Goal: Transaction & Acquisition: Purchase product/service

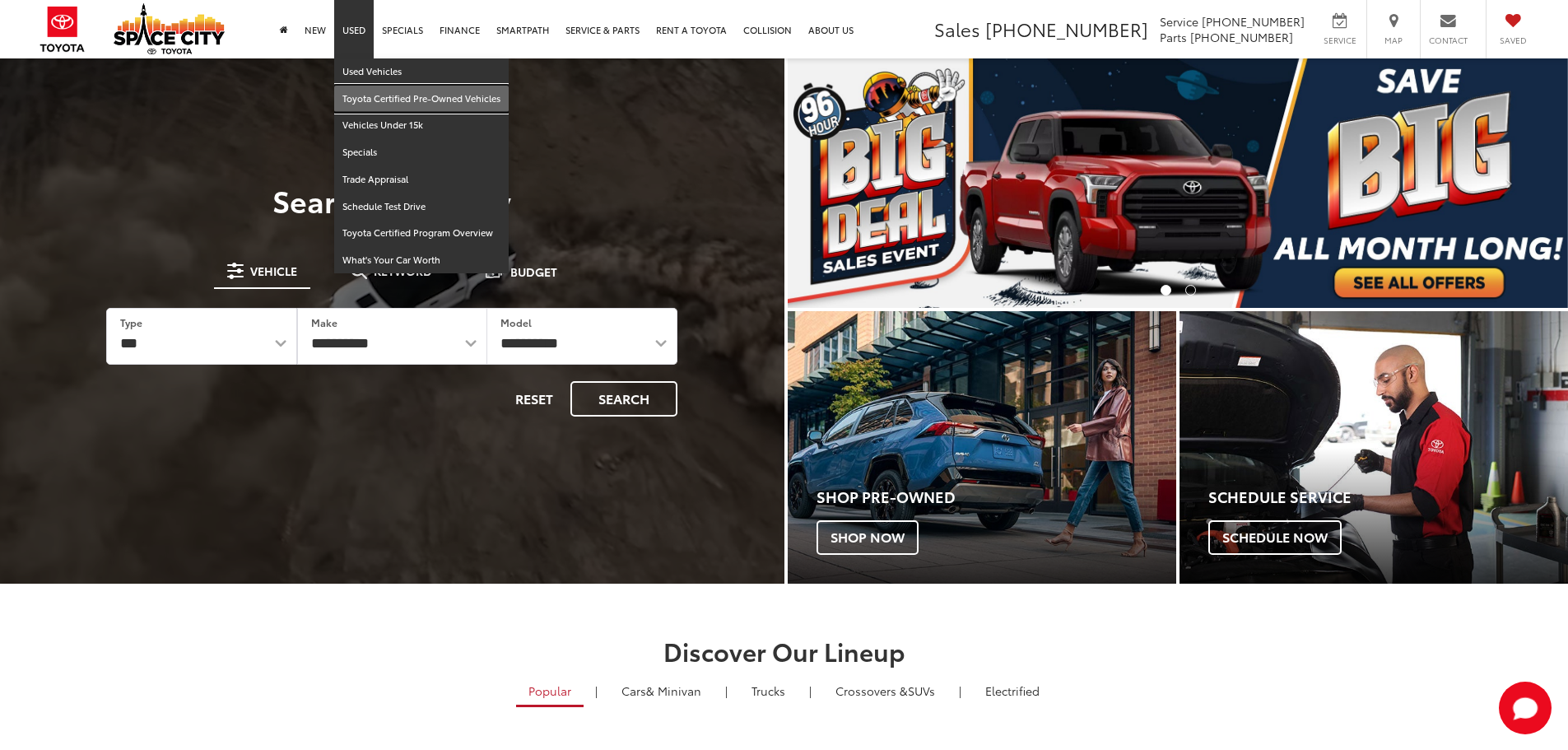
click at [388, 102] on link "Toyota Certified Pre-Owned Vehicles" at bounding box center [421, 99] width 175 height 27
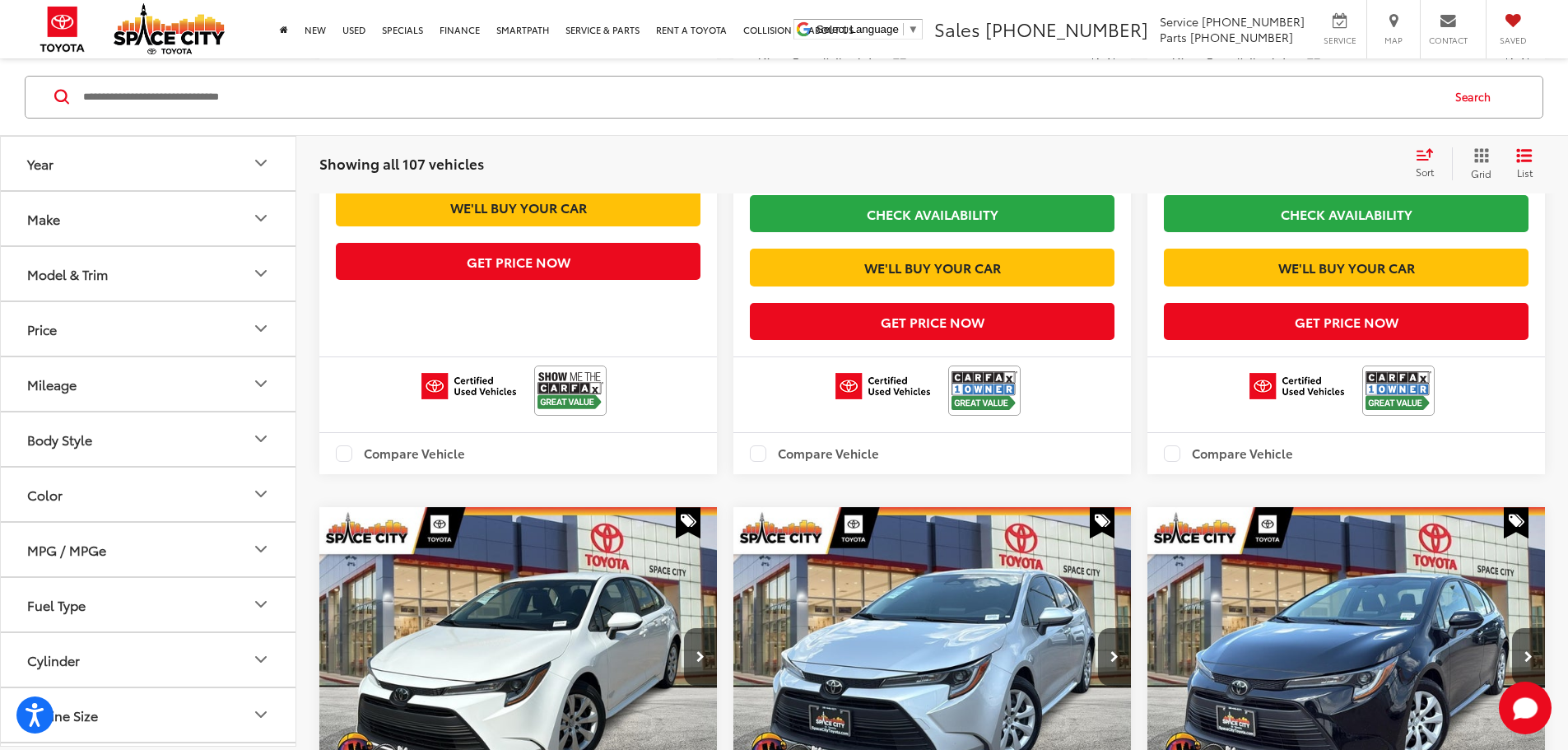
scroll to position [819, 0]
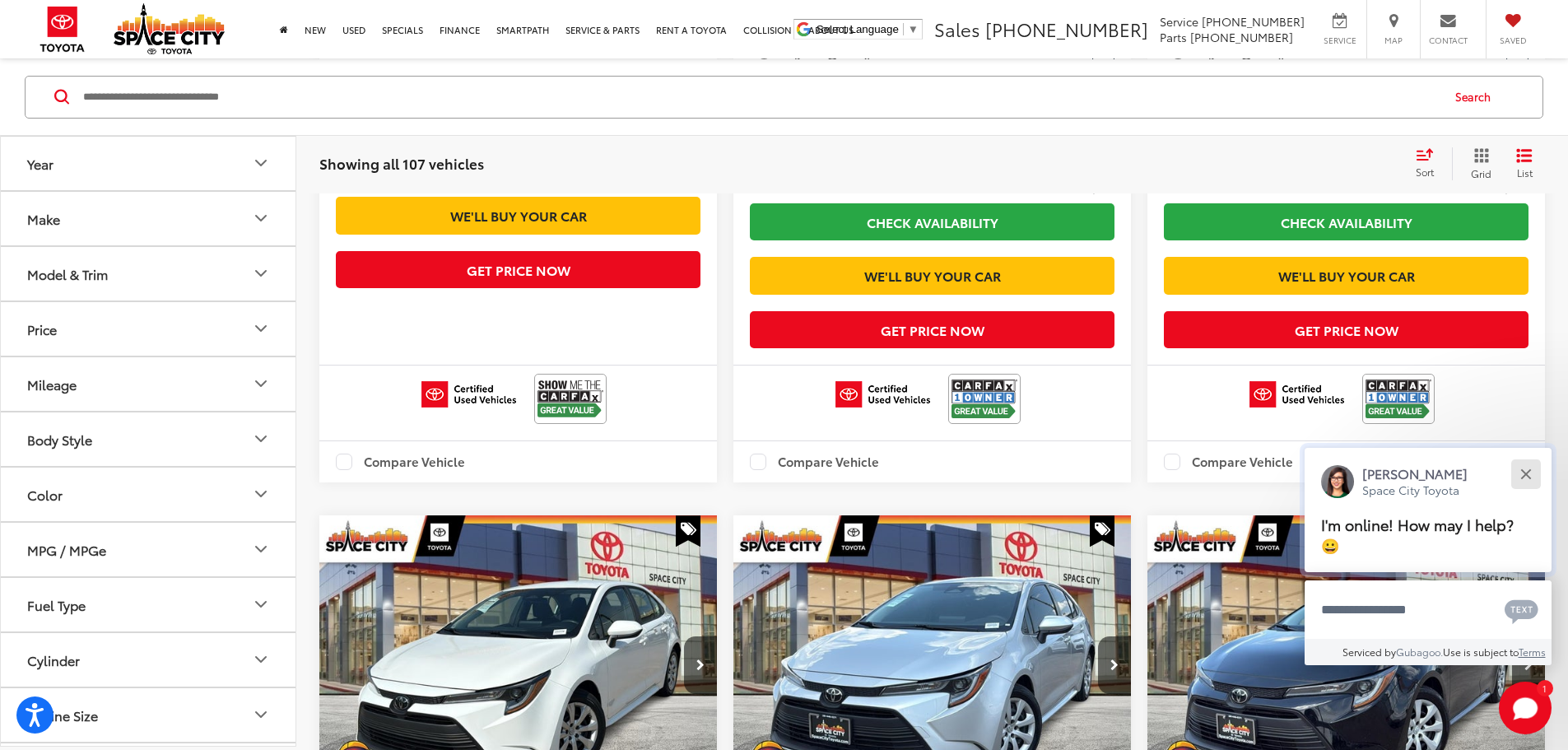
click at [1531, 475] on button "Close" at bounding box center [1525, 473] width 35 height 35
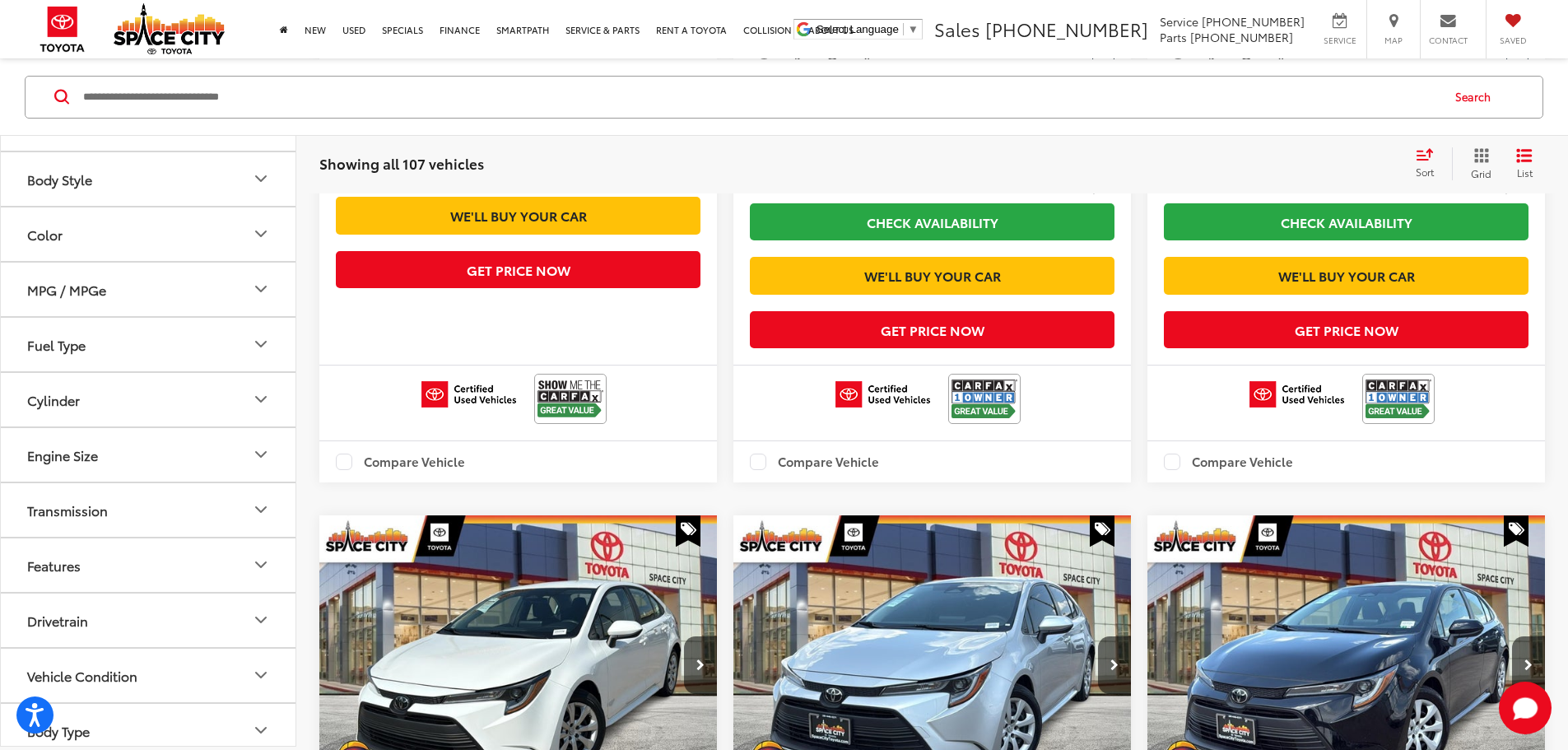
scroll to position [274, 0]
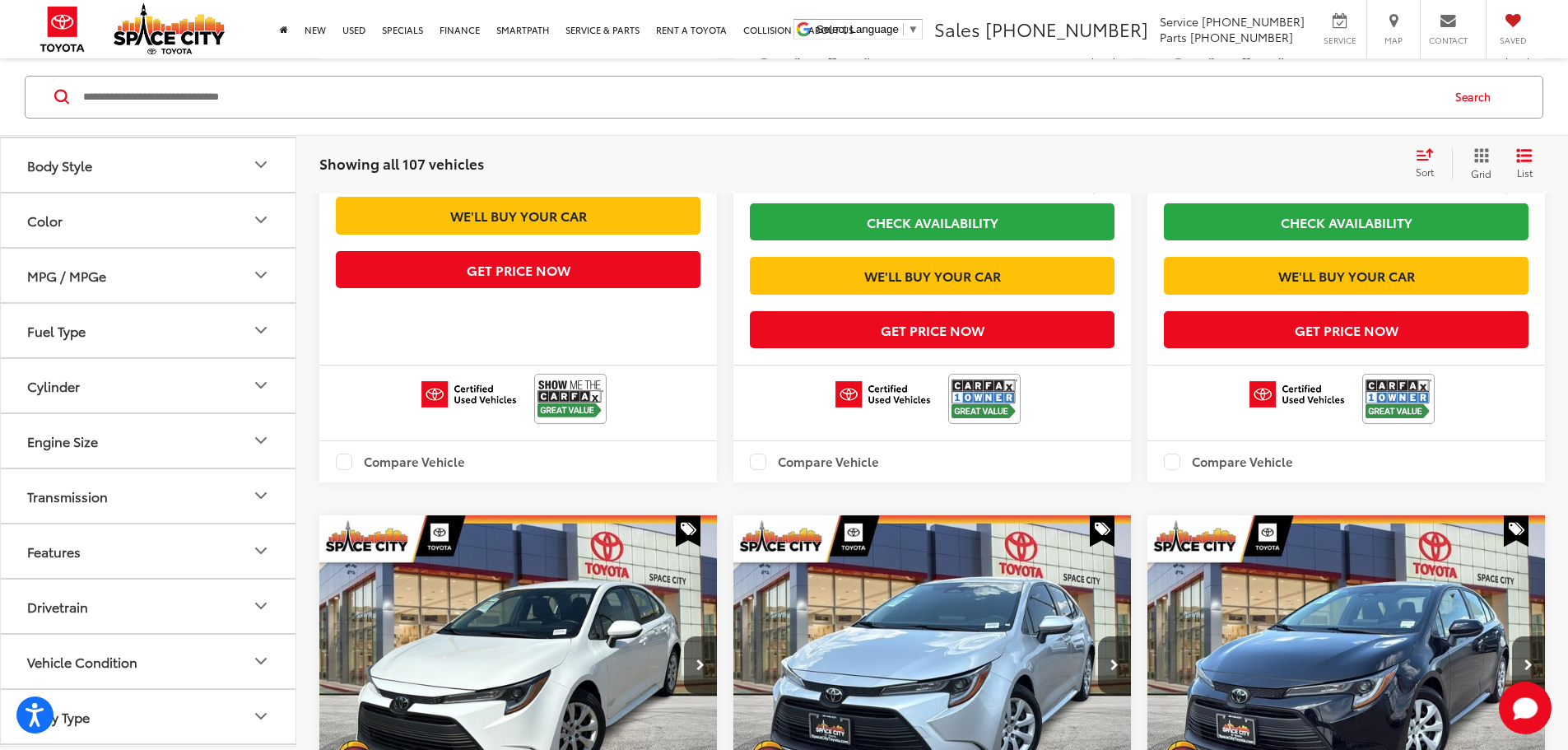
click at [109, 320] on button "Fuel Type" at bounding box center [149, 329] width 296 height 53
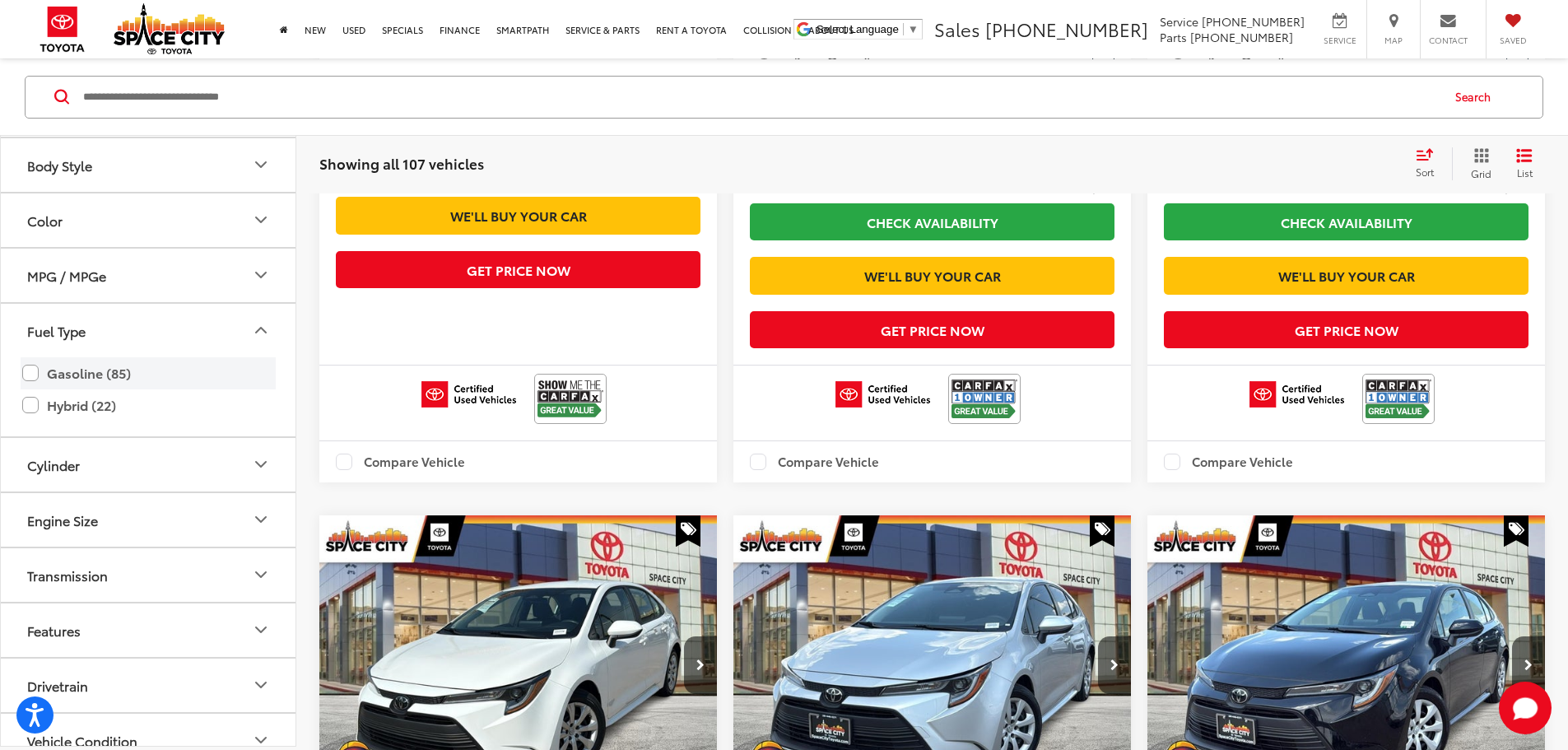
click at [62, 370] on label "Gasoline (85)" at bounding box center [149, 372] width 252 height 29
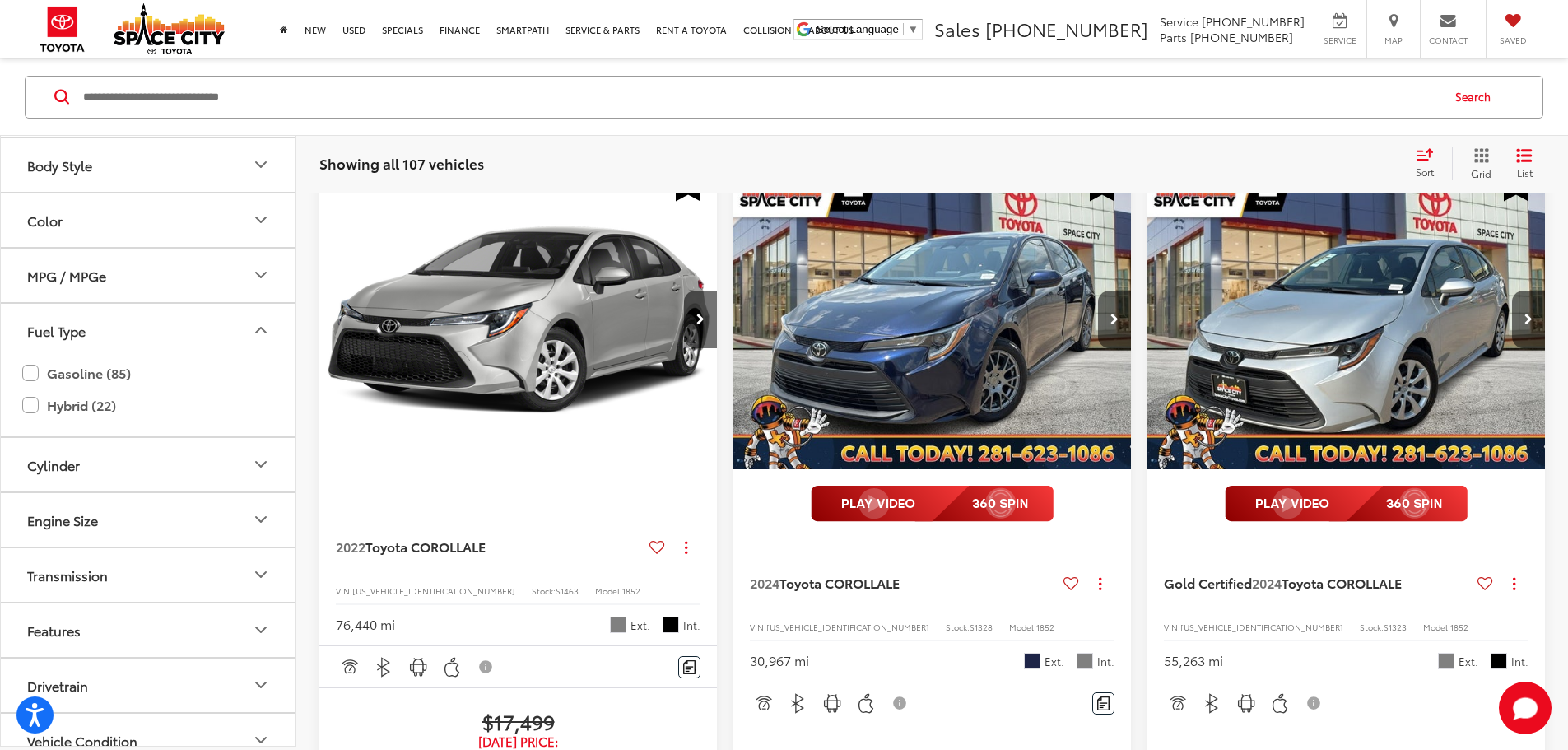
scroll to position [158, 0]
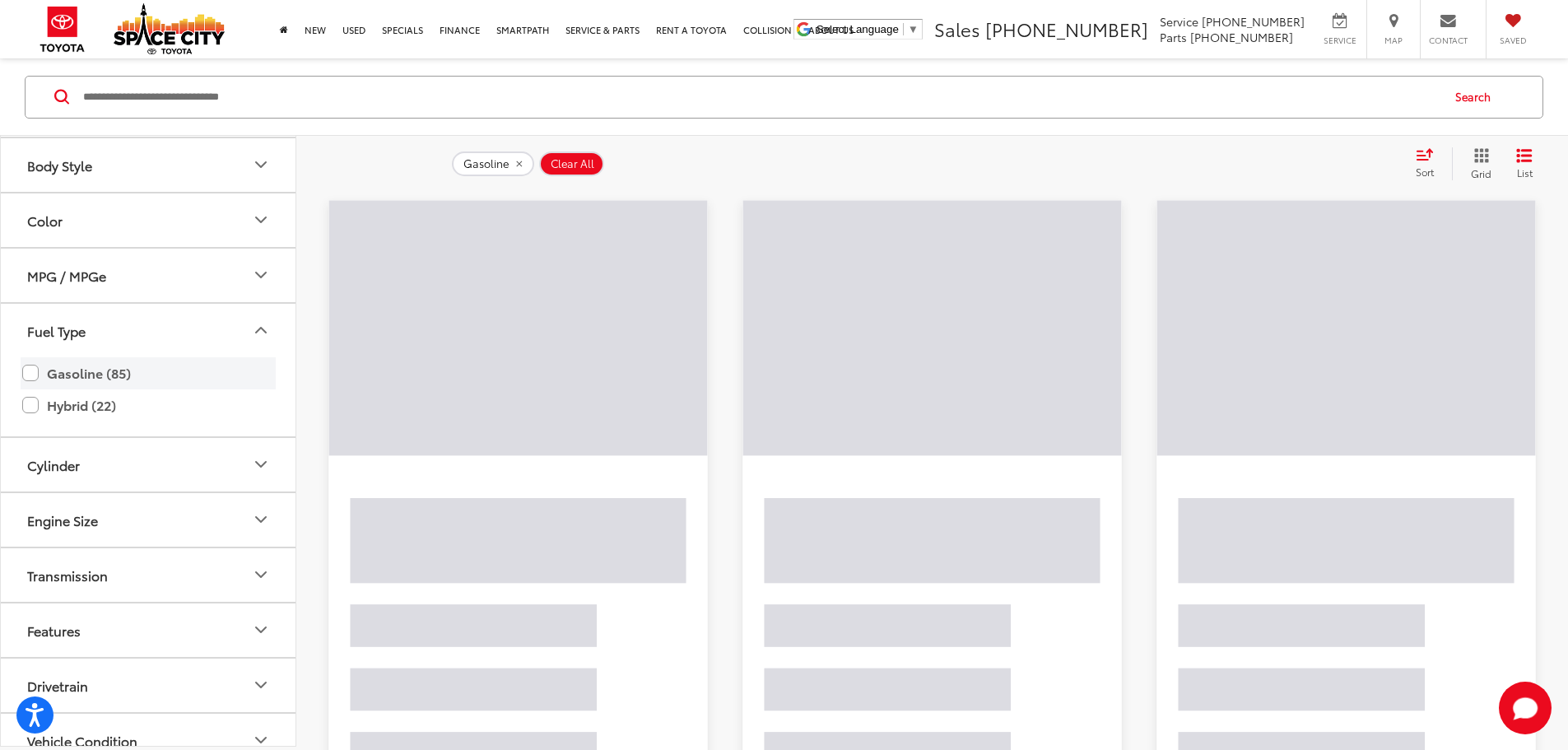
click at [31, 369] on label "Gasoline (85)" at bounding box center [149, 372] width 252 height 29
click at [34, 375] on label "Gasoline (85)" at bounding box center [149, 372] width 252 height 29
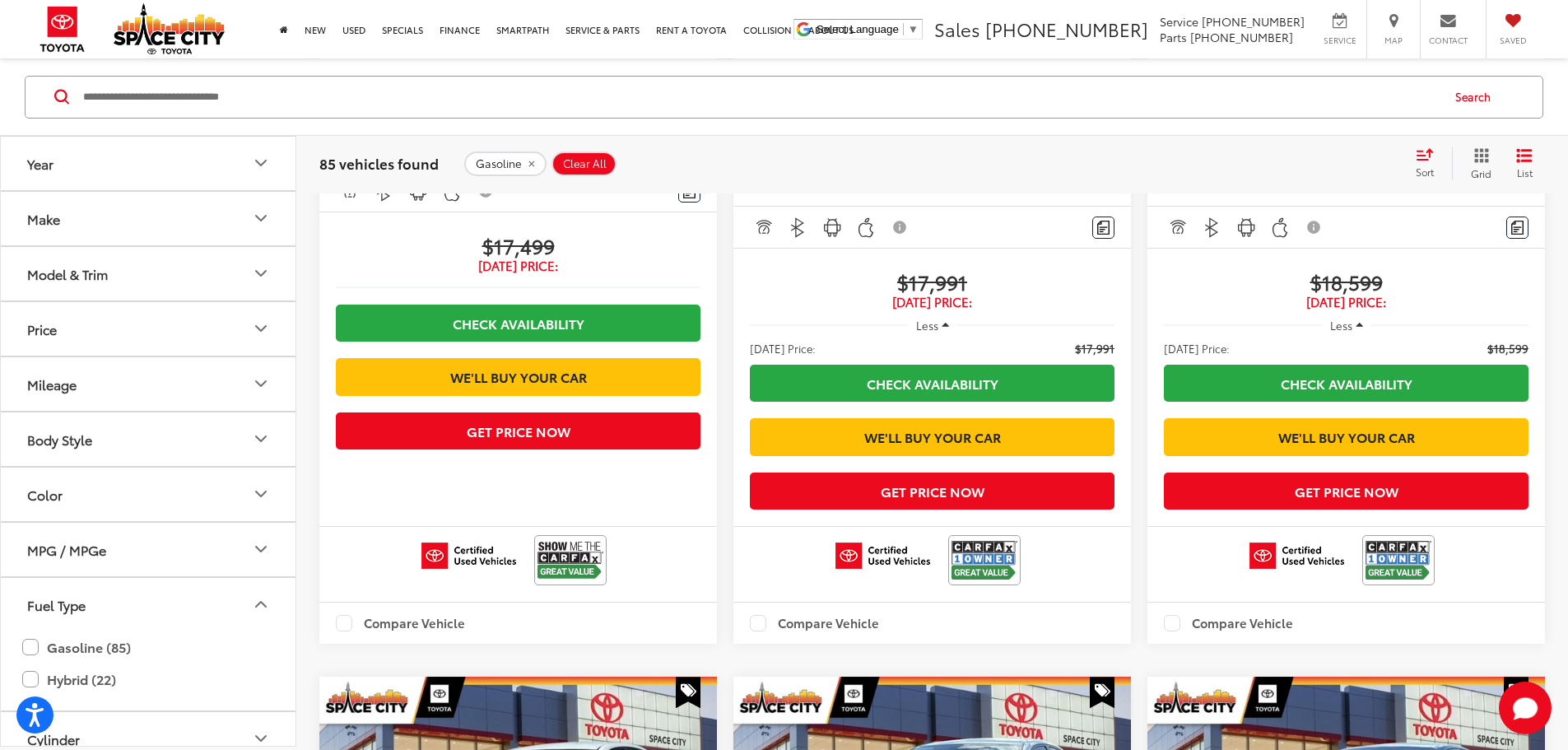
scroll to position [569, 0]
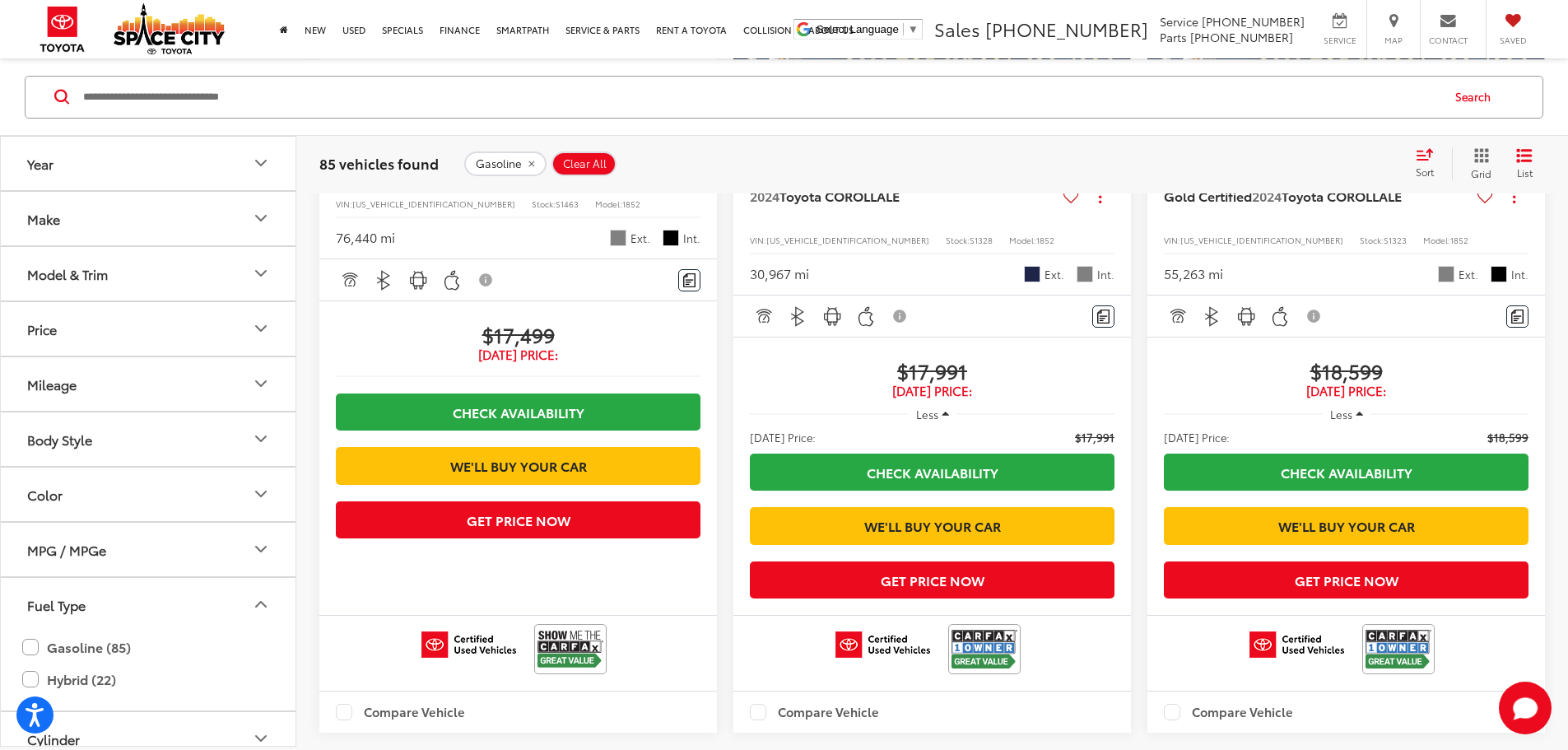
click at [159, 260] on button "Model & Trim" at bounding box center [149, 273] width 296 height 53
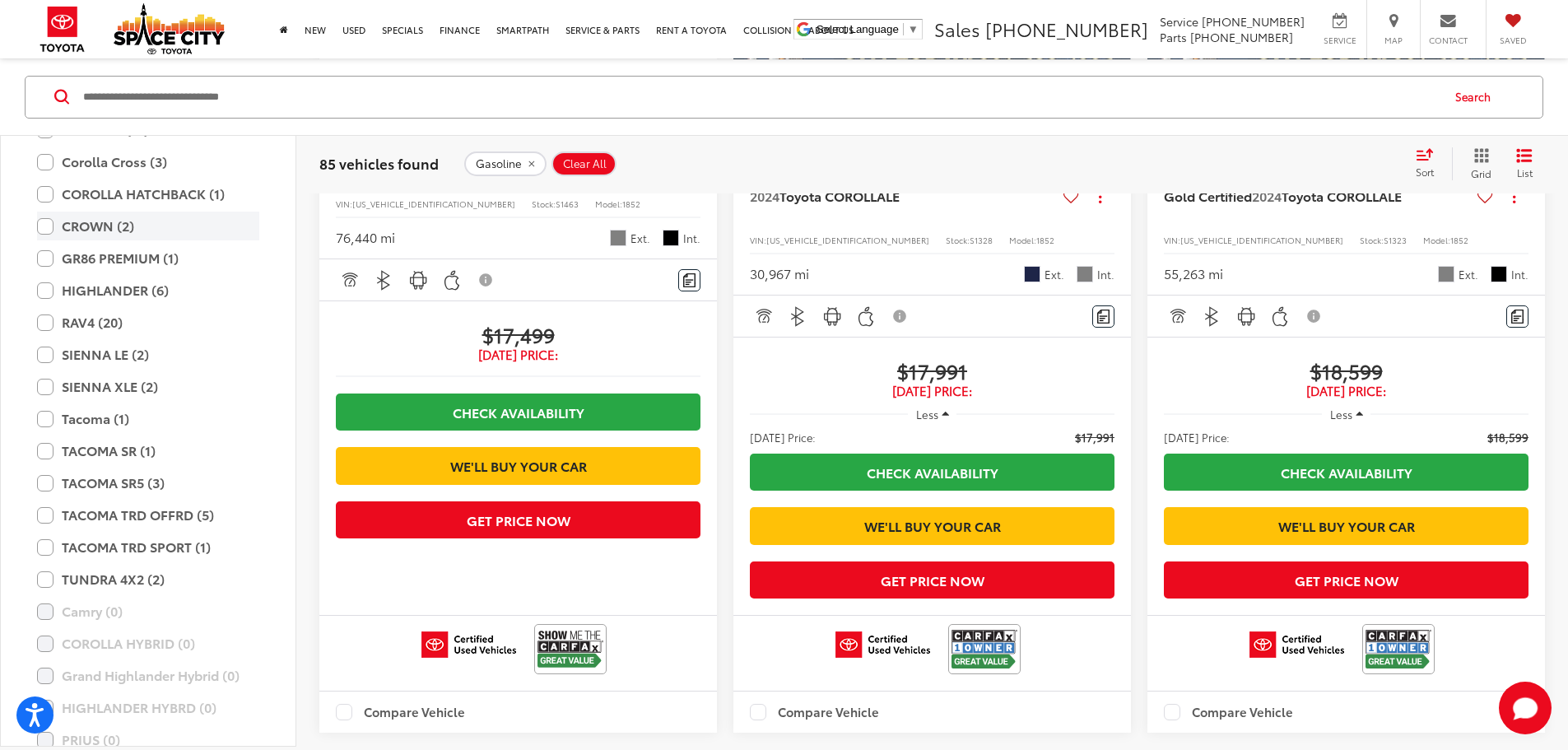
scroll to position [274, 0]
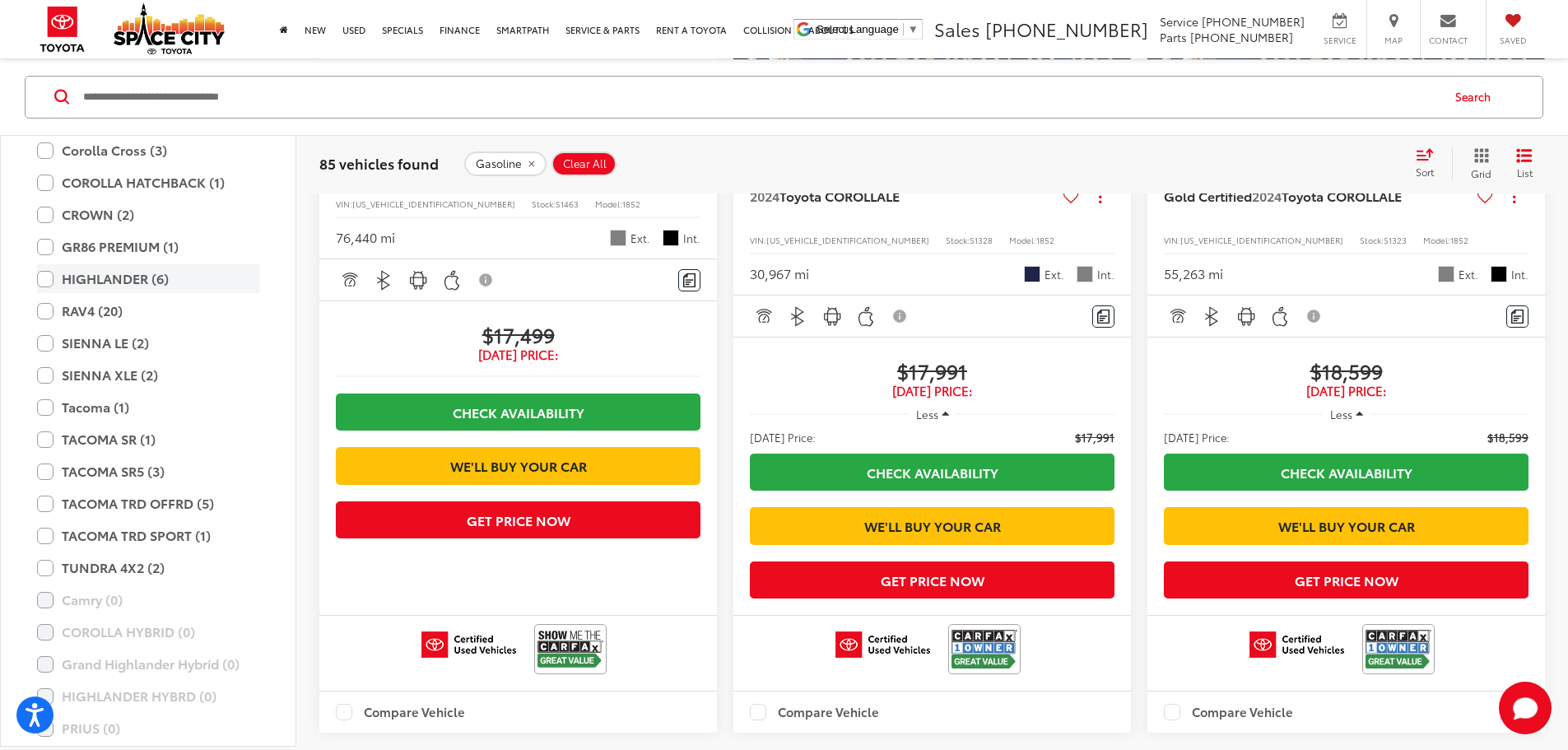
click at [53, 274] on label "HIGHLANDER (6)" at bounding box center [148, 279] width 222 height 29
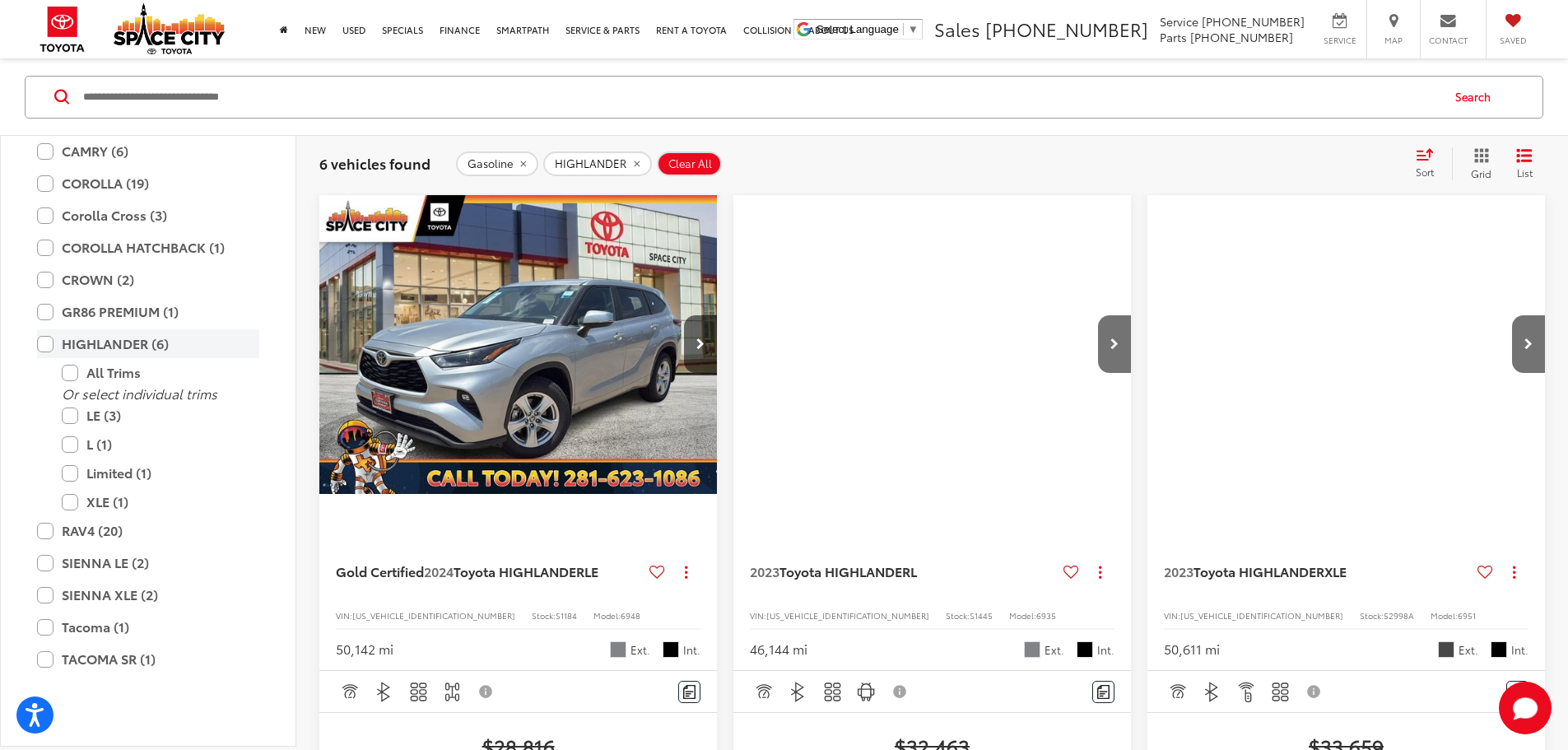
scroll to position [138, 0]
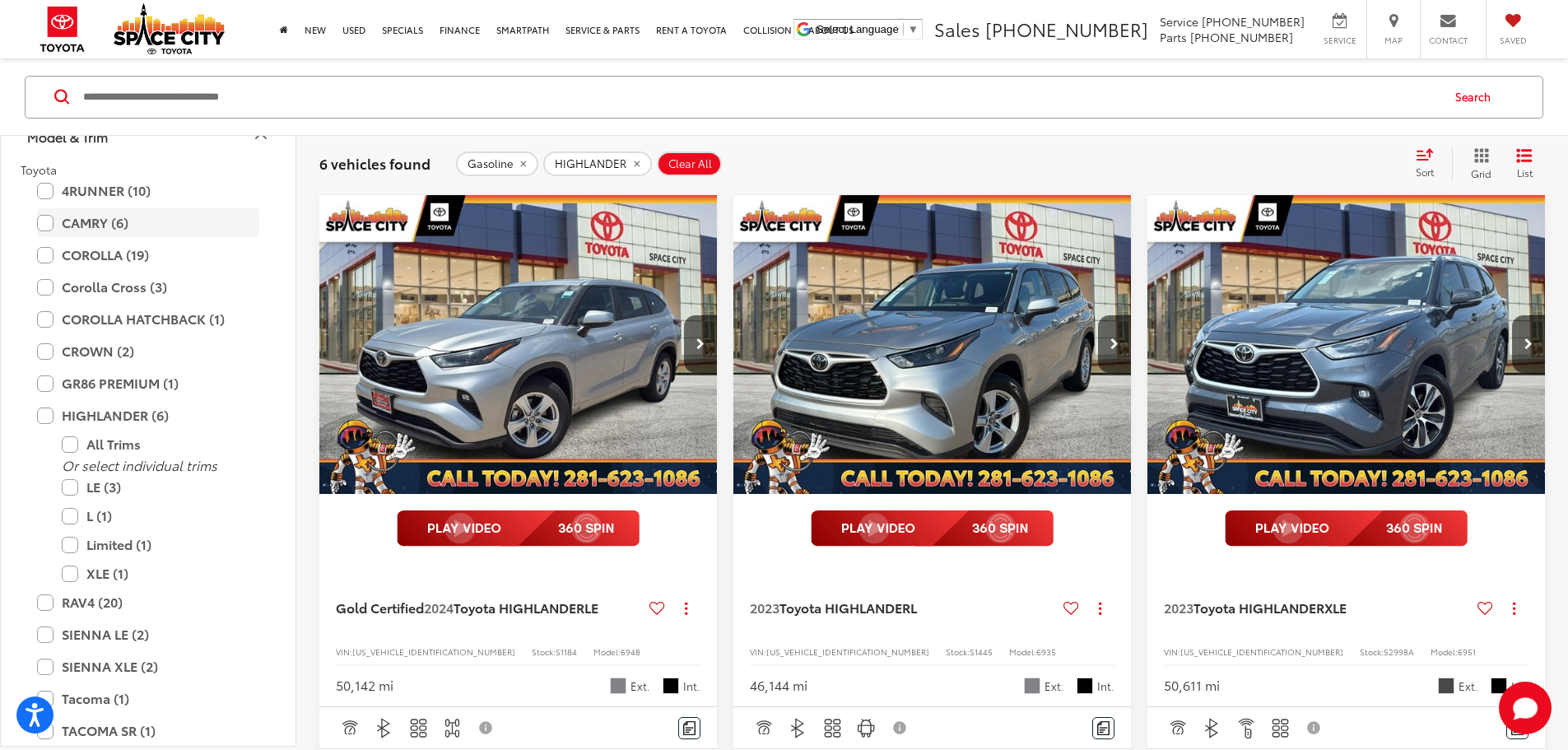
click at [52, 222] on label "CAMRY (6)" at bounding box center [148, 223] width 222 height 29
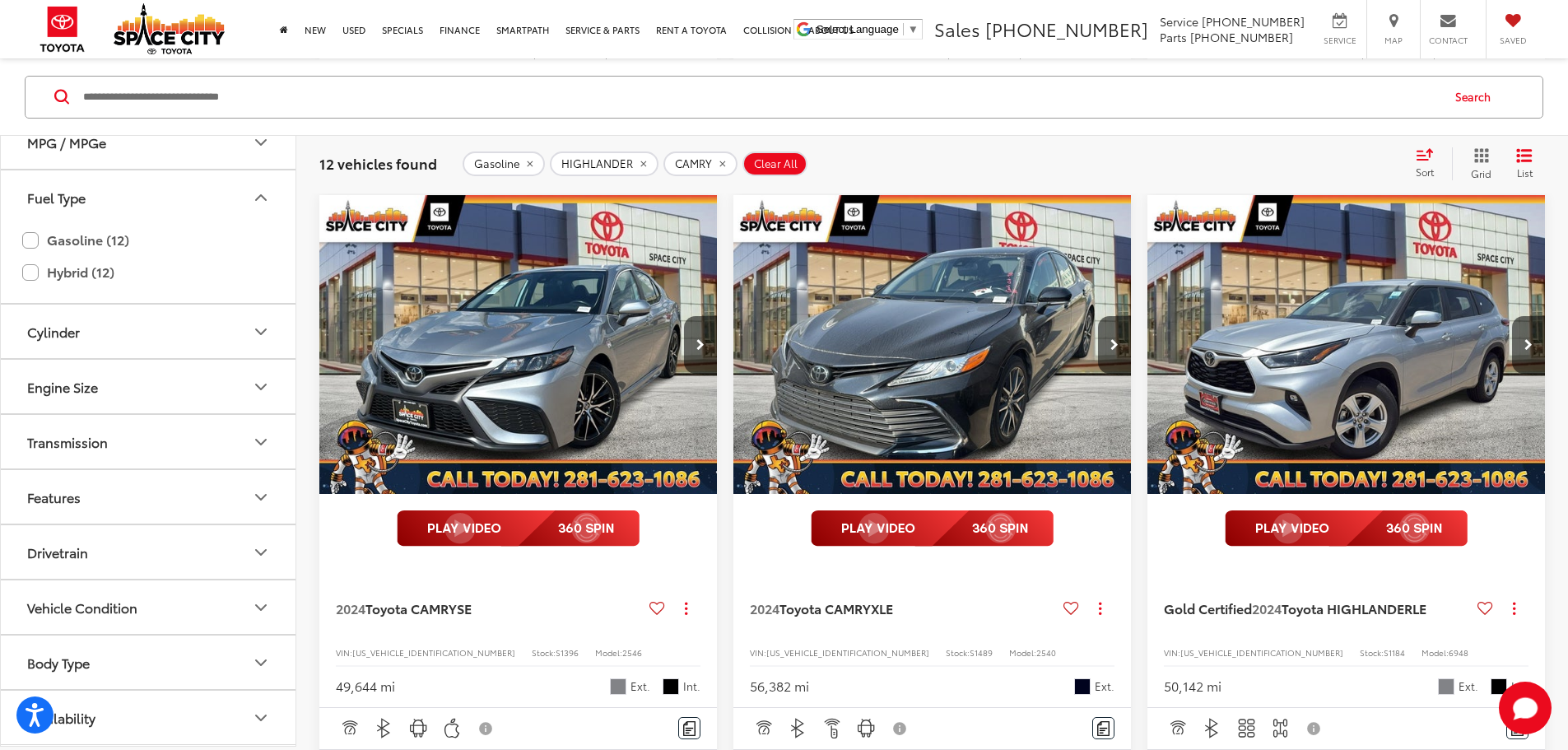
scroll to position [1126, 0]
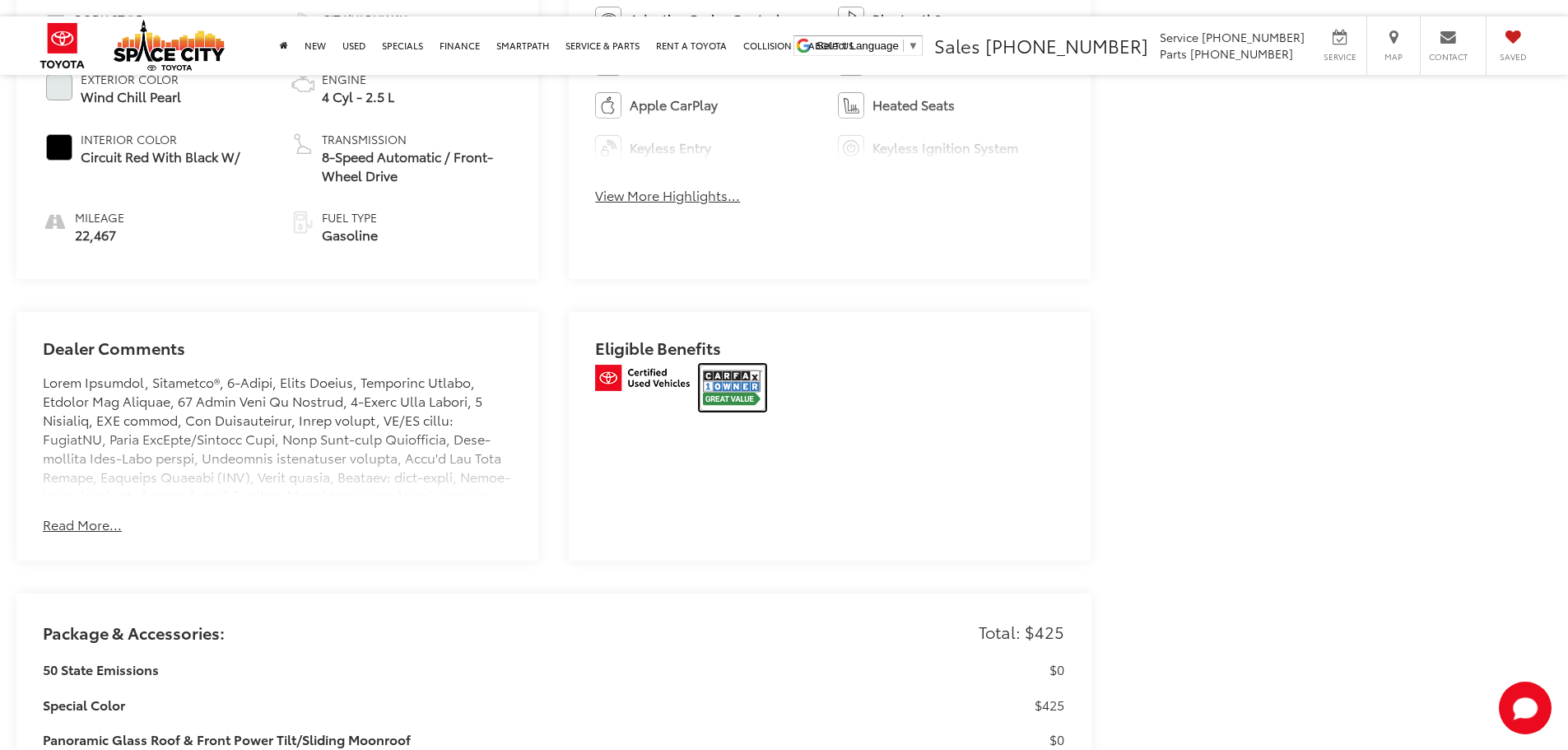
click at [755, 396] on img at bounding box center [732, 387] width 66 height 46
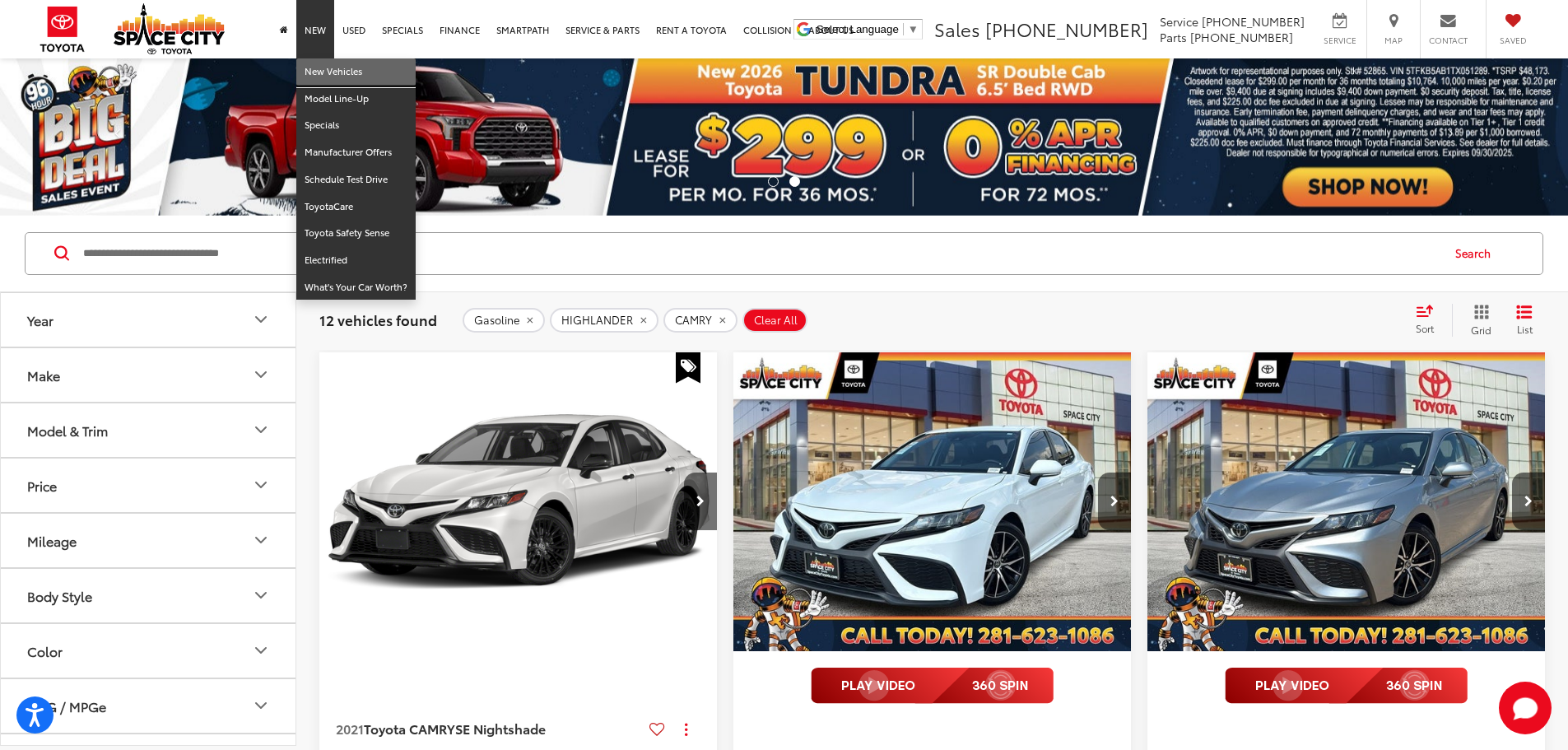
click at [325, 67] on link "New Vehicles" at bounding box center [356, 72] width 120 height 27
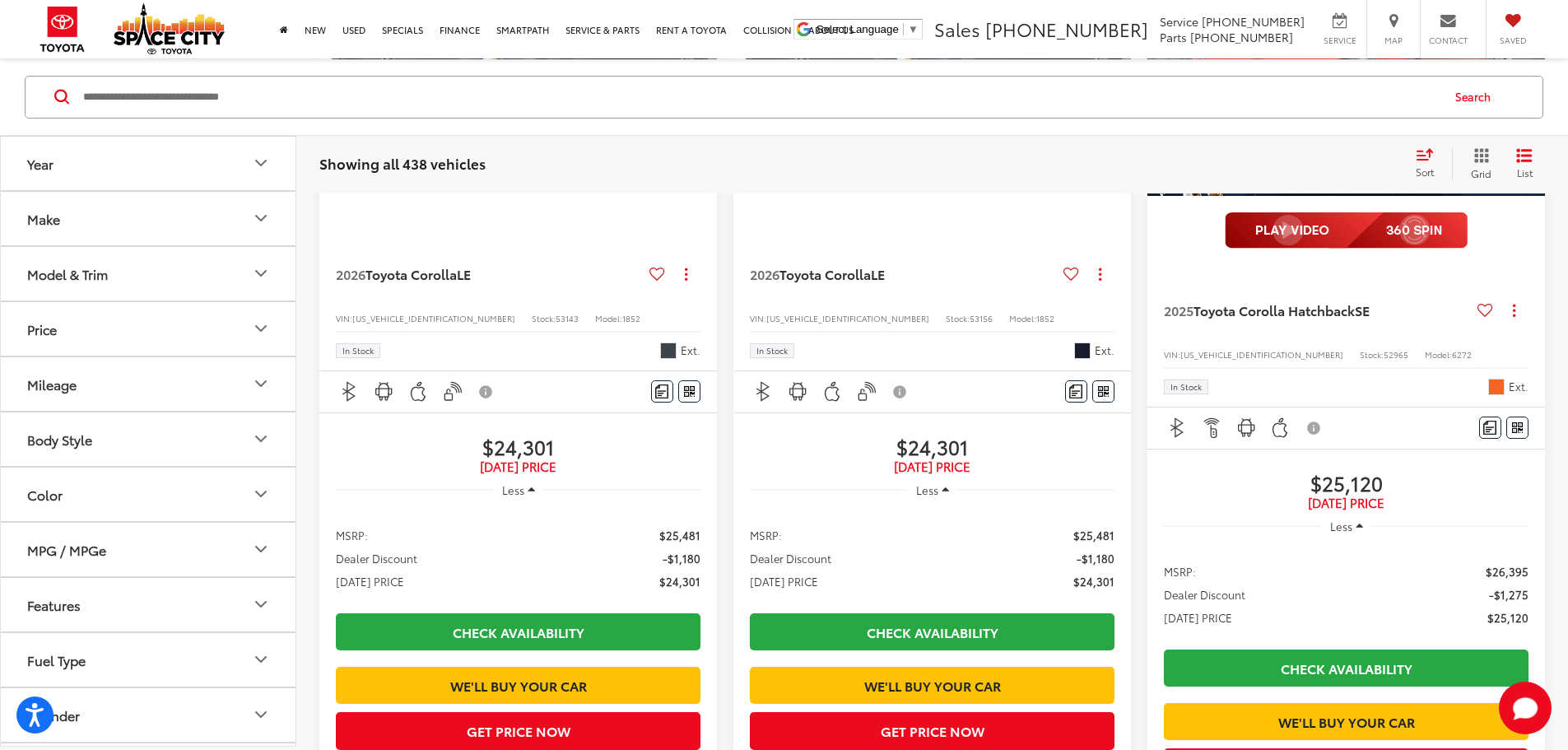
scroll to position [2468, 0]
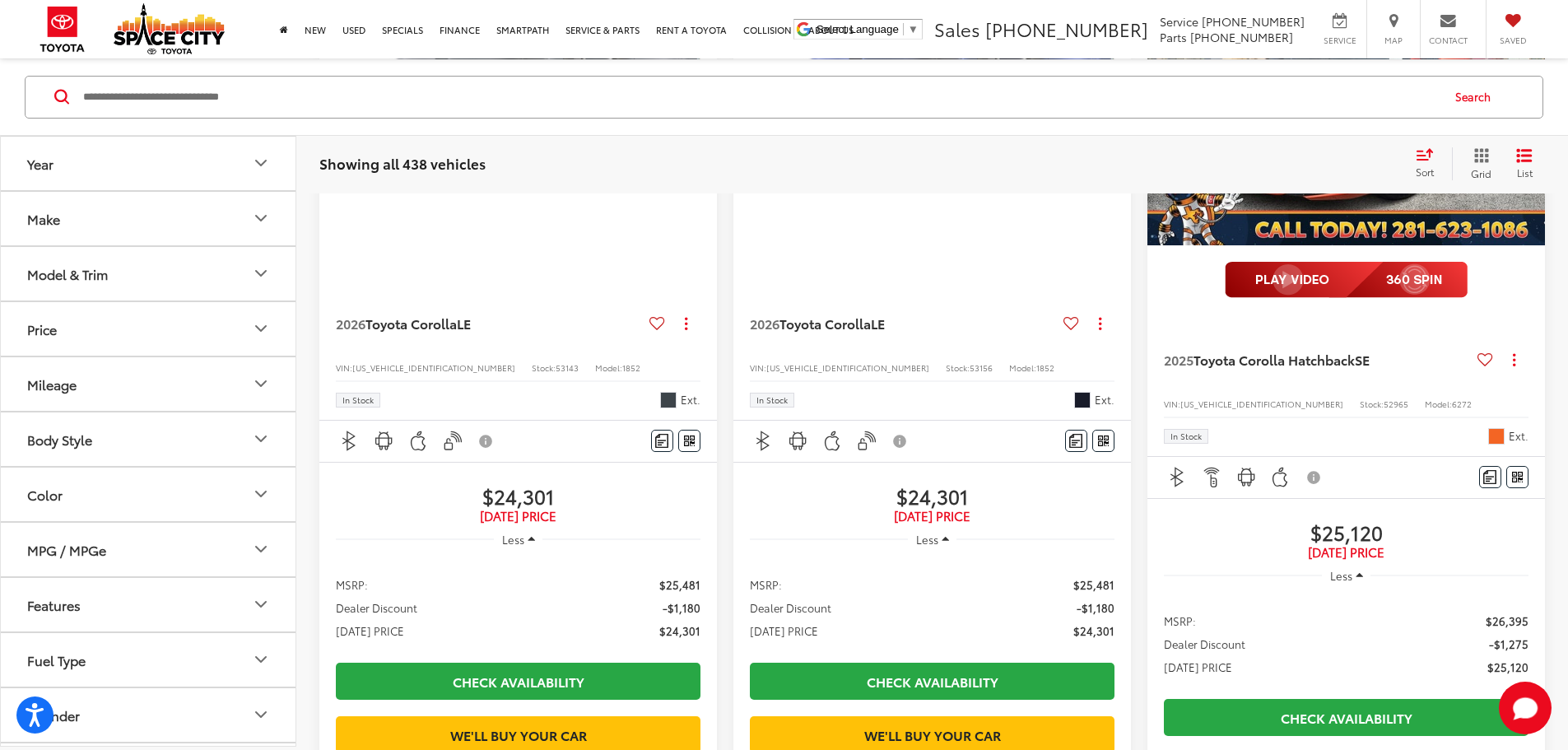
click at [106, 265] on div "Model & Trim" at bounding box center [67, 273] width 81 height 15
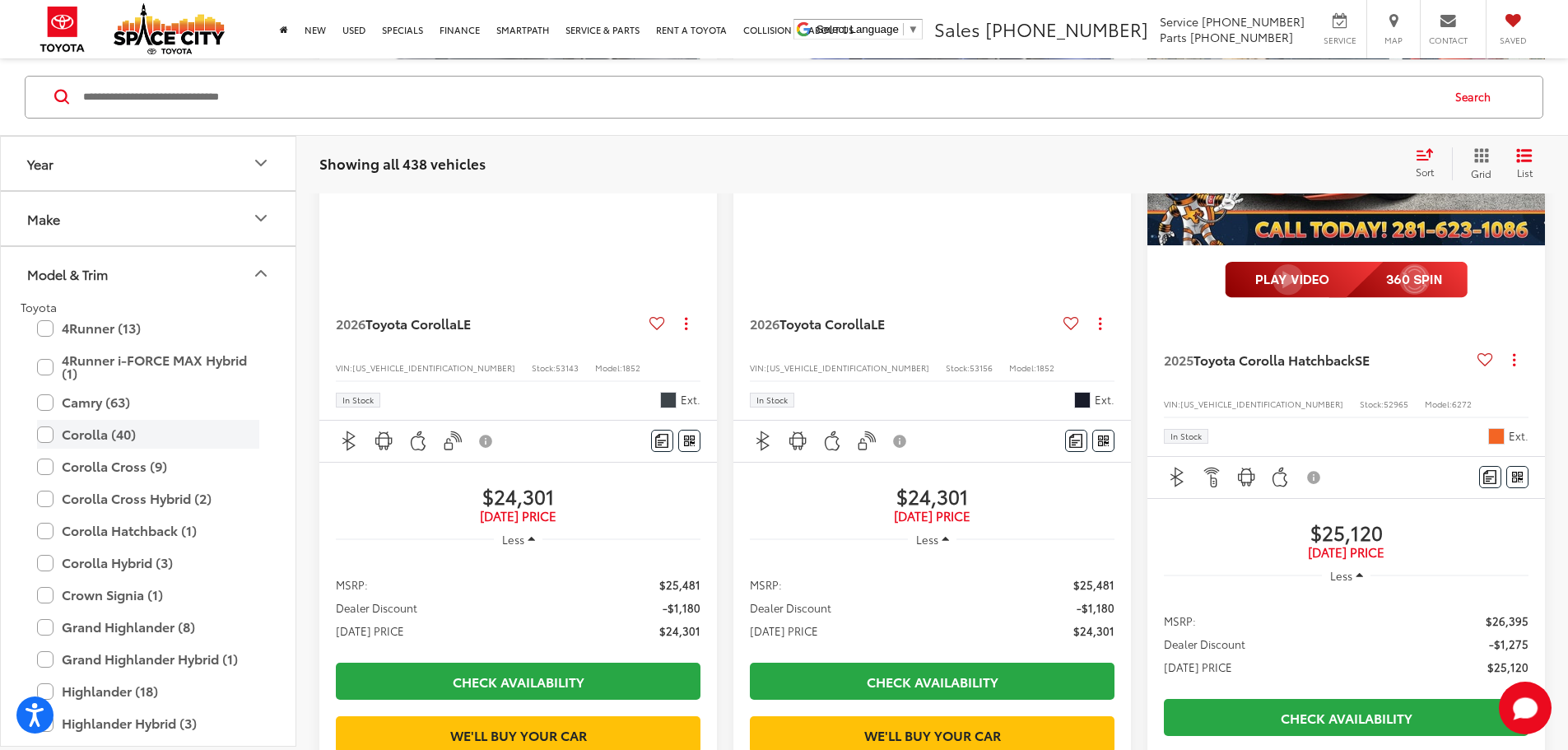
click at [44, 433] on label "Corolla (40)" at bounding box center [148, 434] width 222 height 29
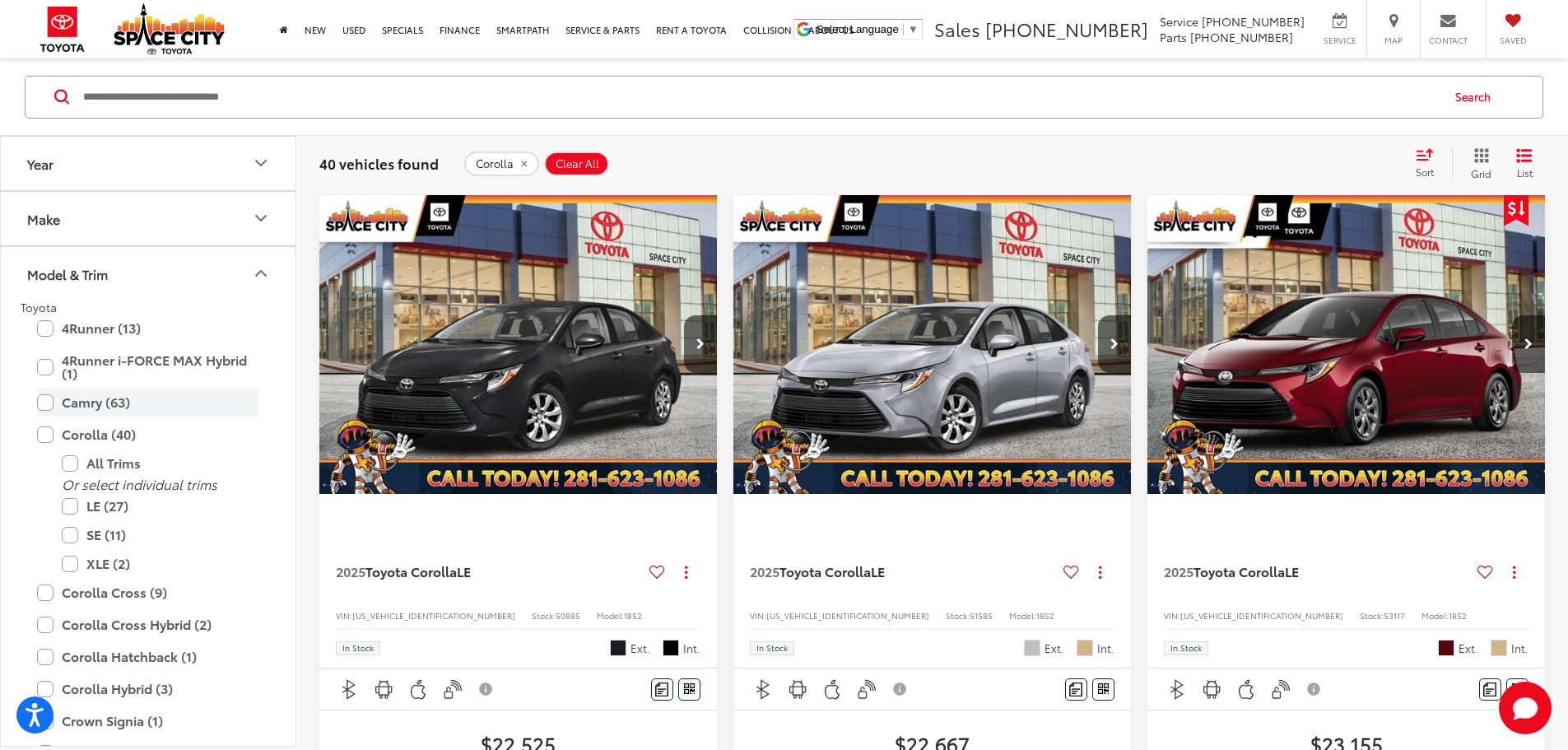
click at [52, 399] on label "Camry (63)" at bounding box center [148, 402] width 222 height 29
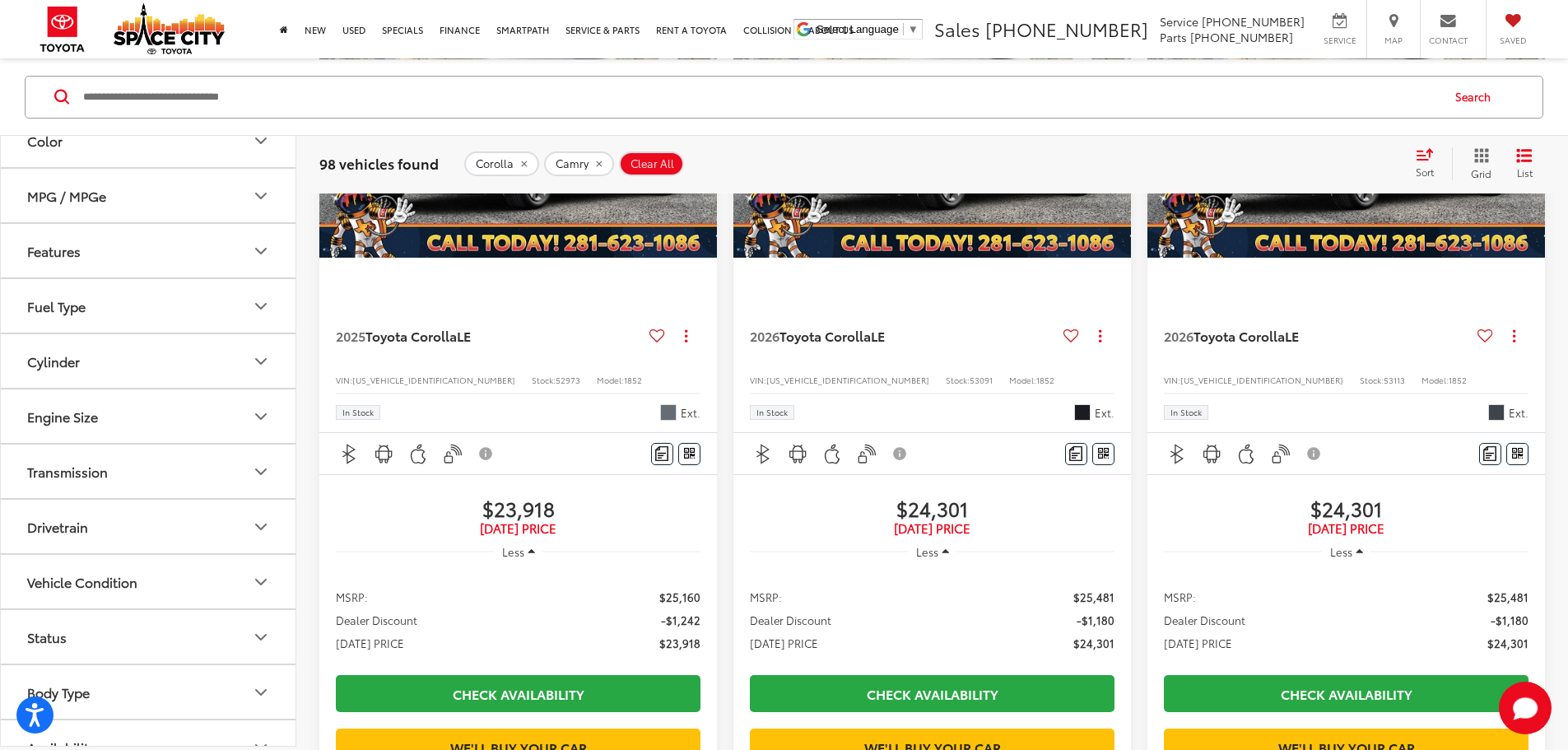
scroll to position [1397, 0]
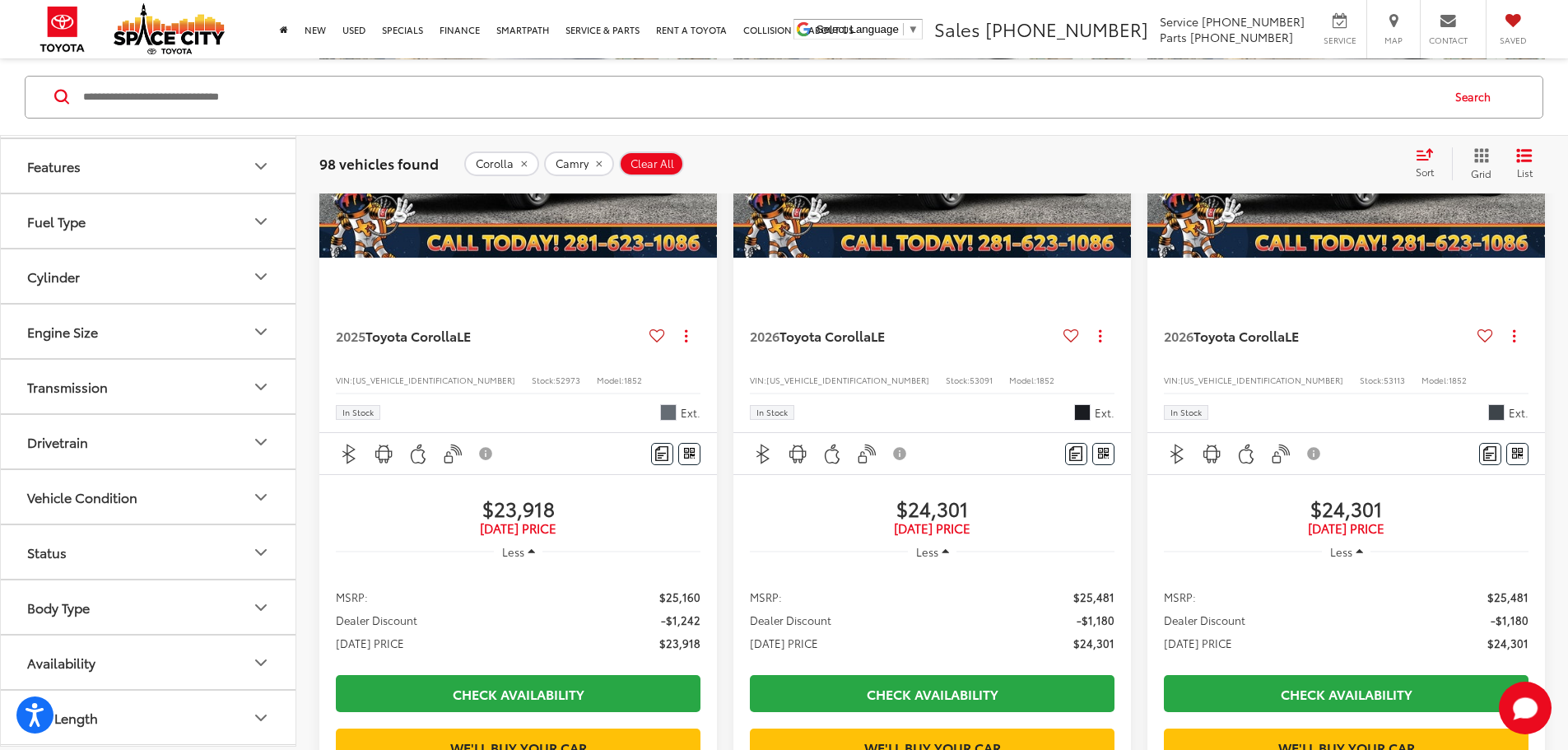
click at [113, 212] on button "Fuel Type" at bounding box center [149, 220] width 296 height 53
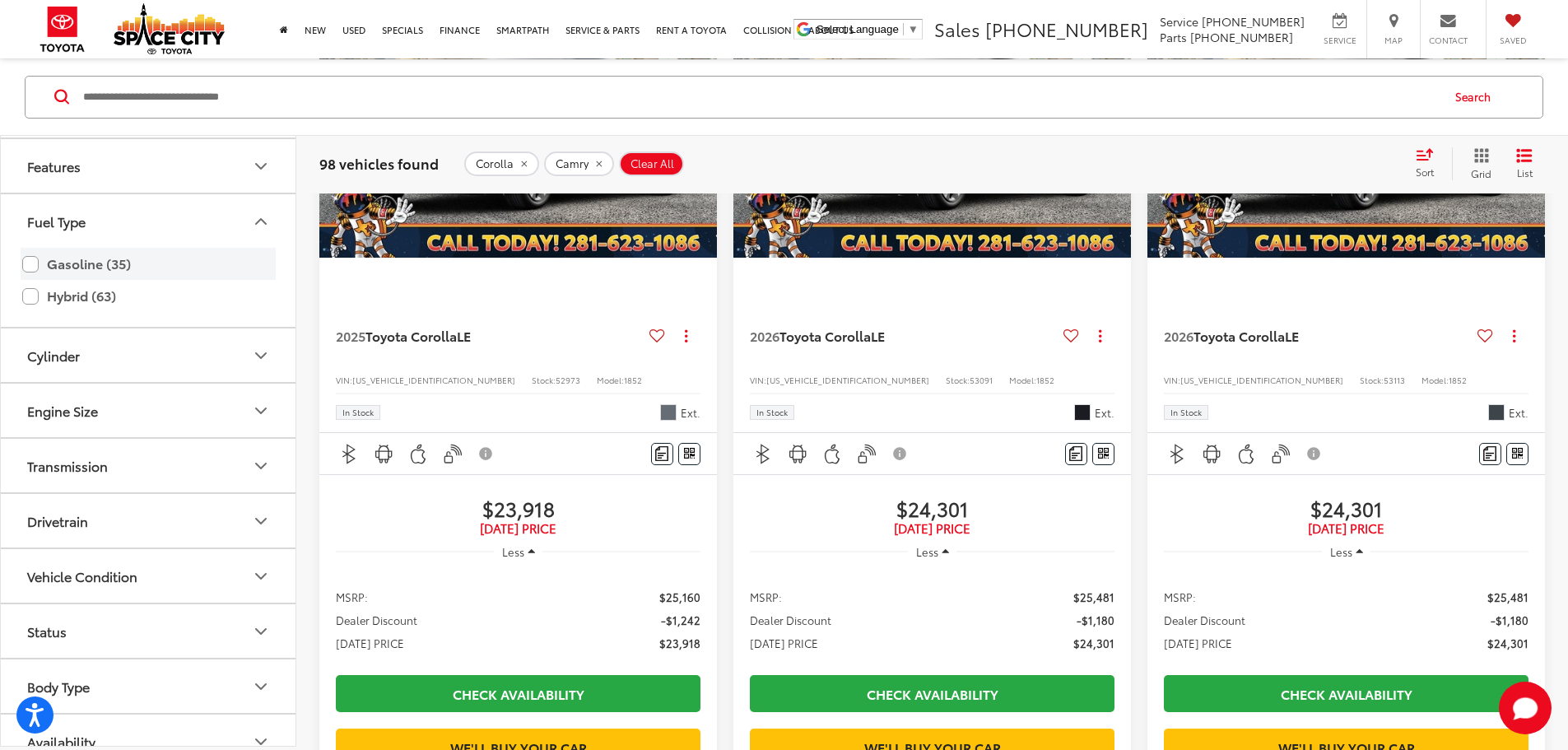
click at [28, 265] on label "Gasoline (35)" at bounding box center [149, 264] width 252 height 29
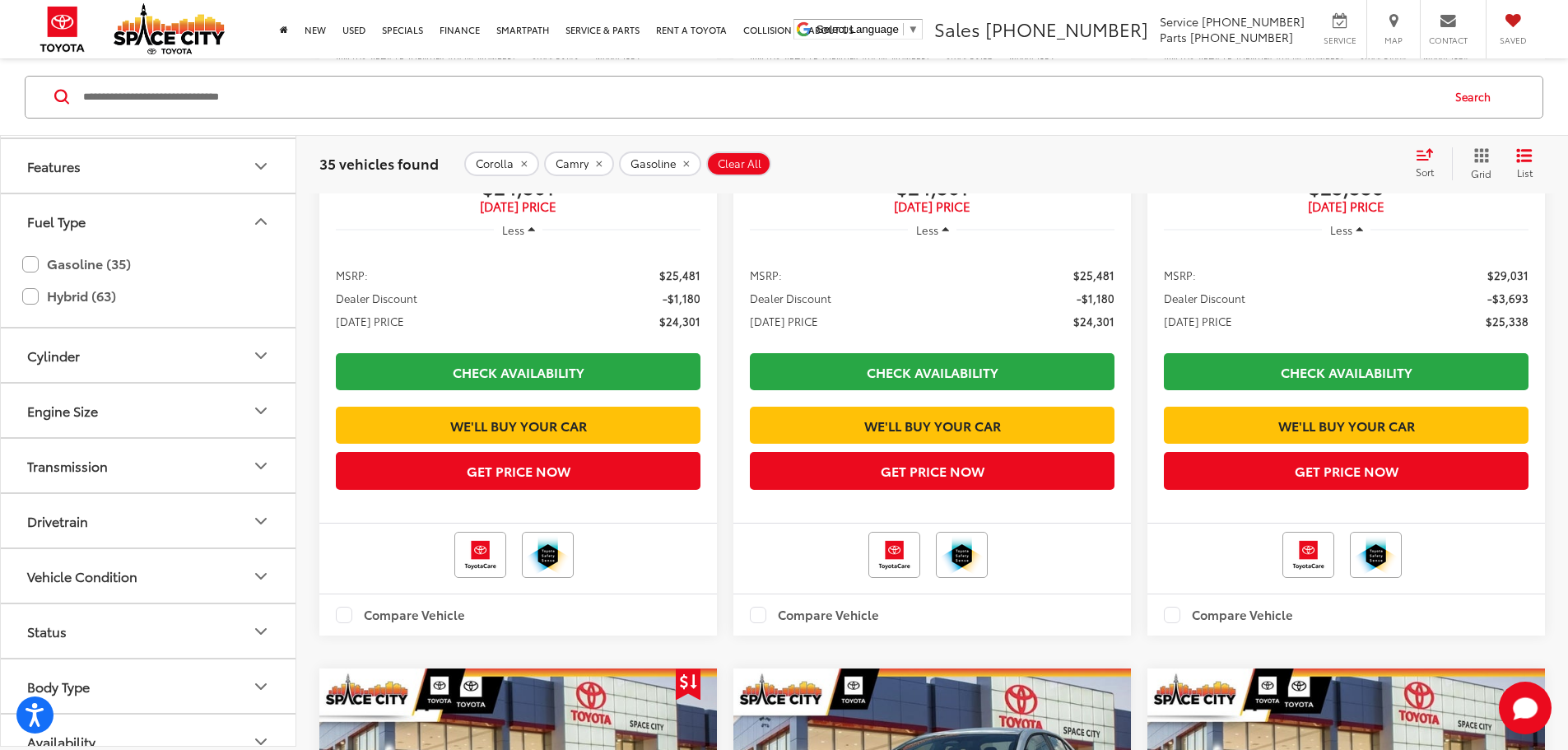
scroll to position [2899, 0]
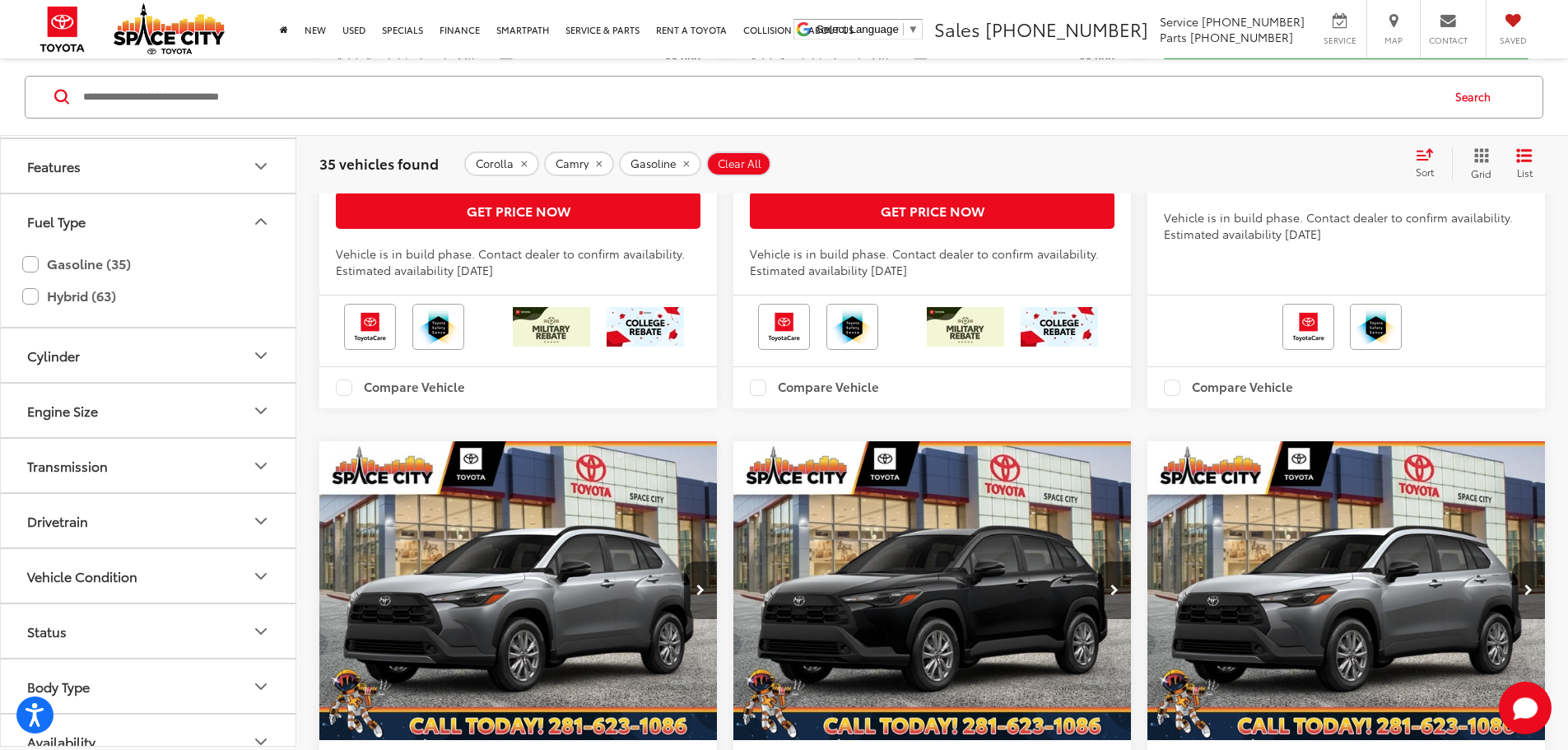
scroll to position [9810, 0]
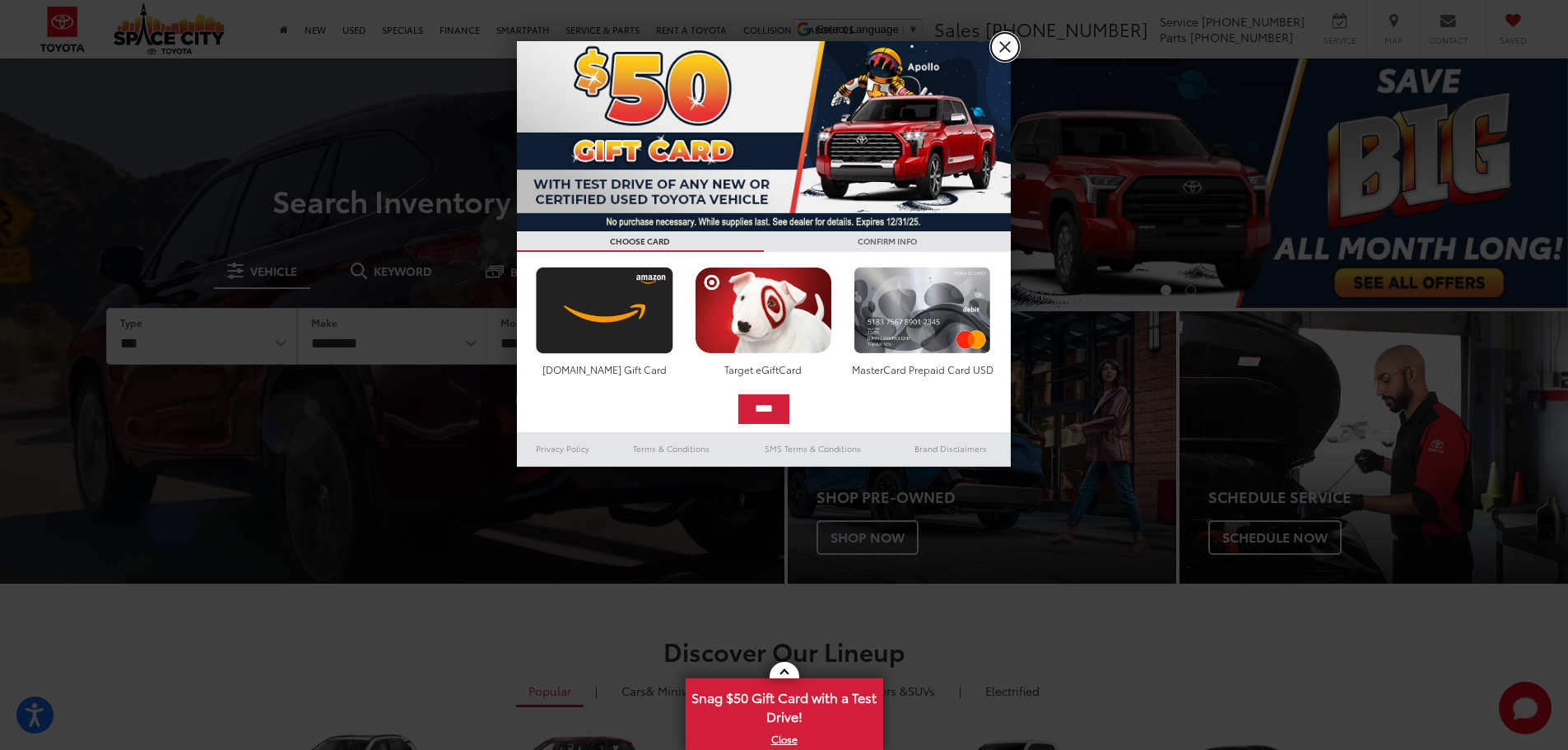
click at [1005, 37] on link "X" at bounding box center [1005, 46] width 28 height 28
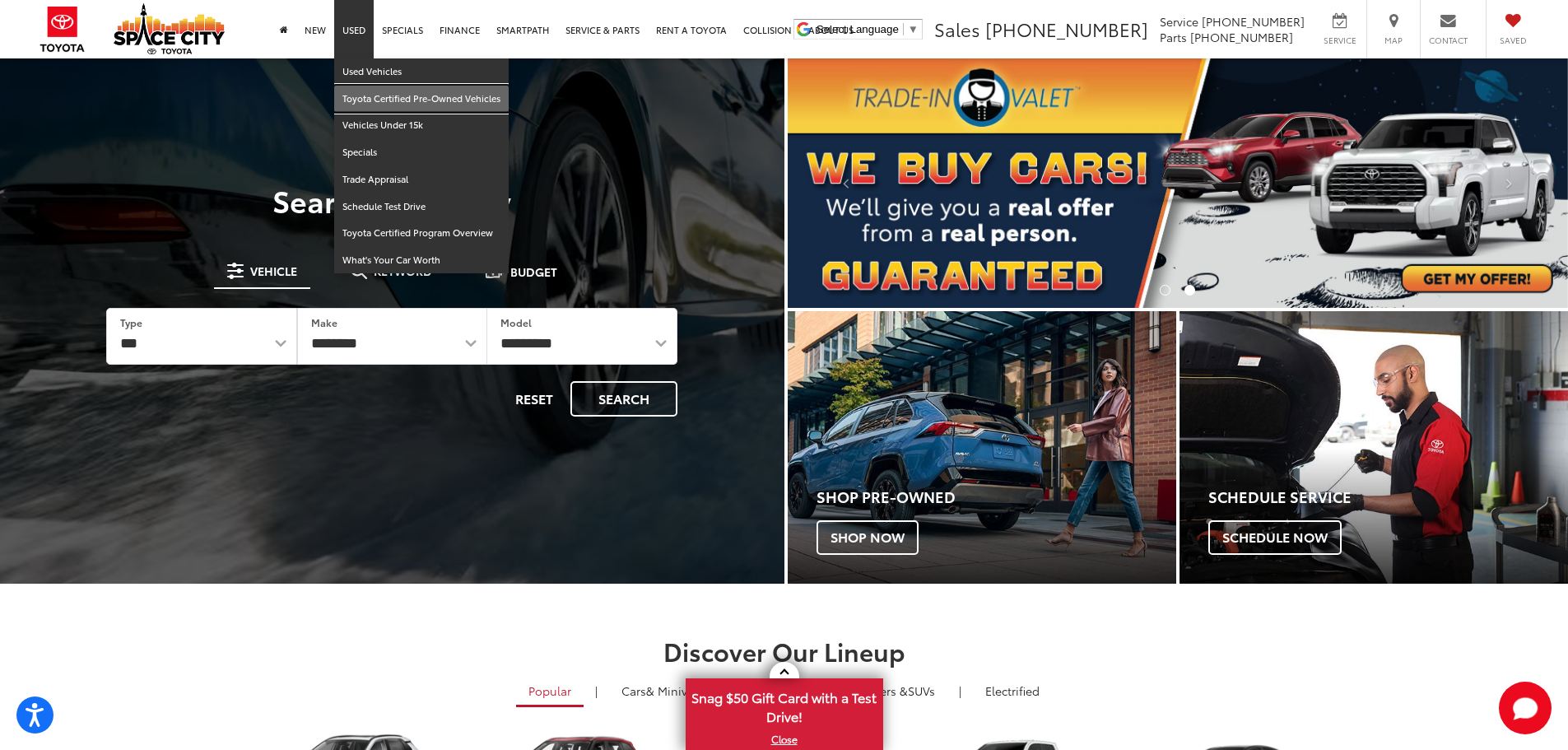
click at [400, 97] on link "Toyota Certified Pre-Owned Vehicles" at bounding box center [421, 99] width 175 height 27
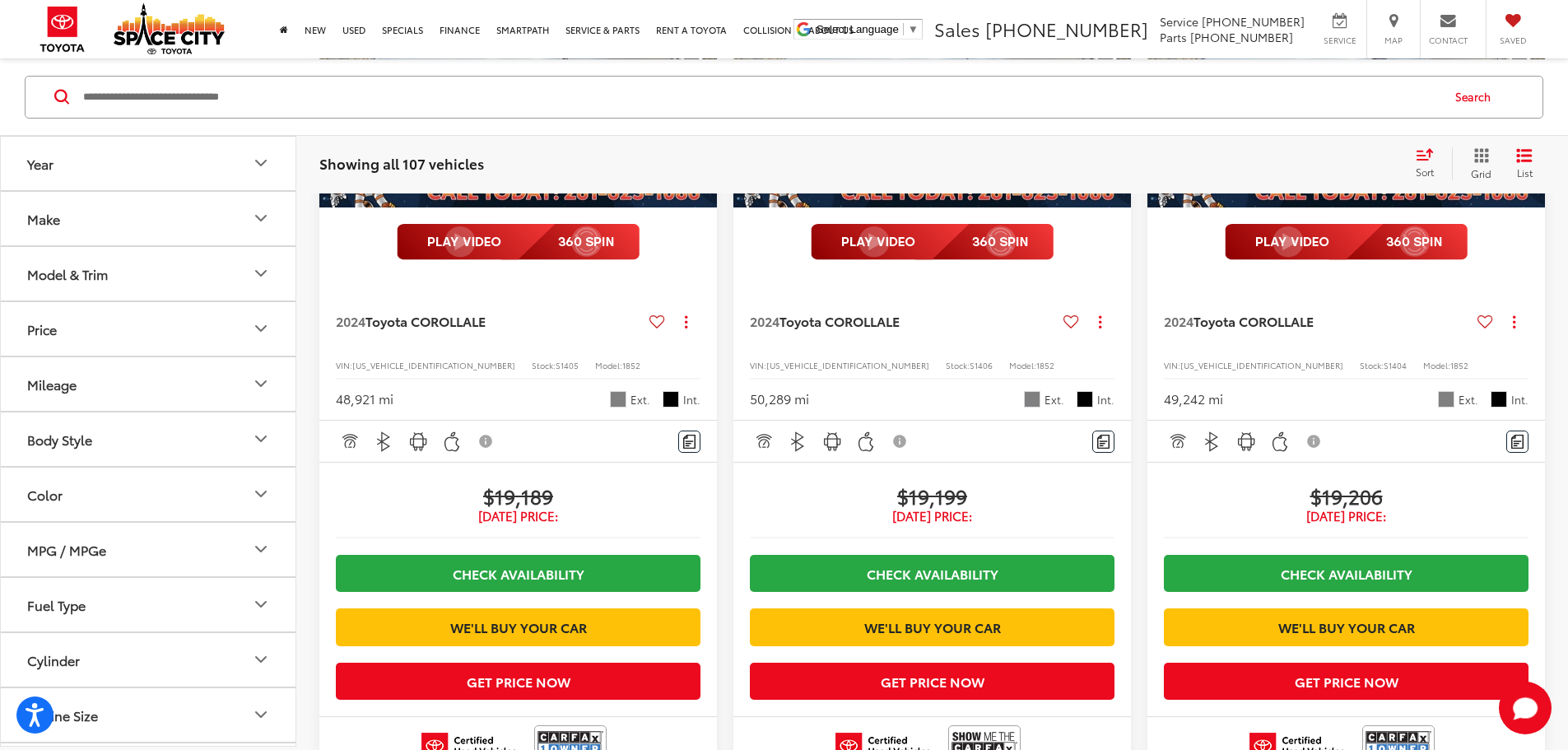
scroll to position [2680, 0]
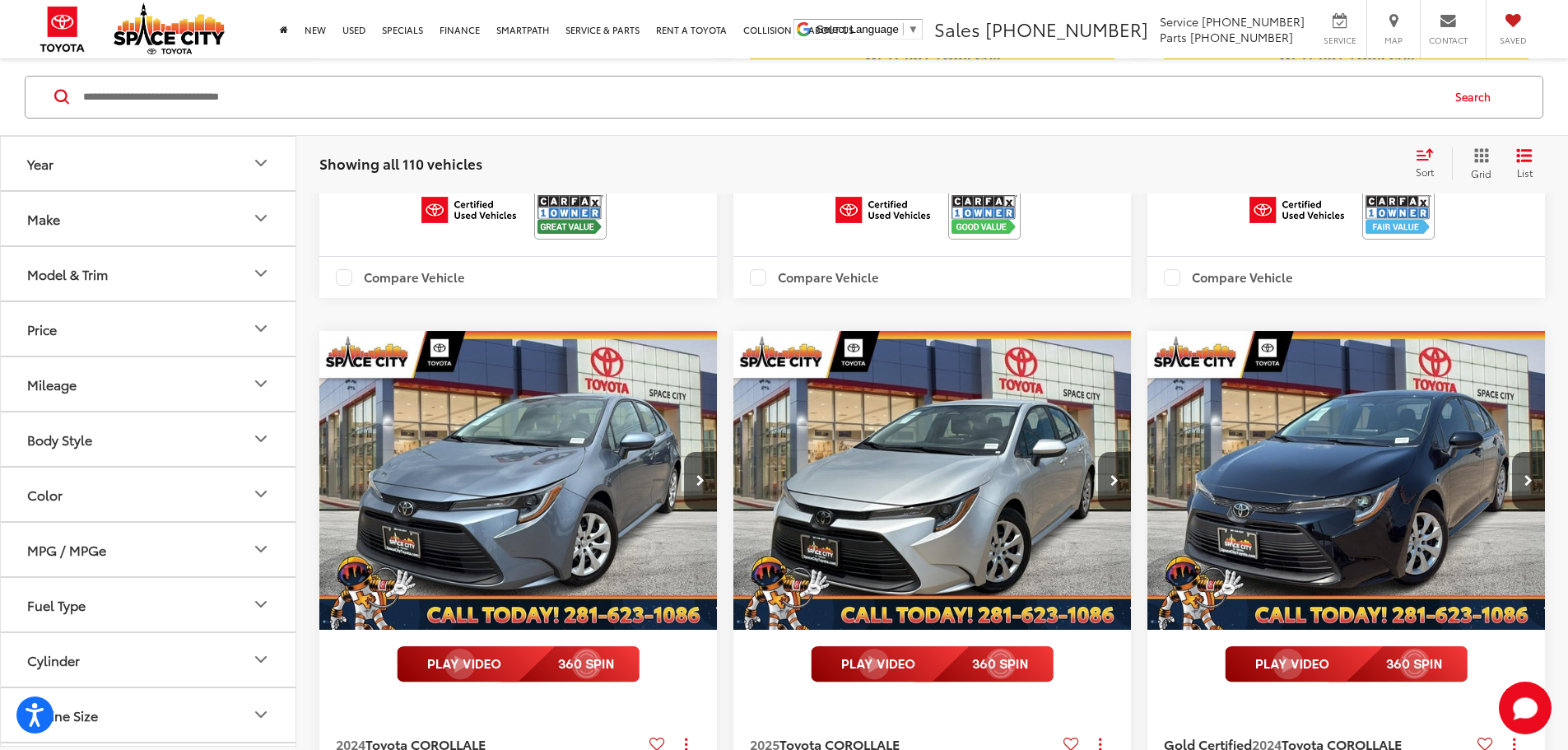
scroll to position [980, 0]
click at [107, 605] on button "Fuel Type" at bounding box center [149, 603] width 296 height 53
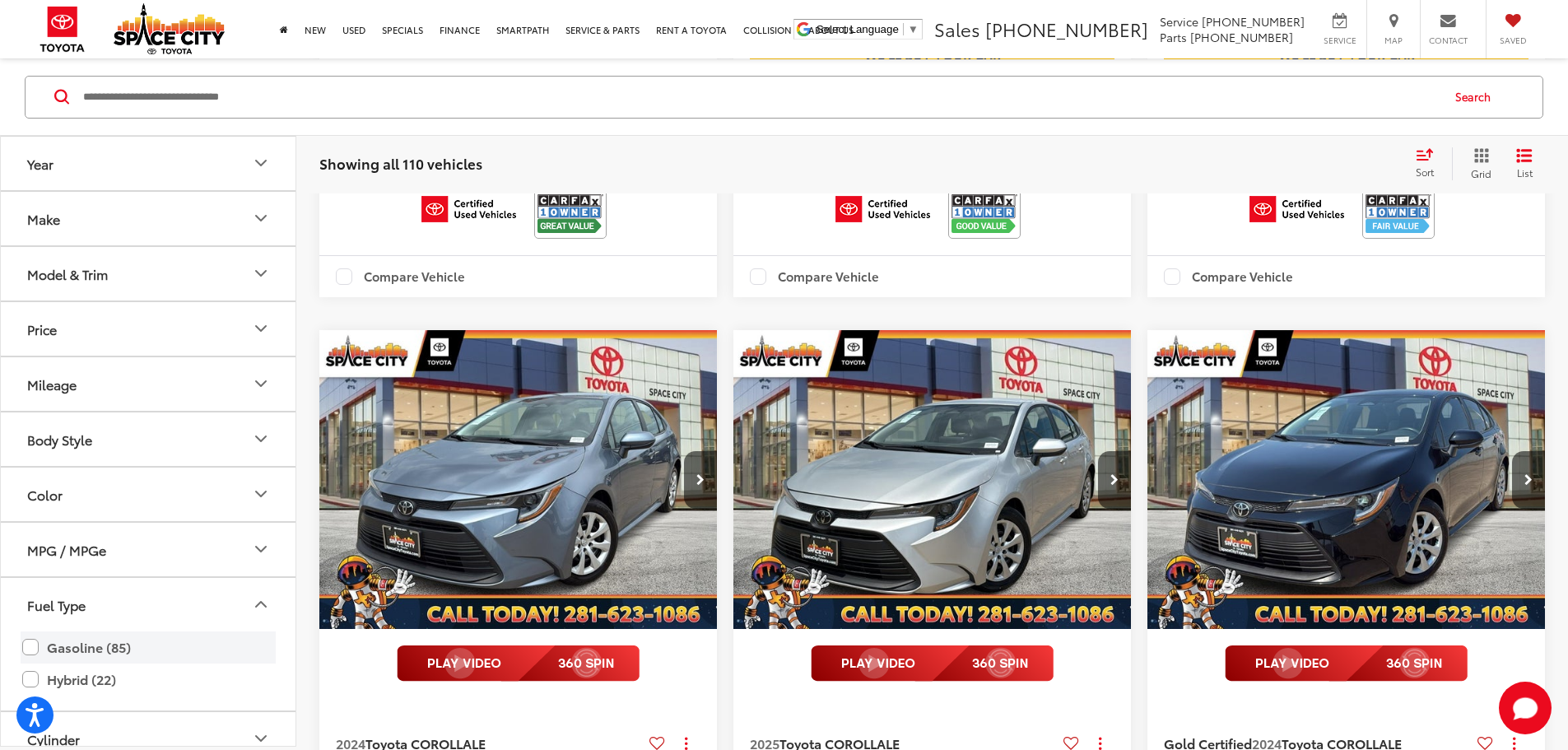
click at [101, 651] on label "Gasoline (85)" at bounding box center [149, 647] width 252 height 29
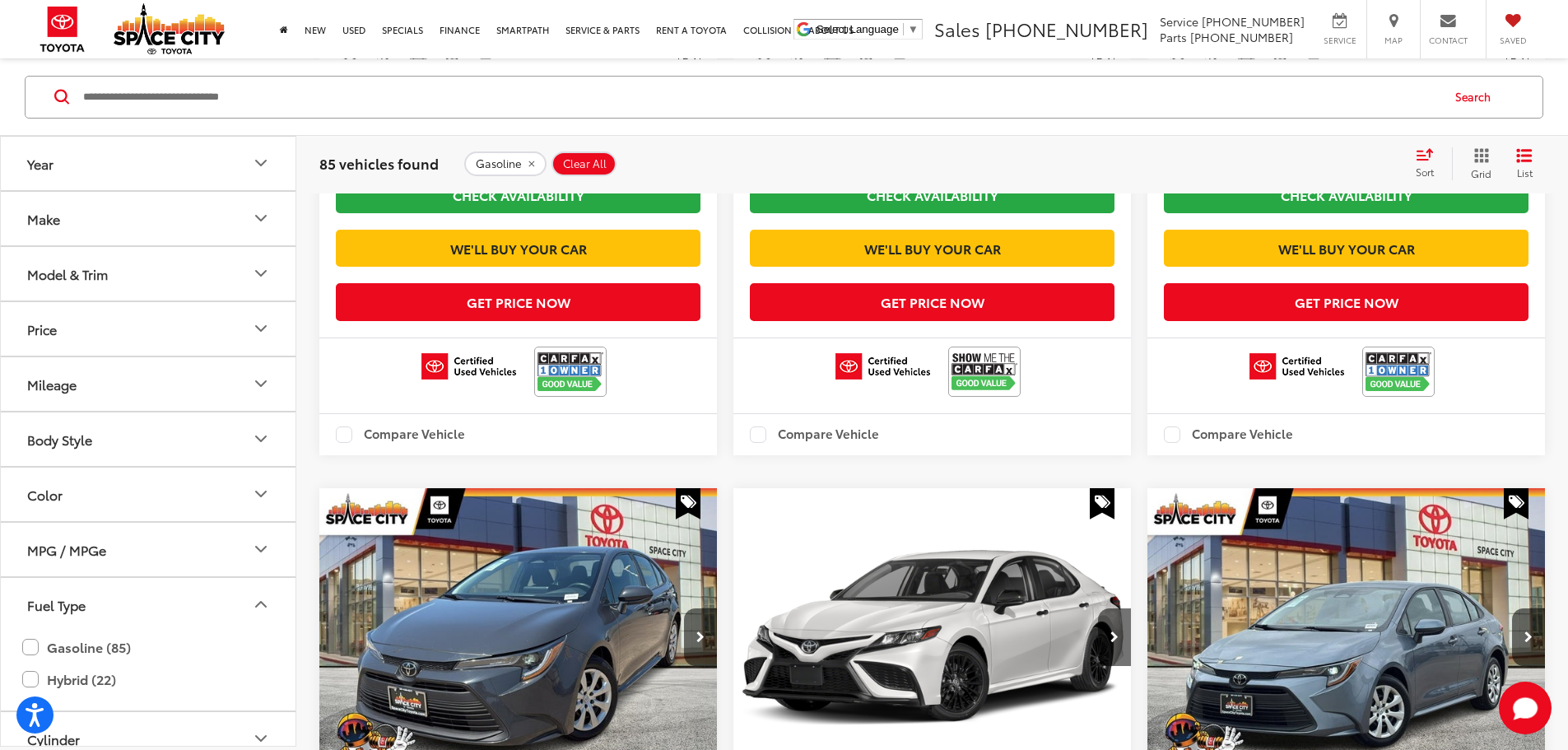
scroll to position [2817, 0]
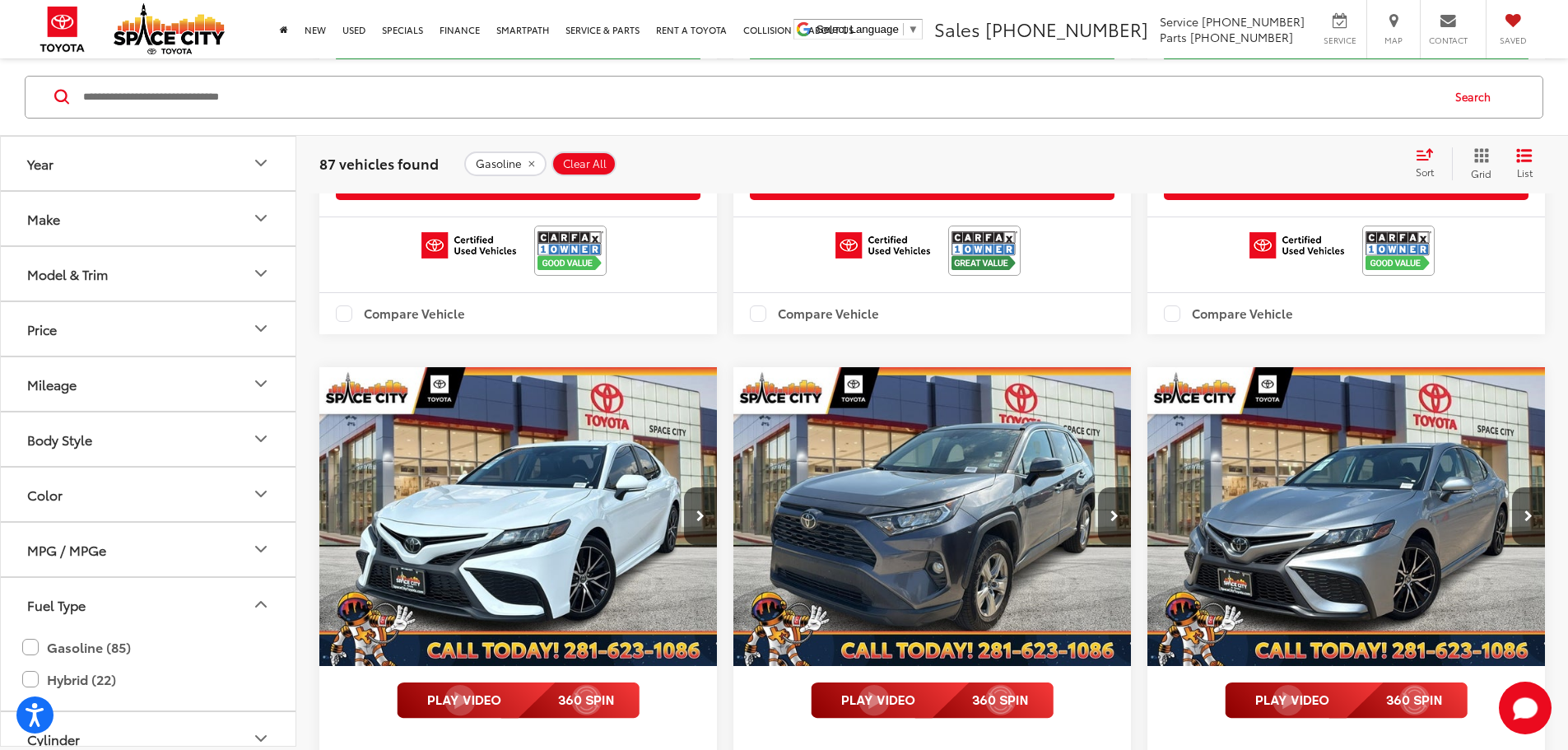
scroll to position [5780, 0]
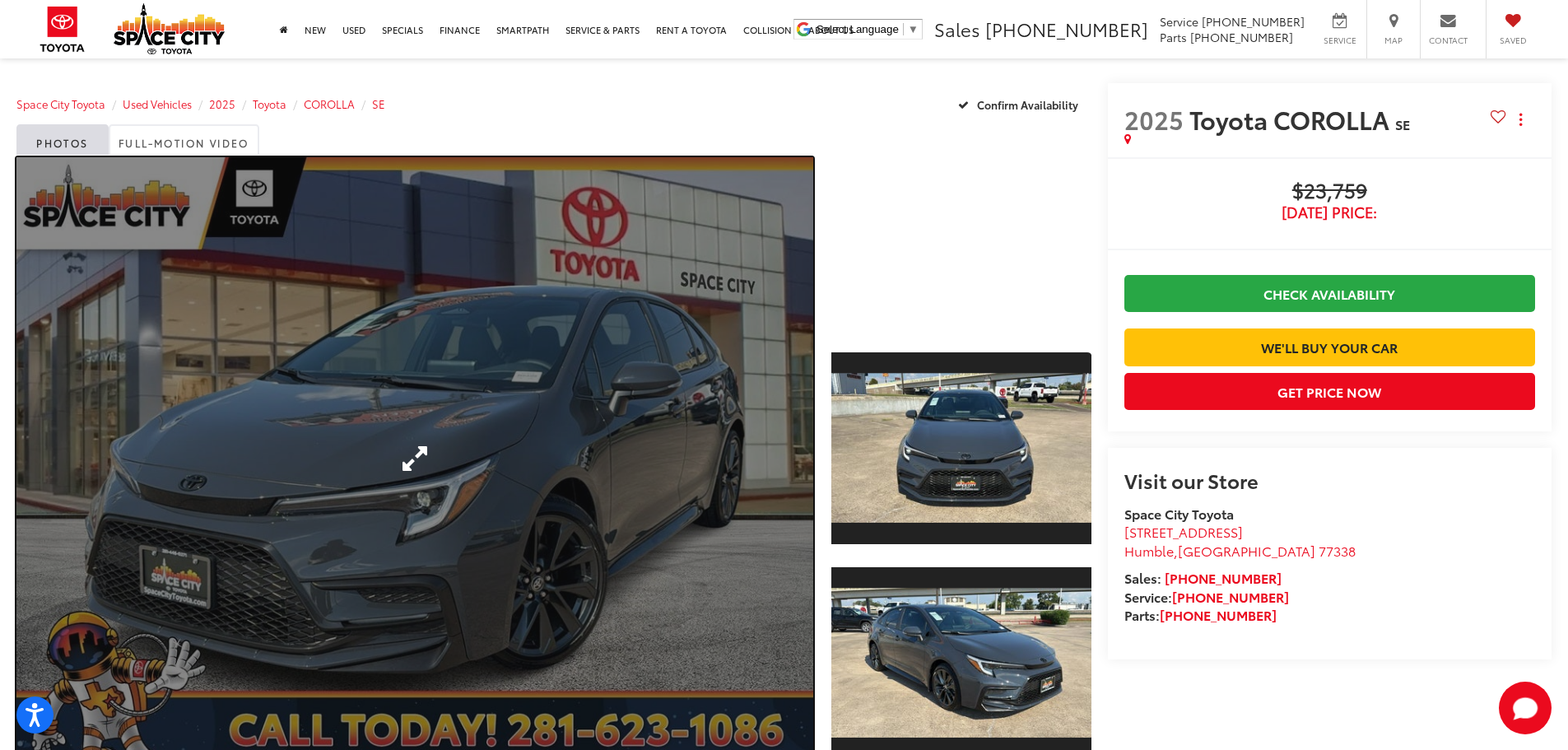
click at [741, 447] on link "Expand Photo 0" at bounding box center [414, 458] width 796 height 602
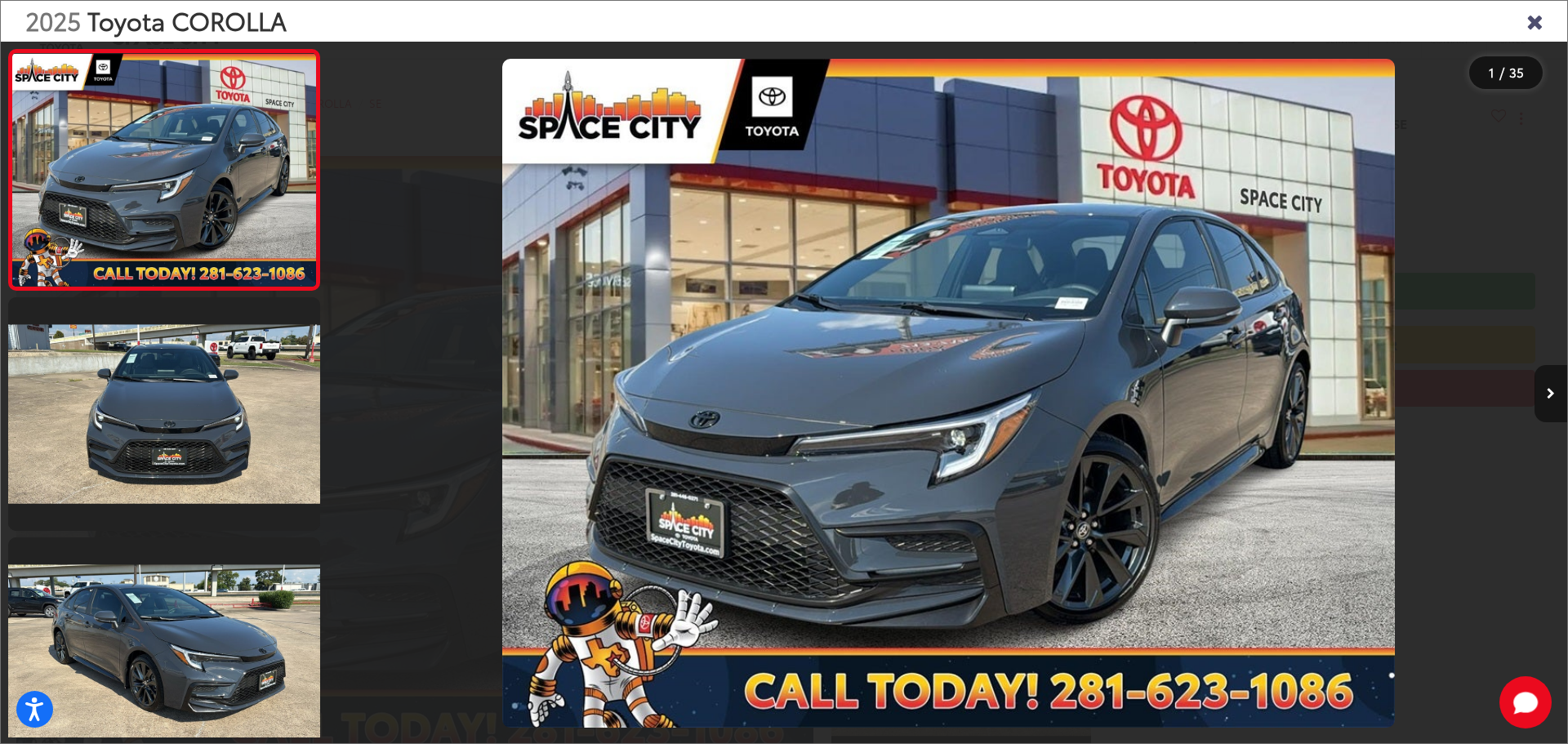
click at [1547, 387] on icon "Next image" at bounding box center [1551, 393] width 8 height 12
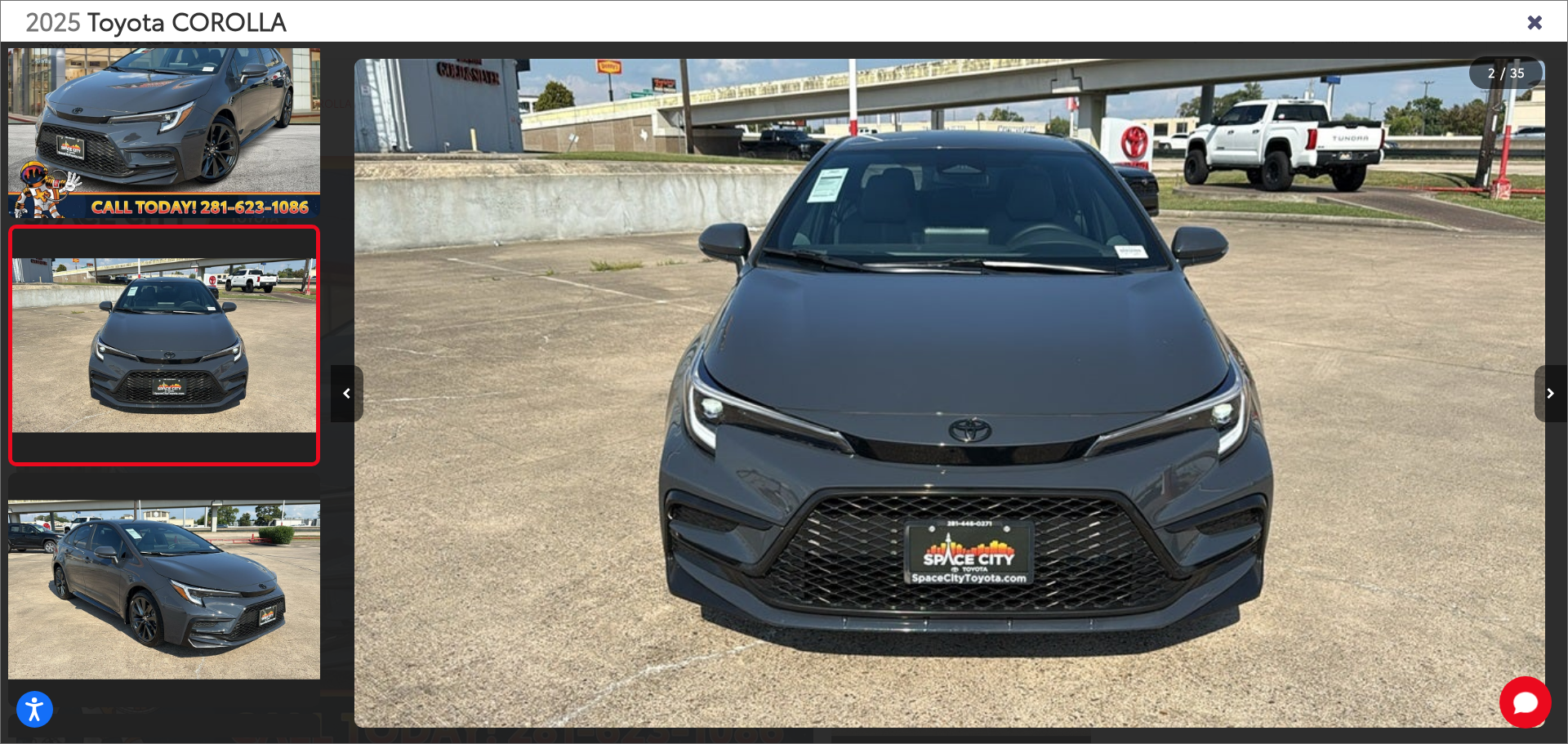
scroll to position [0, 1236]
click at [1547, 387] on icon "Next image" at bounding box center [1551, 393] width 8 height 12
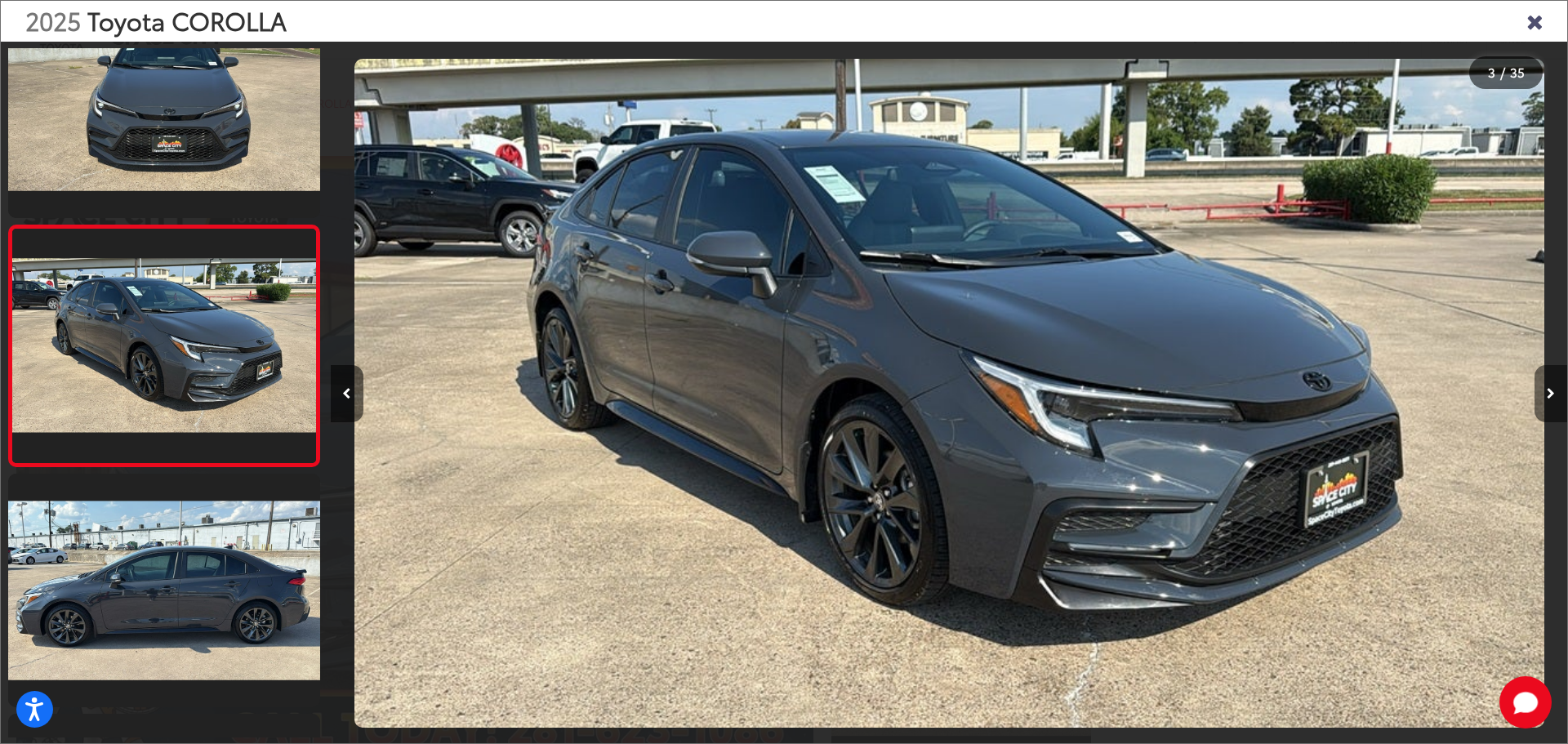
scroll to position [0, 2474]
click at [1547, 387] on icon "Next image" at bounding box center [1551, 393] width 8 height 12
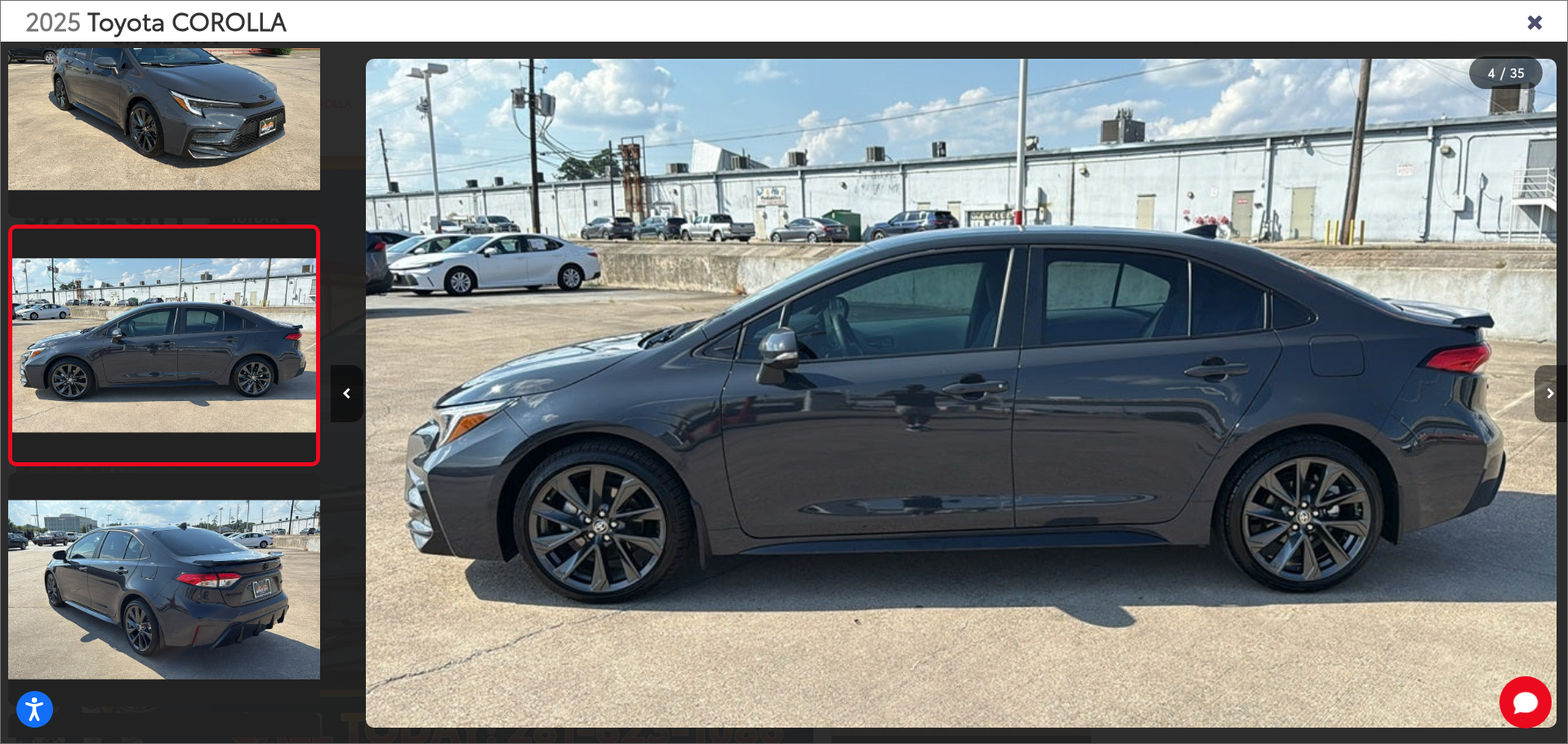
scroll to position [0, 3711]
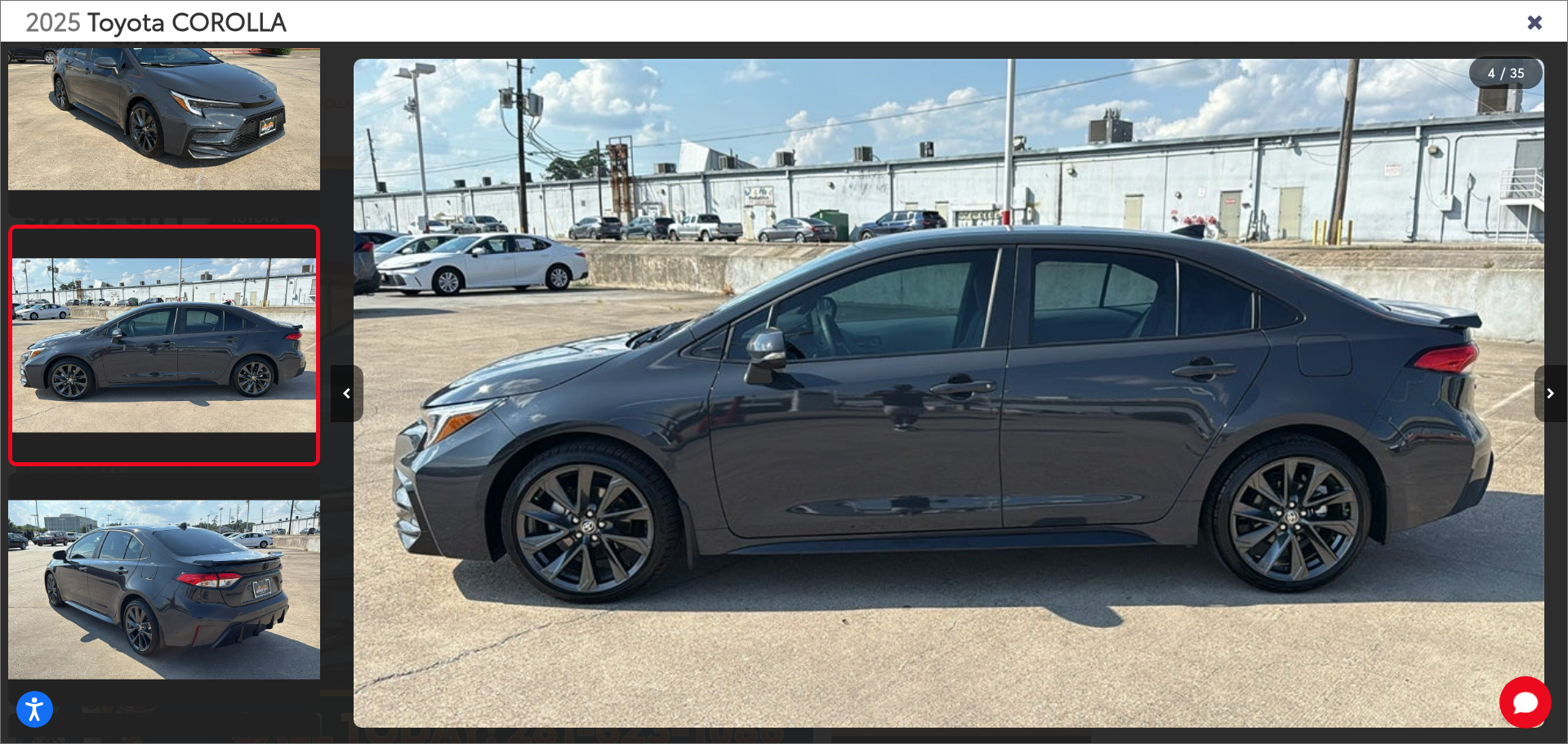
click at [1547, 387] on icon "Next image" at bounding box center [1551, 393] width 8 height 12
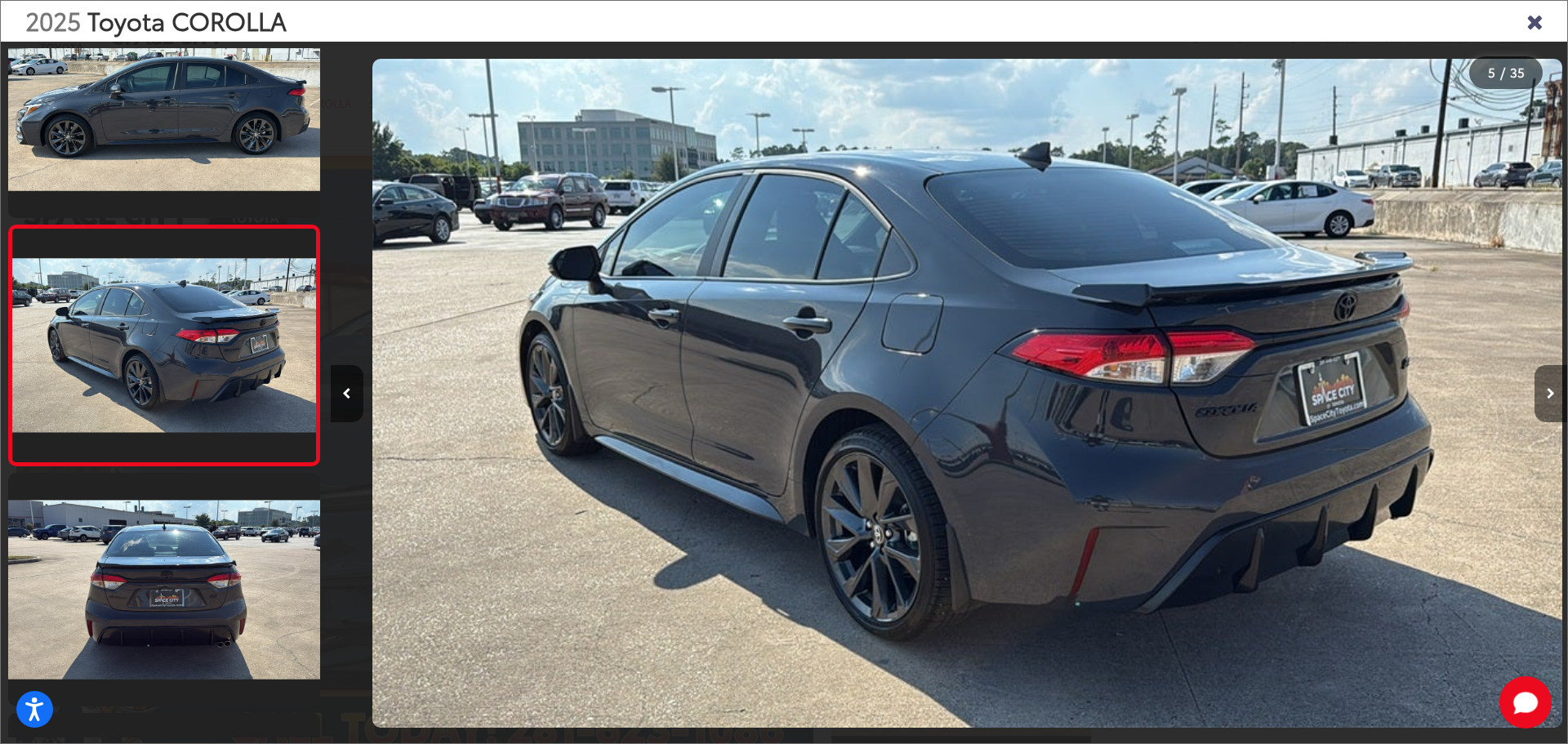
scroll to position [0, 4948]
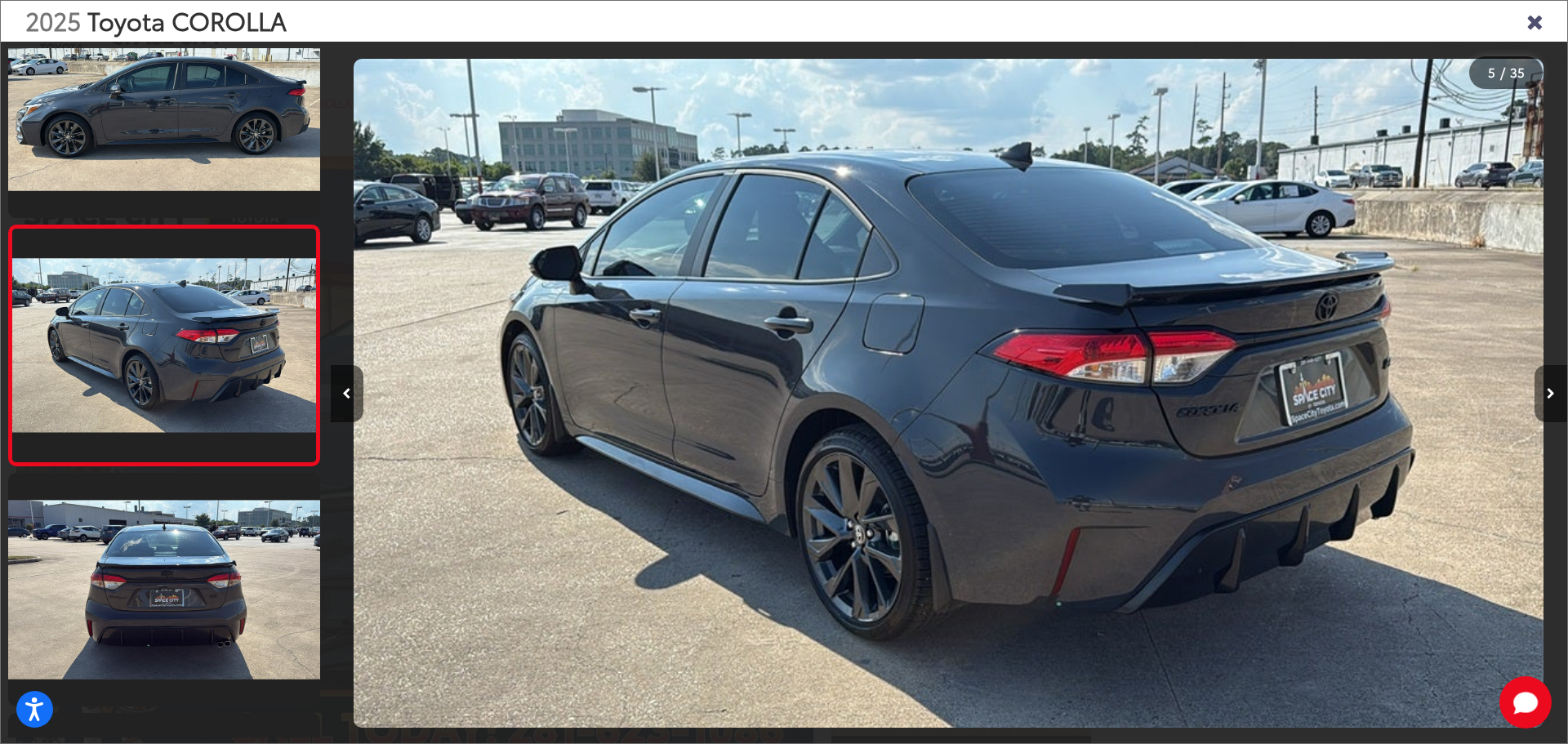
click at [1547, 387] on icon "Next image" at bounding box center [1551, 393] width 8 height 12
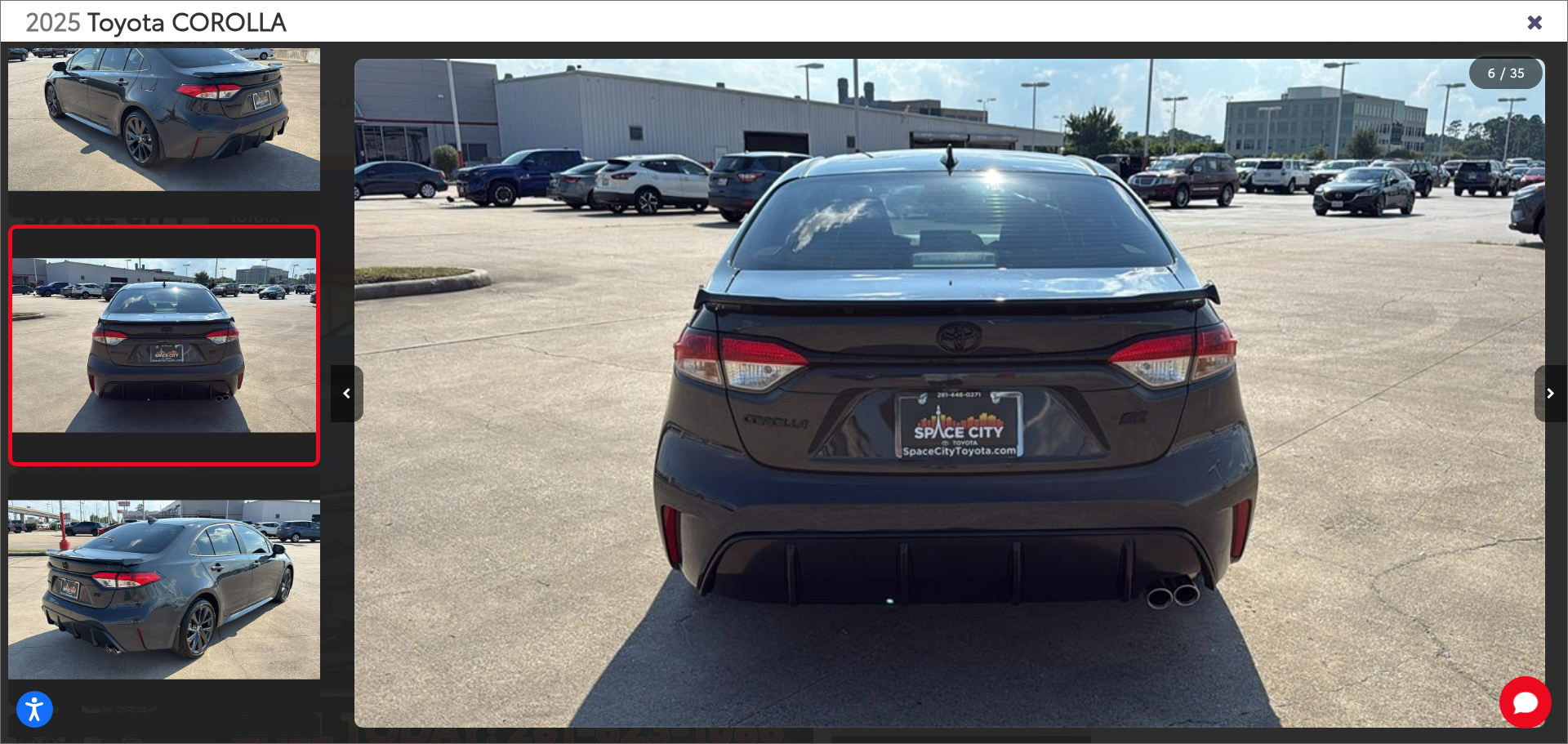
scroll to position [0, 6184]
click at [1547, 387] on icon "Next image" at bounding box center [1551, 393] width 8 height 12
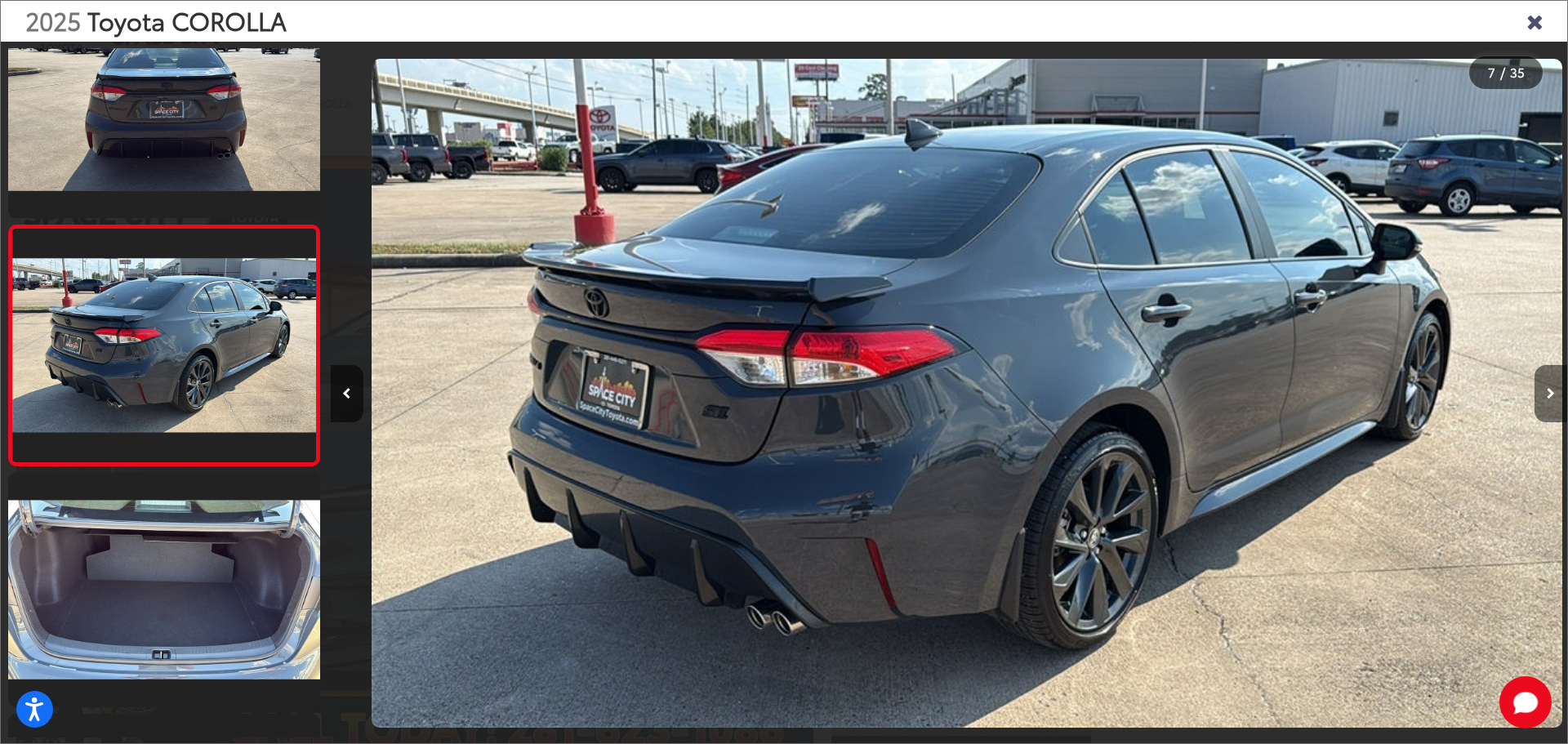
scroll to position [0, 7421]
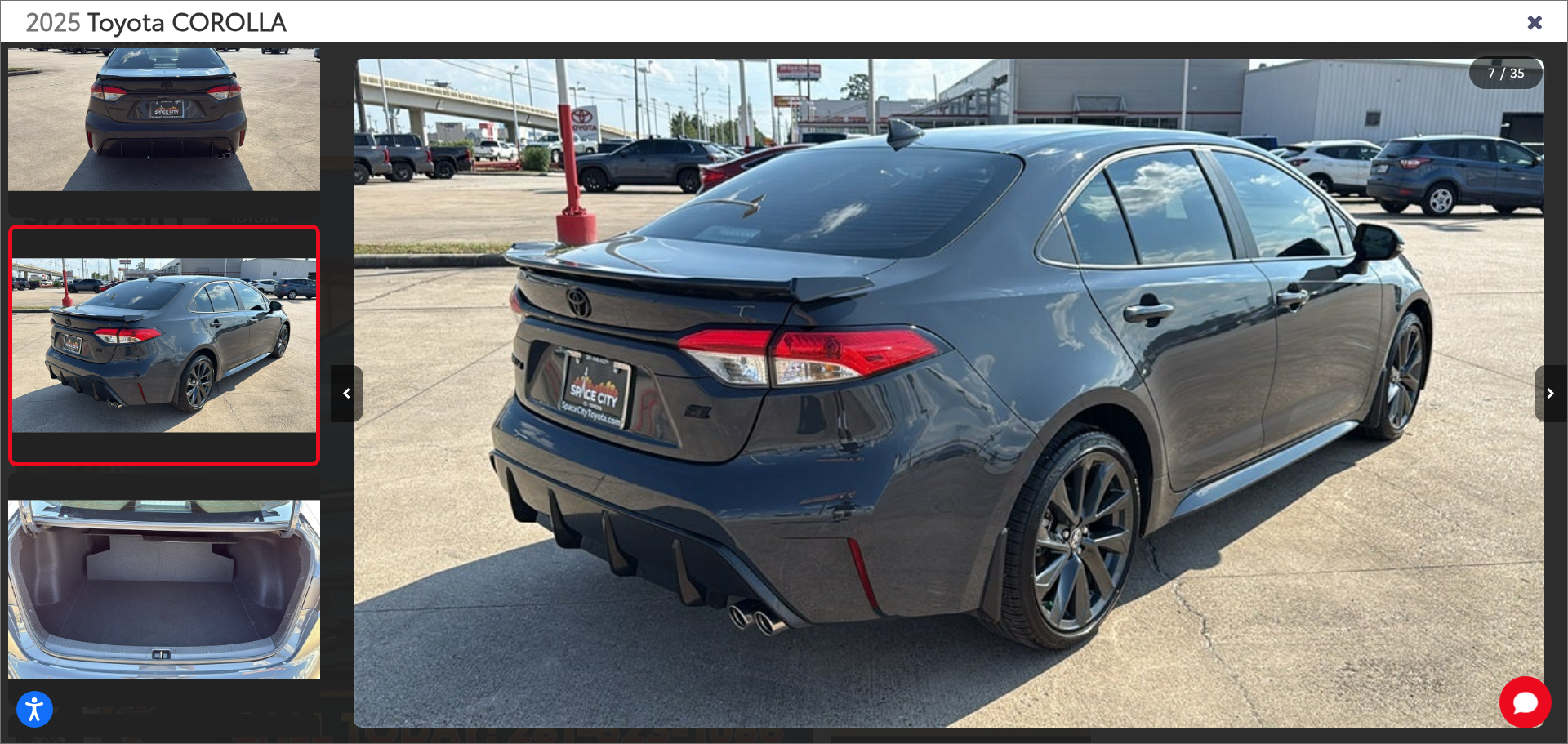
click at [1547, 387] on icon "Next image" at bounding box center [1551, 393] width 8 height 12
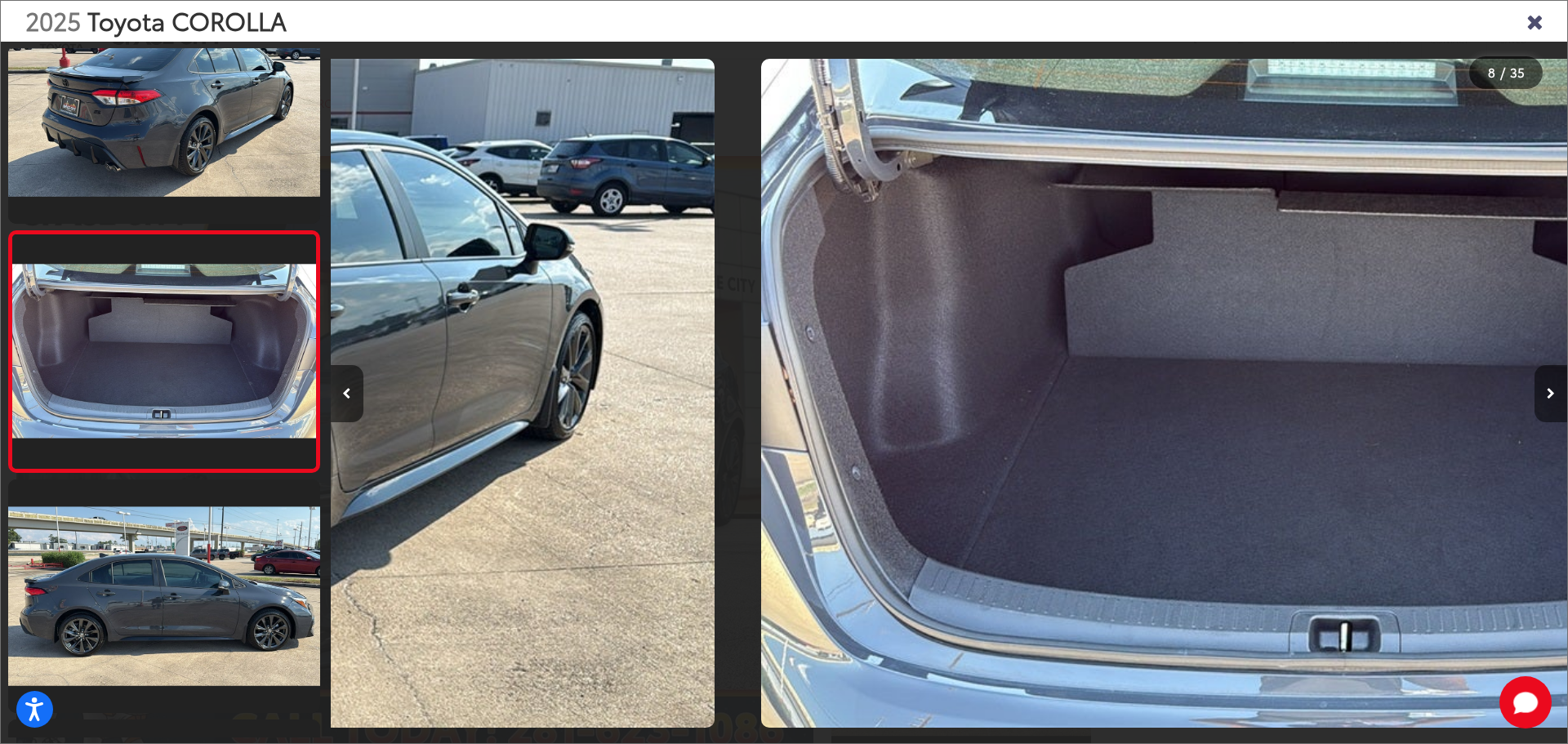
scroll to position [1505, 0]
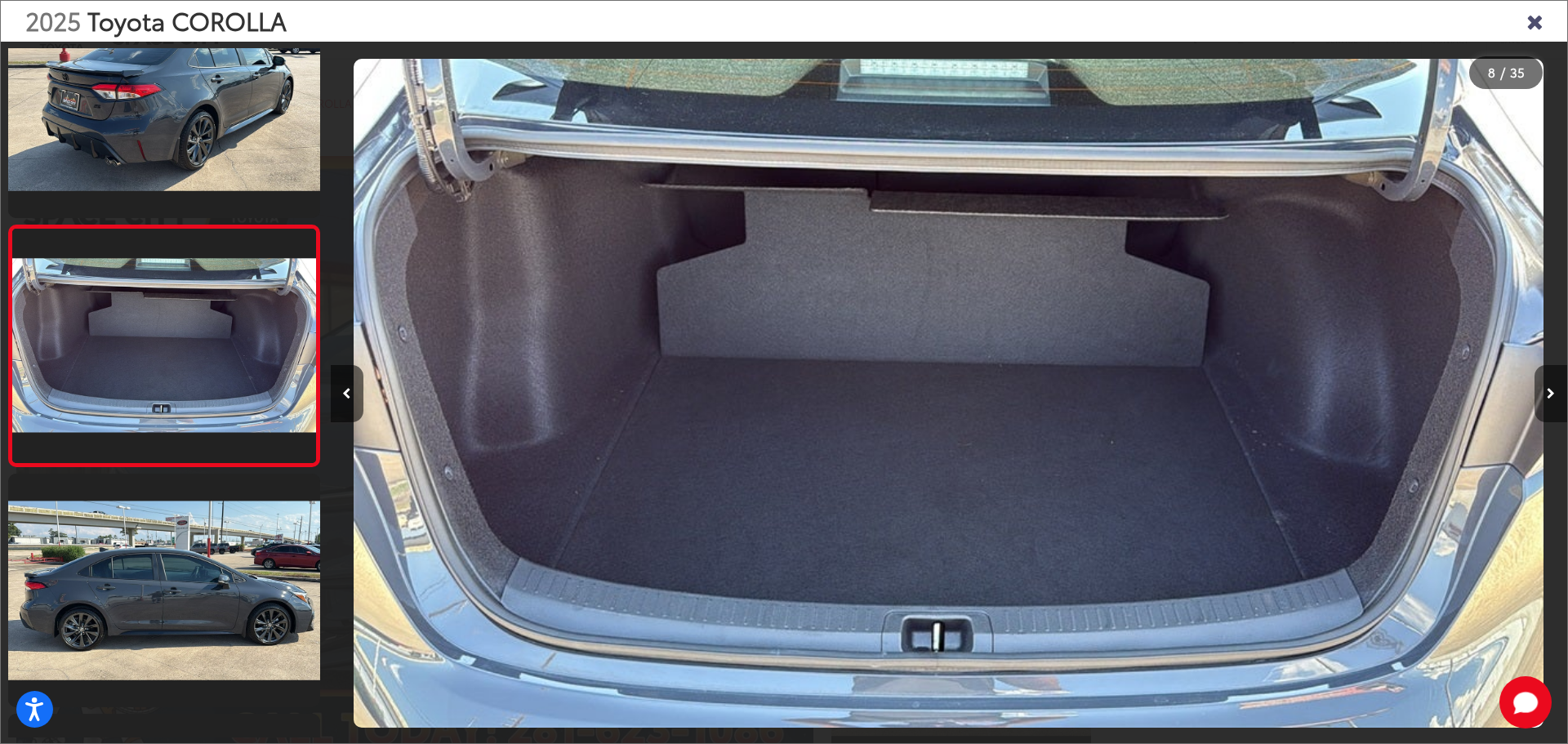
click at [1547, 387] on icon "Next image" at bounding box center [1551, 393] width 8 height 12
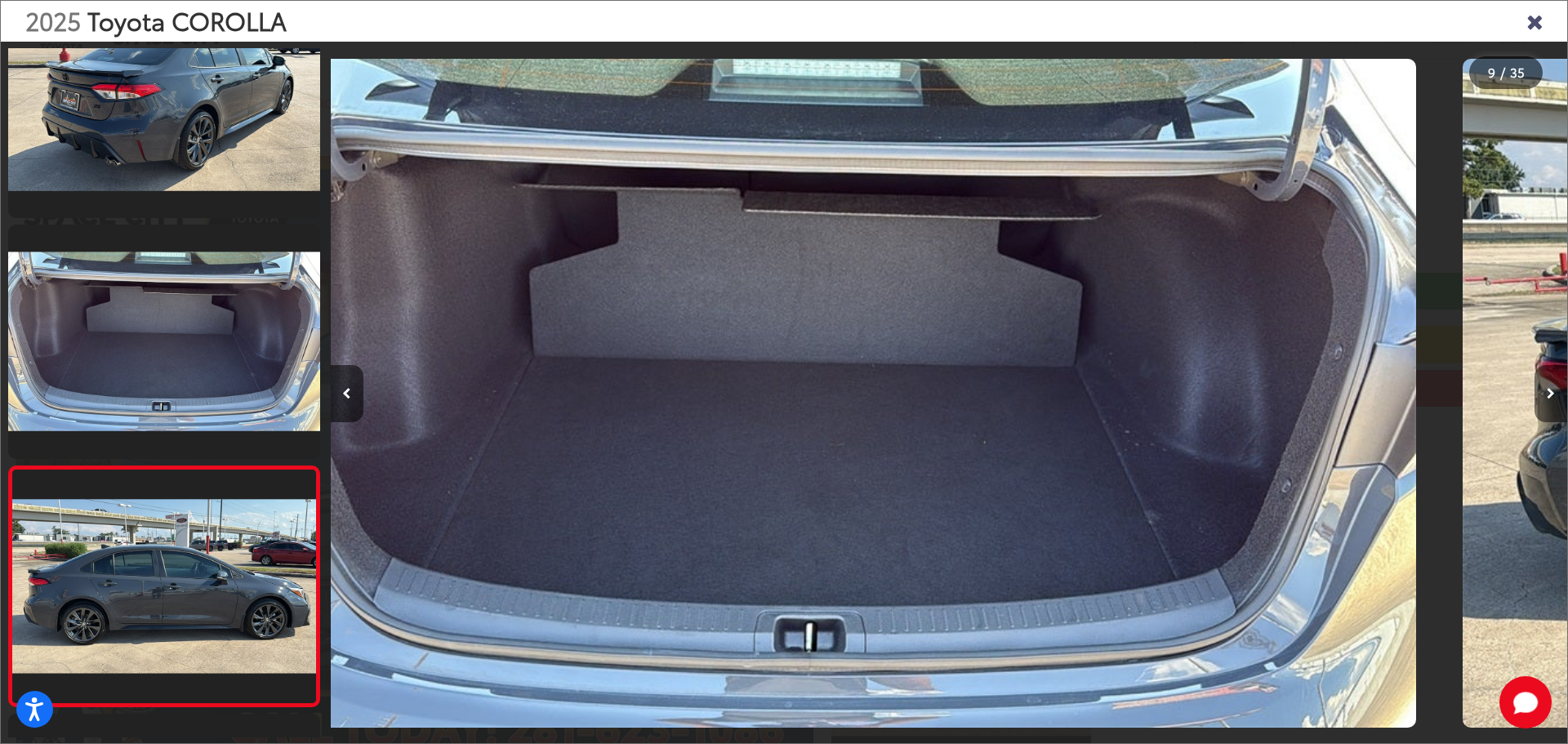
scroll to position [0, 0]
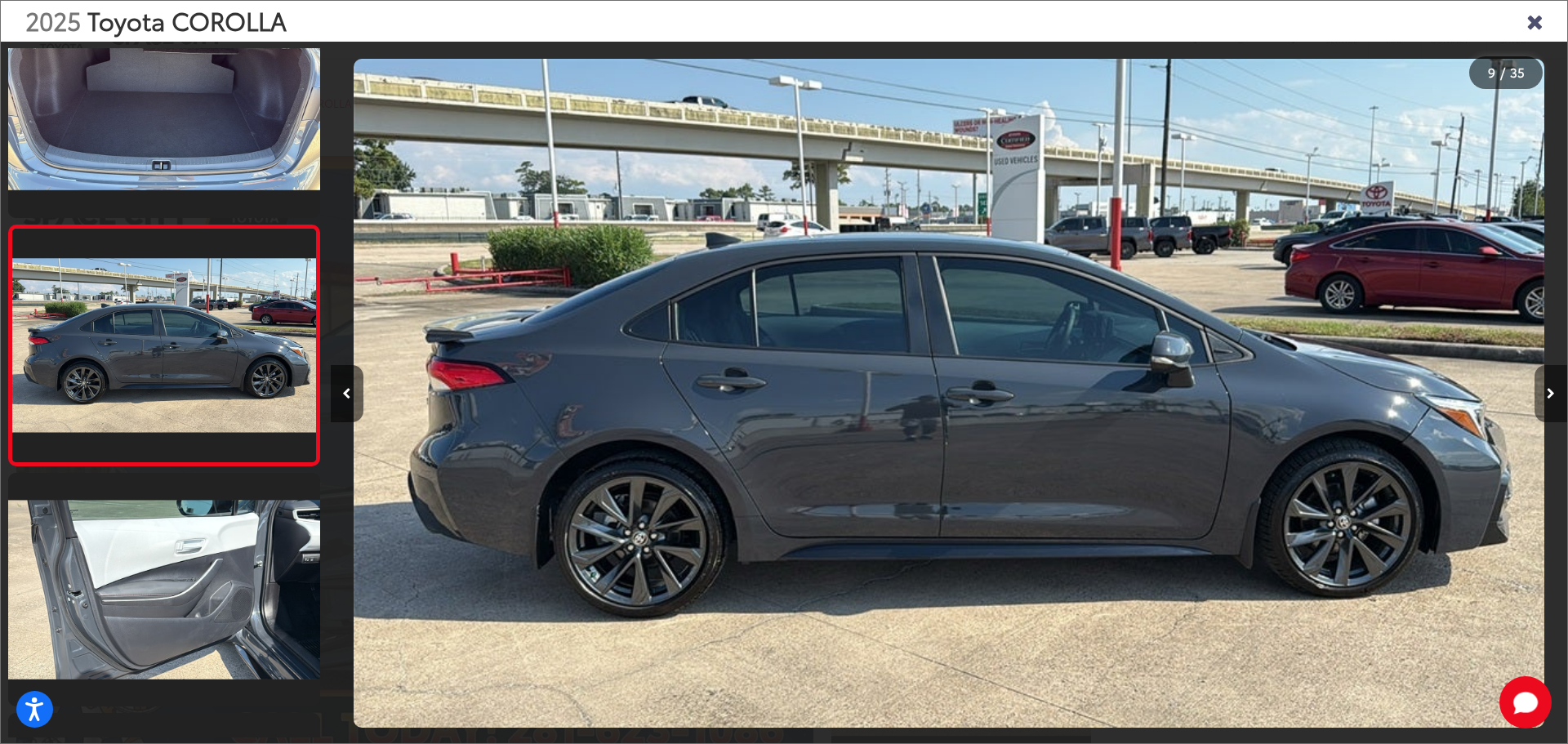
click at [1547, 387] on icon "Next image" at bounding box center [1551, 393] width 8 height 12
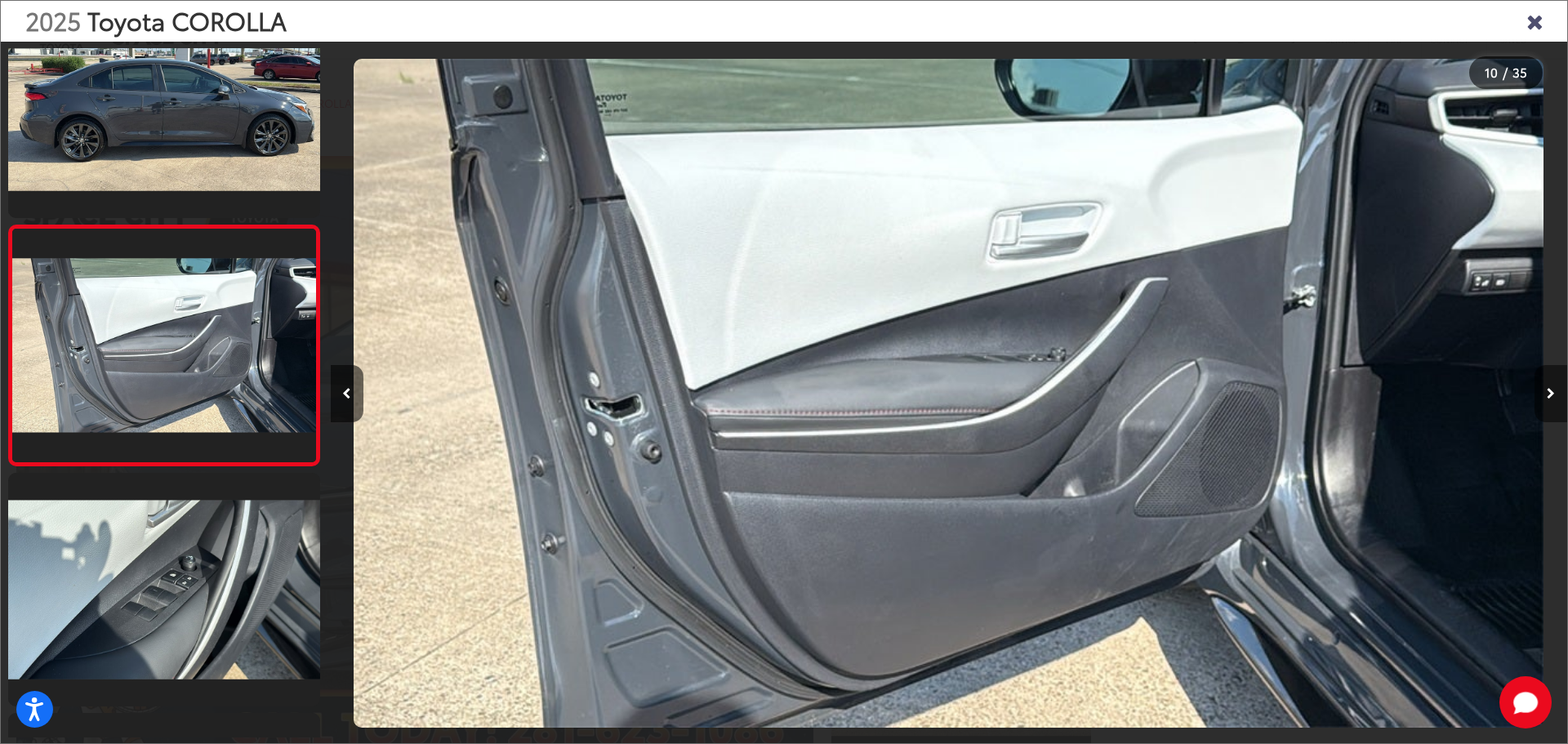
click at [1547, 387] on icon "Next image" at bounding box center [1551, 393] width 8 height 12
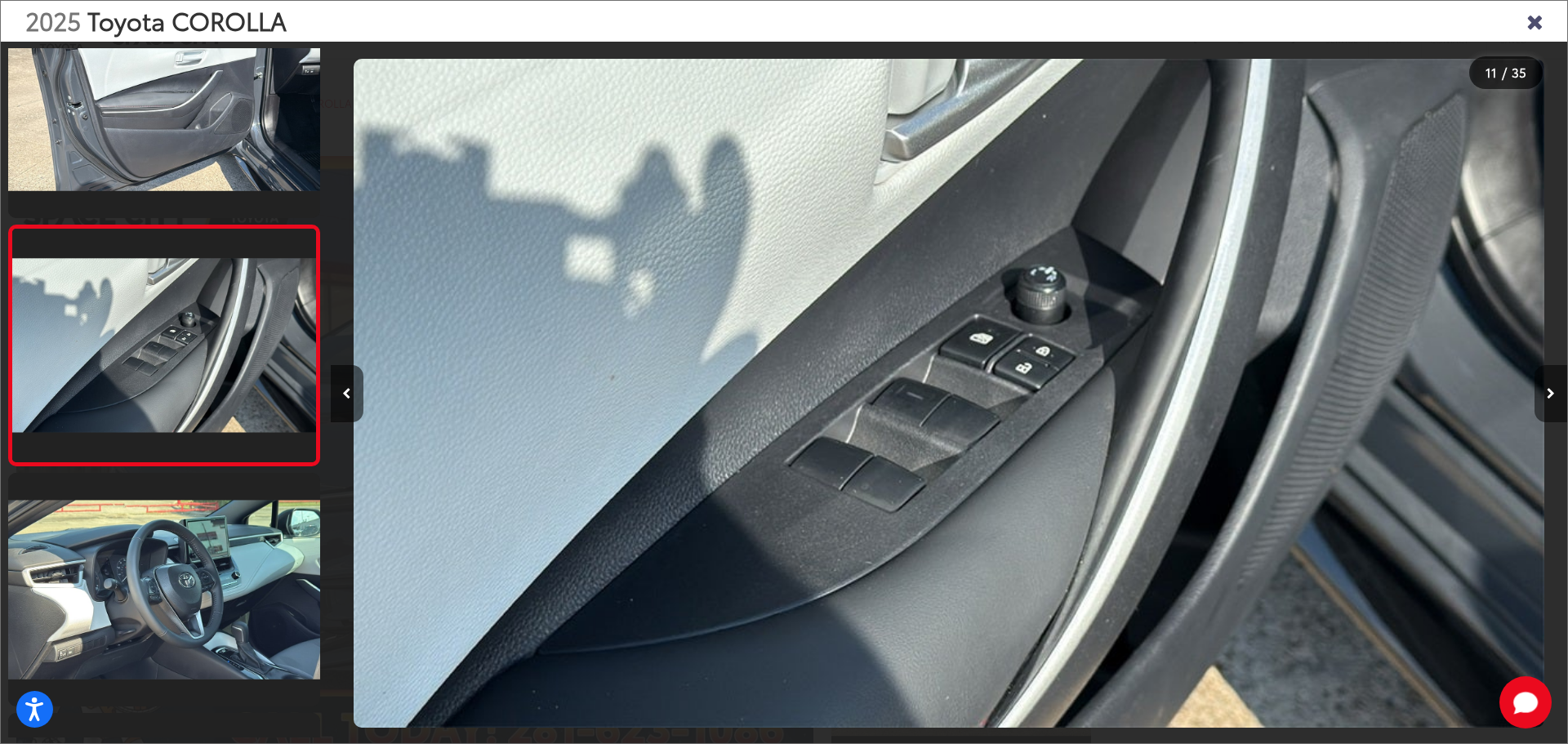
click at [1547, 387] on icon "Next image" at bounding box center [1551, 393] width 8 height 12
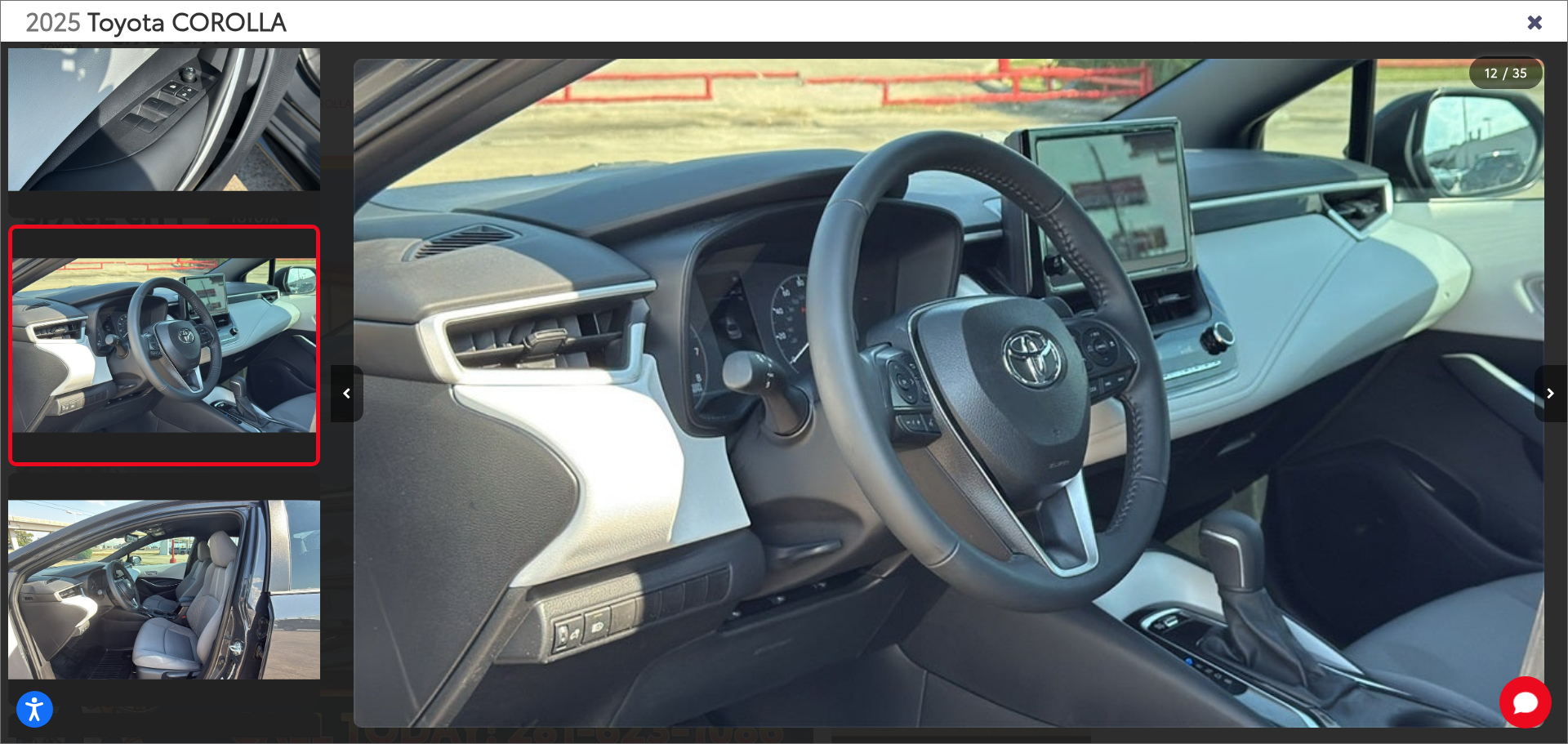
click at [1547, 387] on icon "Next image" at bounding box center [1551, 393] width 8 height 12
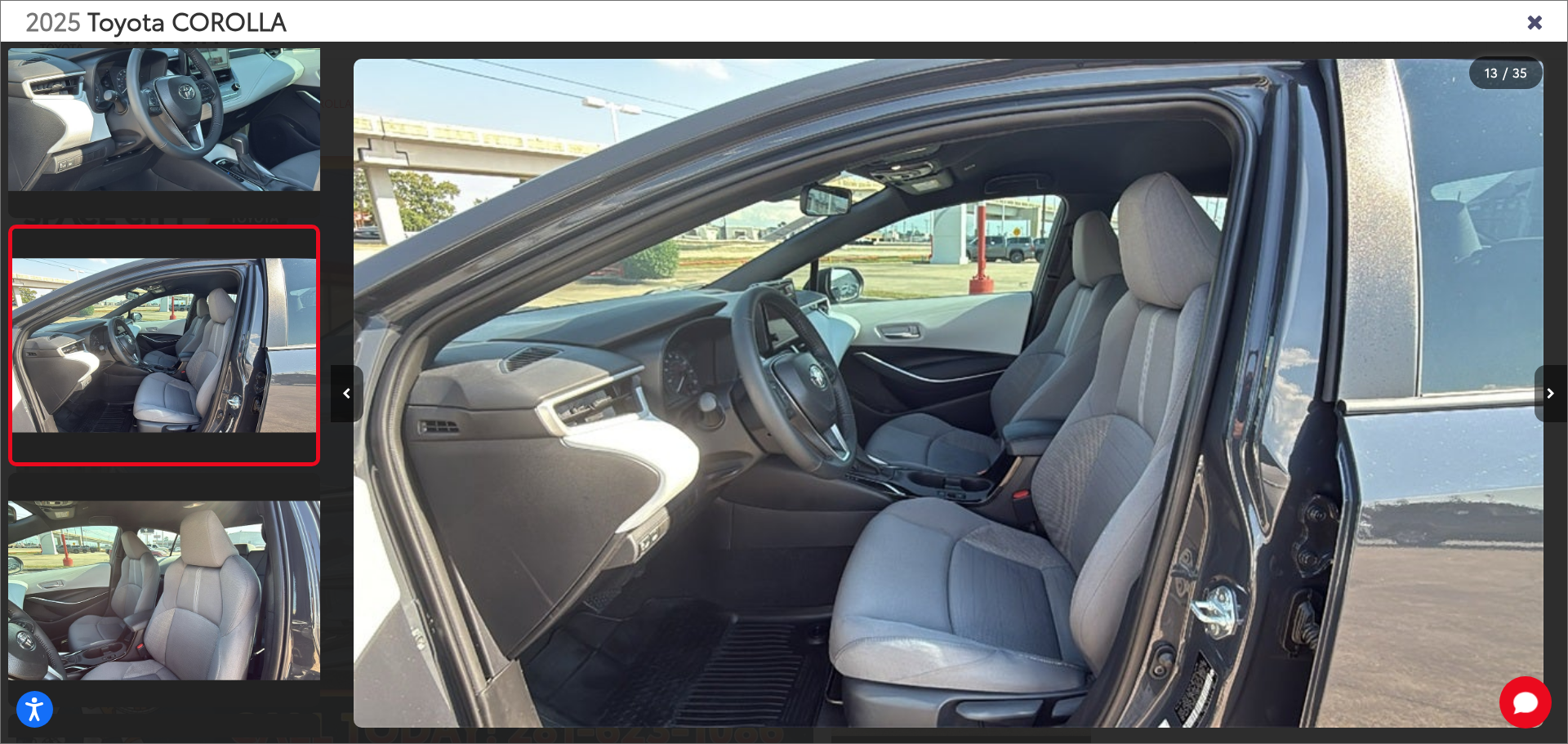
click at [1547, 387] on icon "Next image" at bounding box center [1551, 393] width 8 height 12
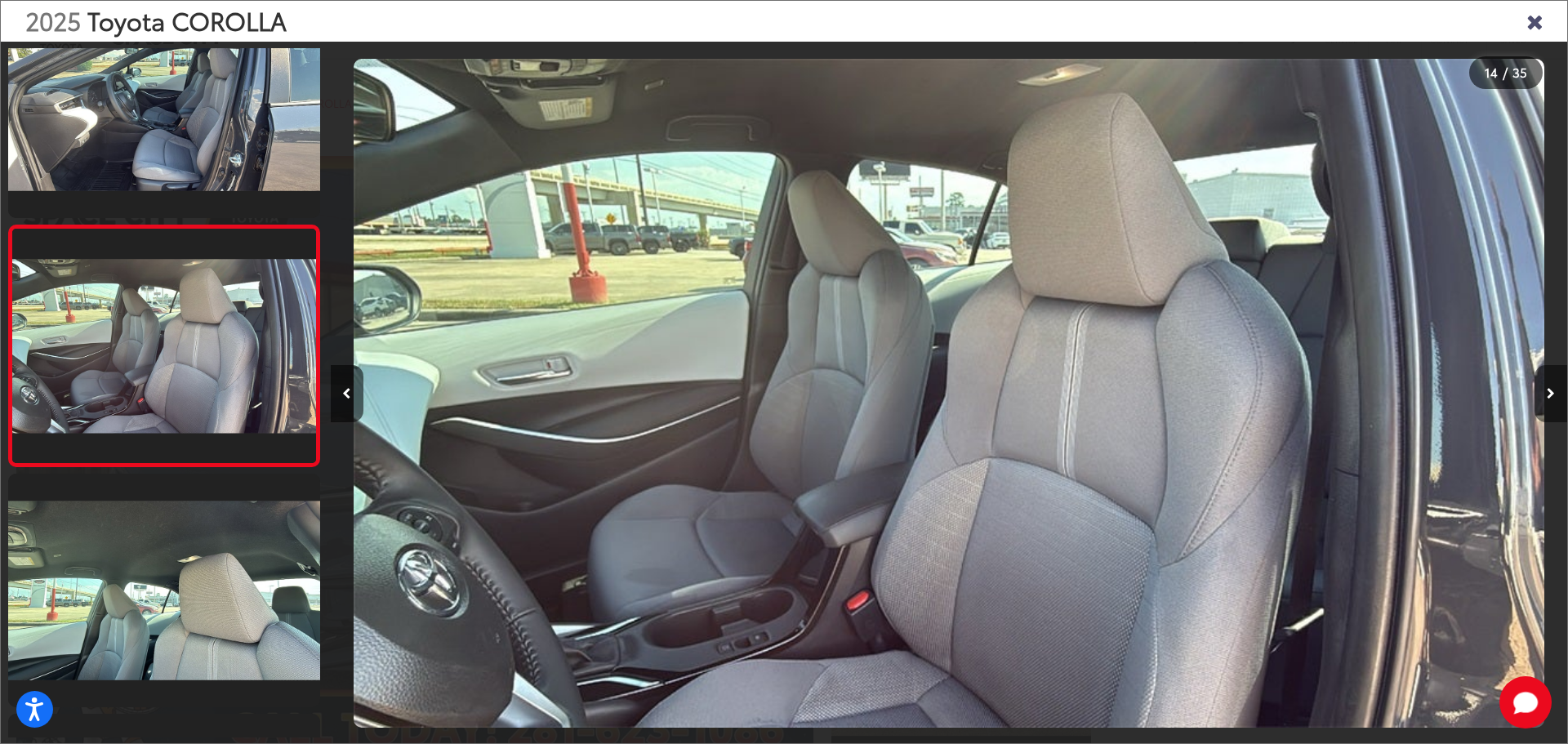
click at [1547, 387] on icon "Next image" at bounding box center [1551, 393] width 8 height 12
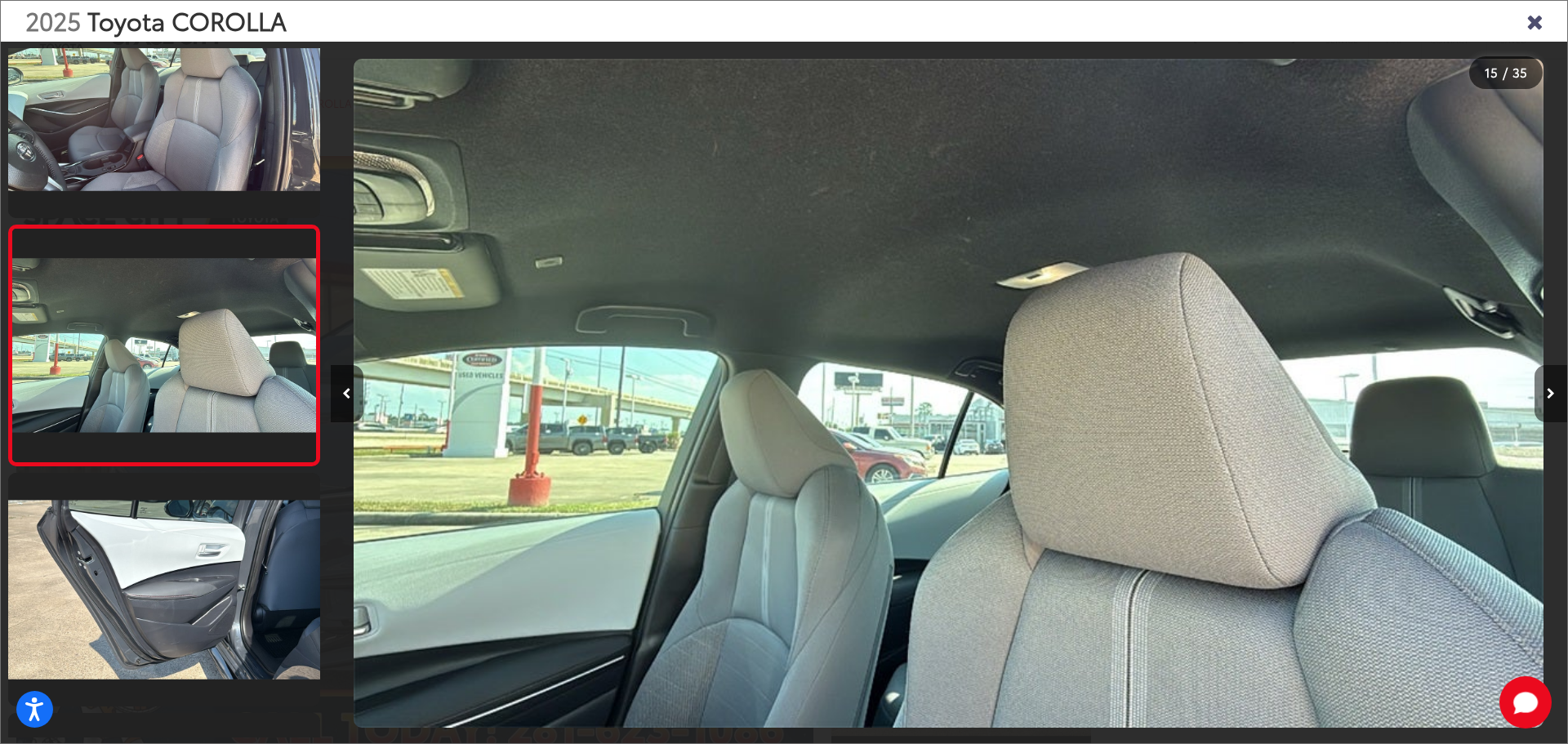
click at [1547, 387] on icon "Next image" at bounding box center [1551, 393] width 8 height 12
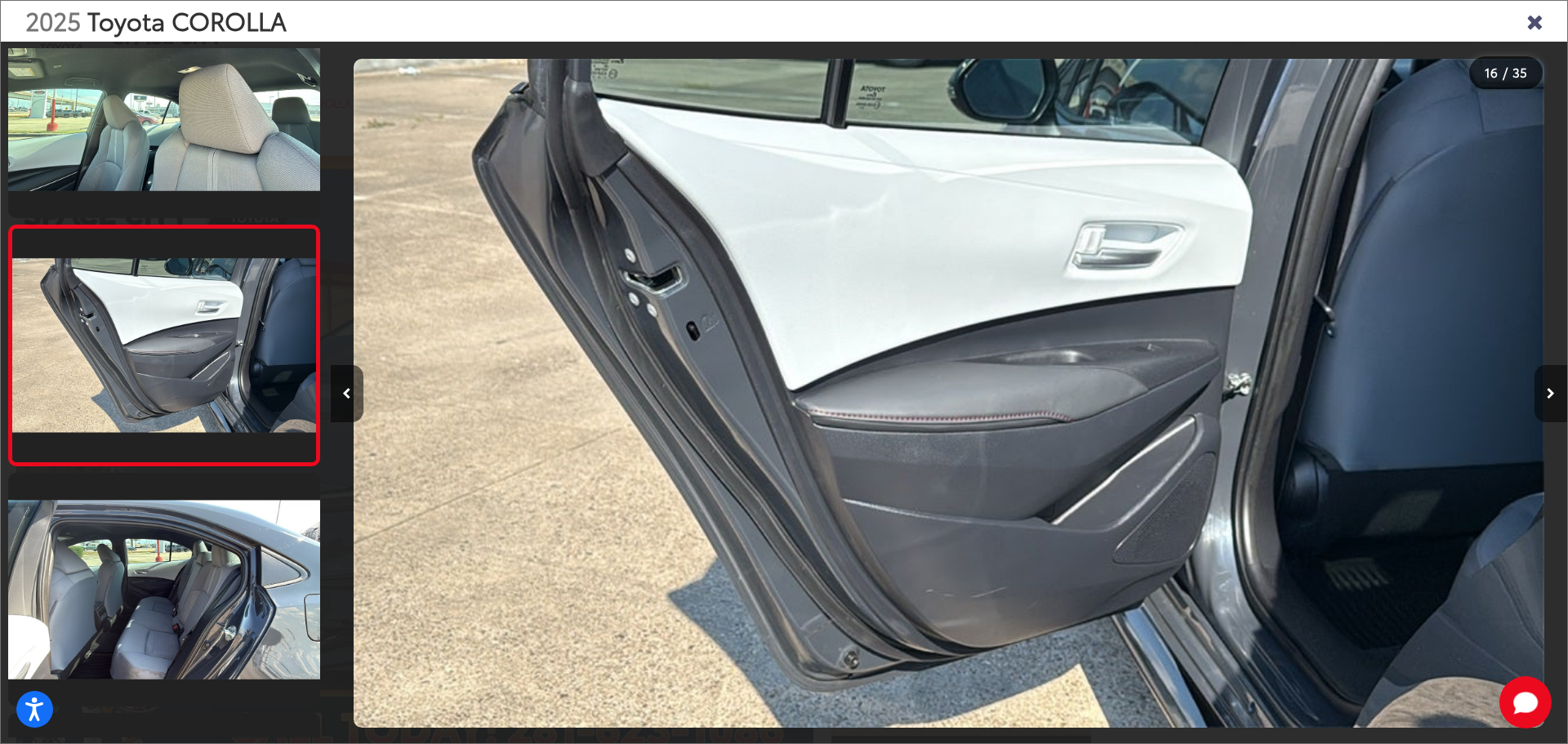
click at [1547, 387] on icon "Next image" at bounding box center [1551, 393] width 8 height 12
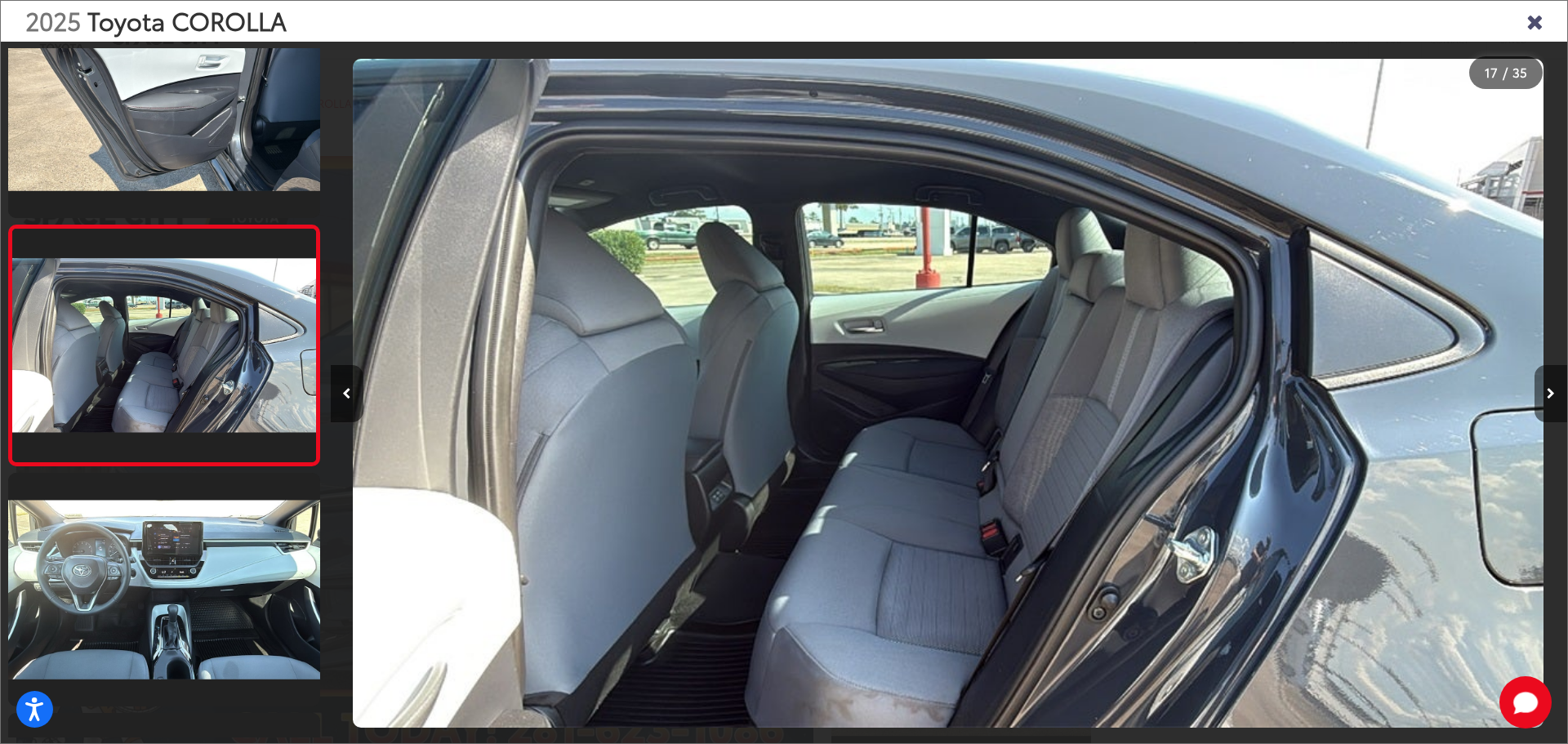
click at [1547, 387] on icon "Next image" at bounding box center [1551, 393] width 8 height 12
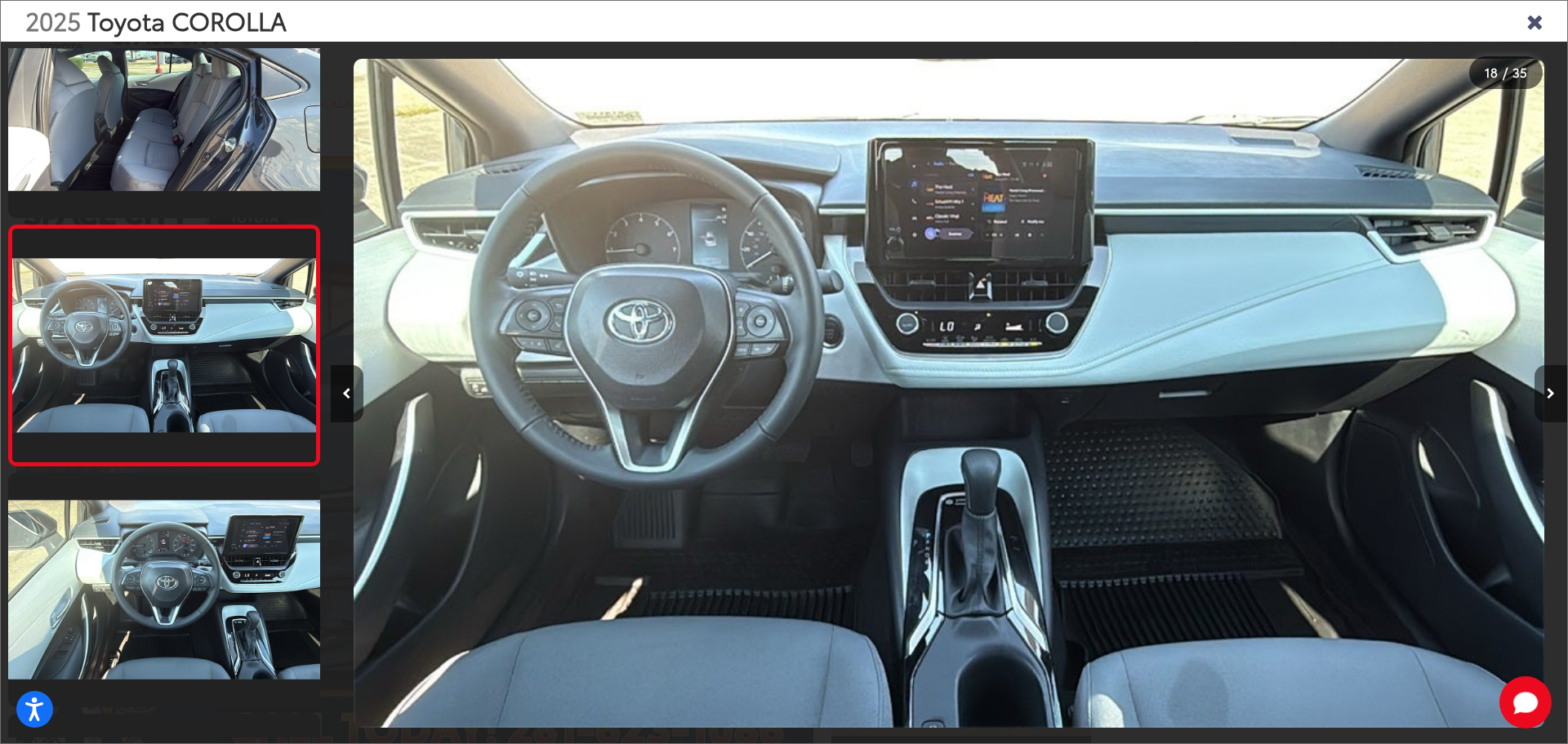
click at [1547, 387] on icon "Next image" at bounding box center [1551, 393] width 8 height 12
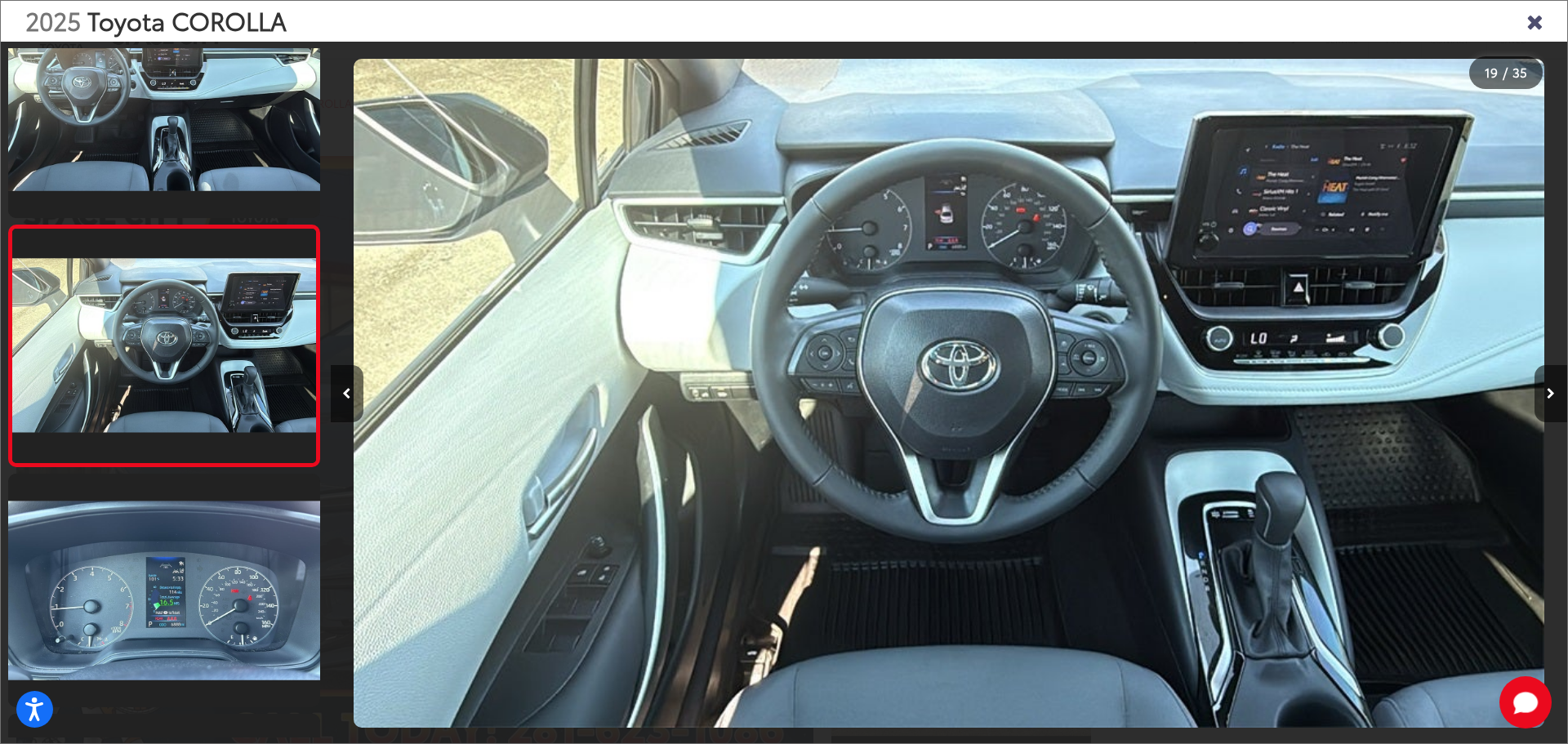
click at [1541, 24] on icon "Close gallery" at bounding box center [1535, 21] width 16 height 22
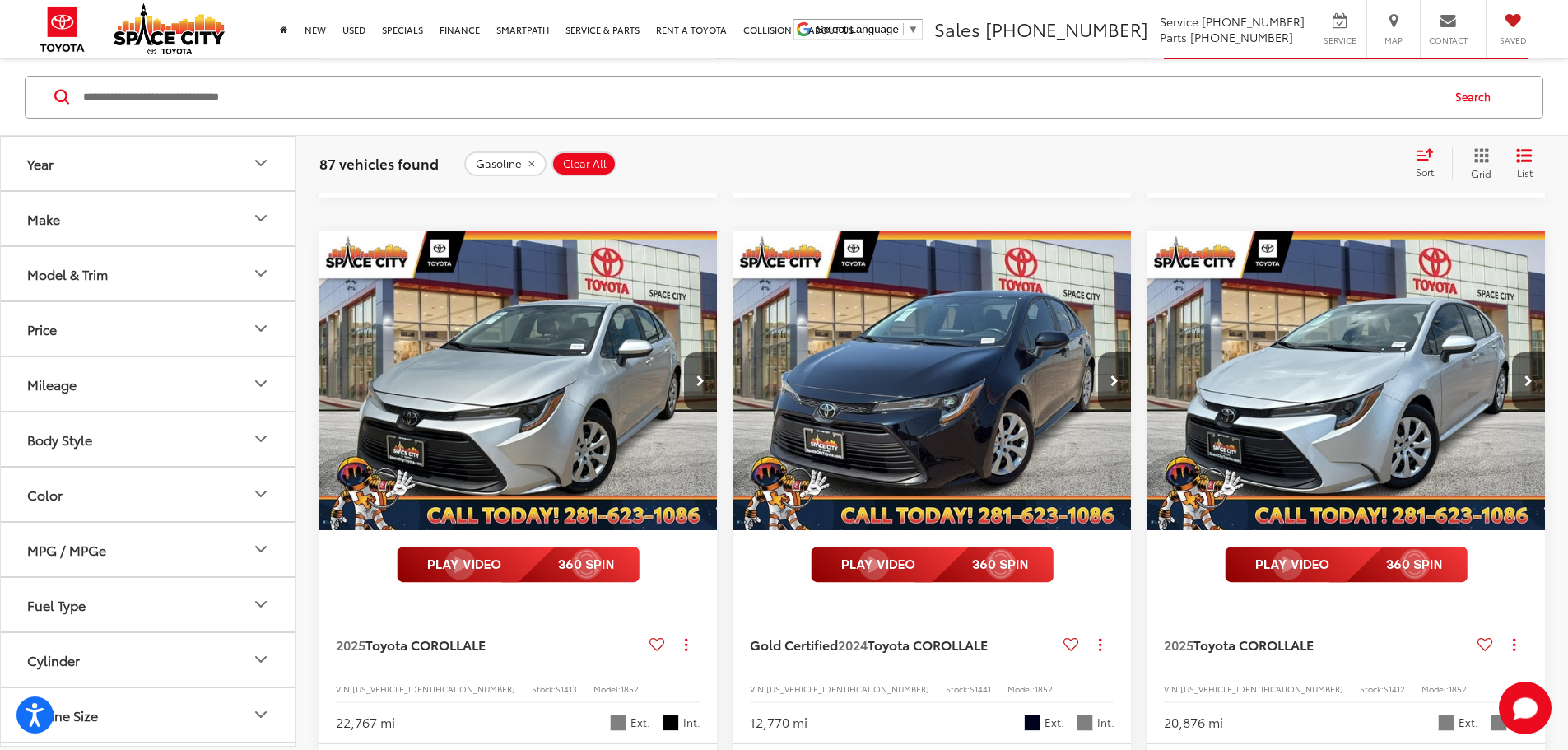
scroll to position [4957, 0]
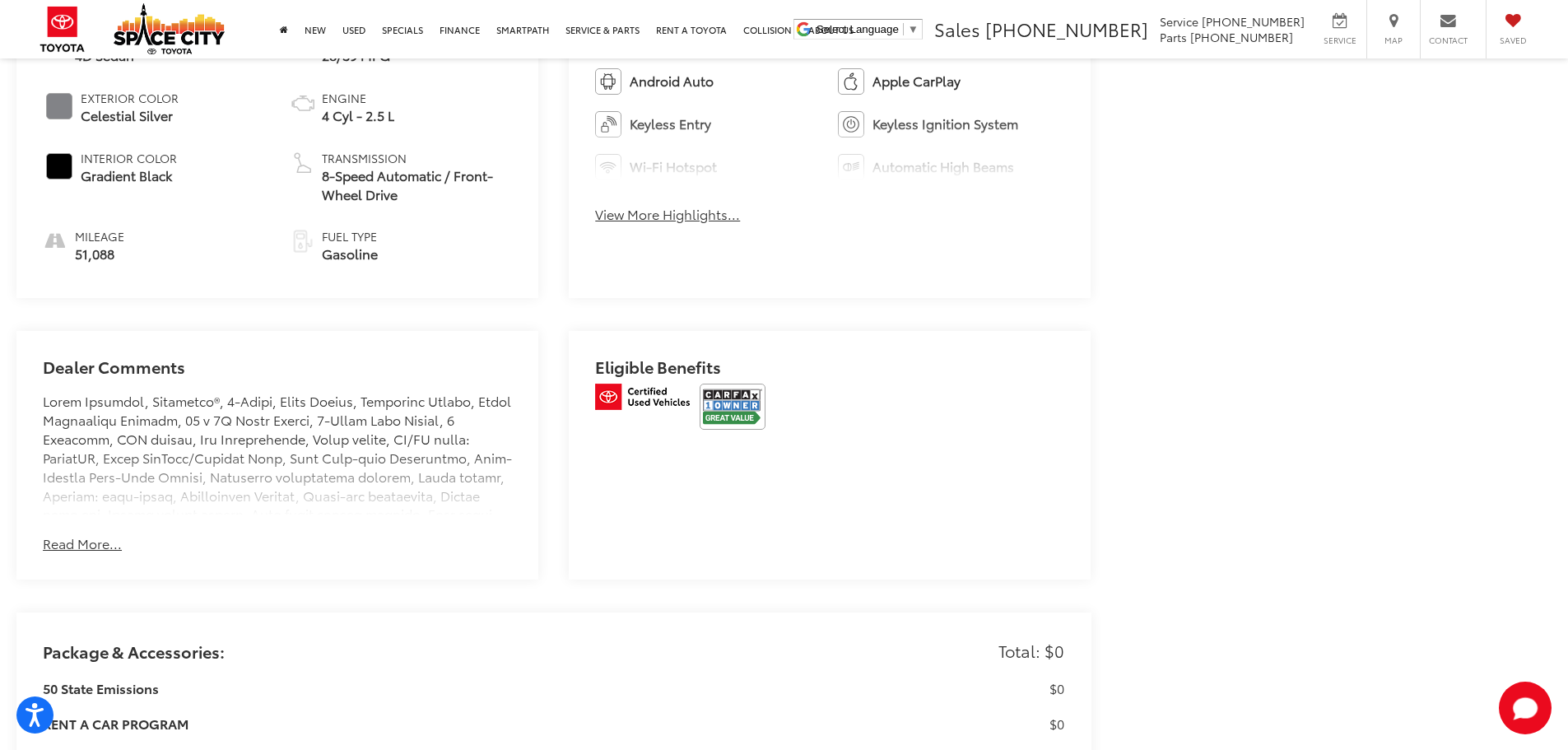
scroll to position [960, 0]
click at [743, 387] on img at bounding box center [732, 404] width 66 height 46
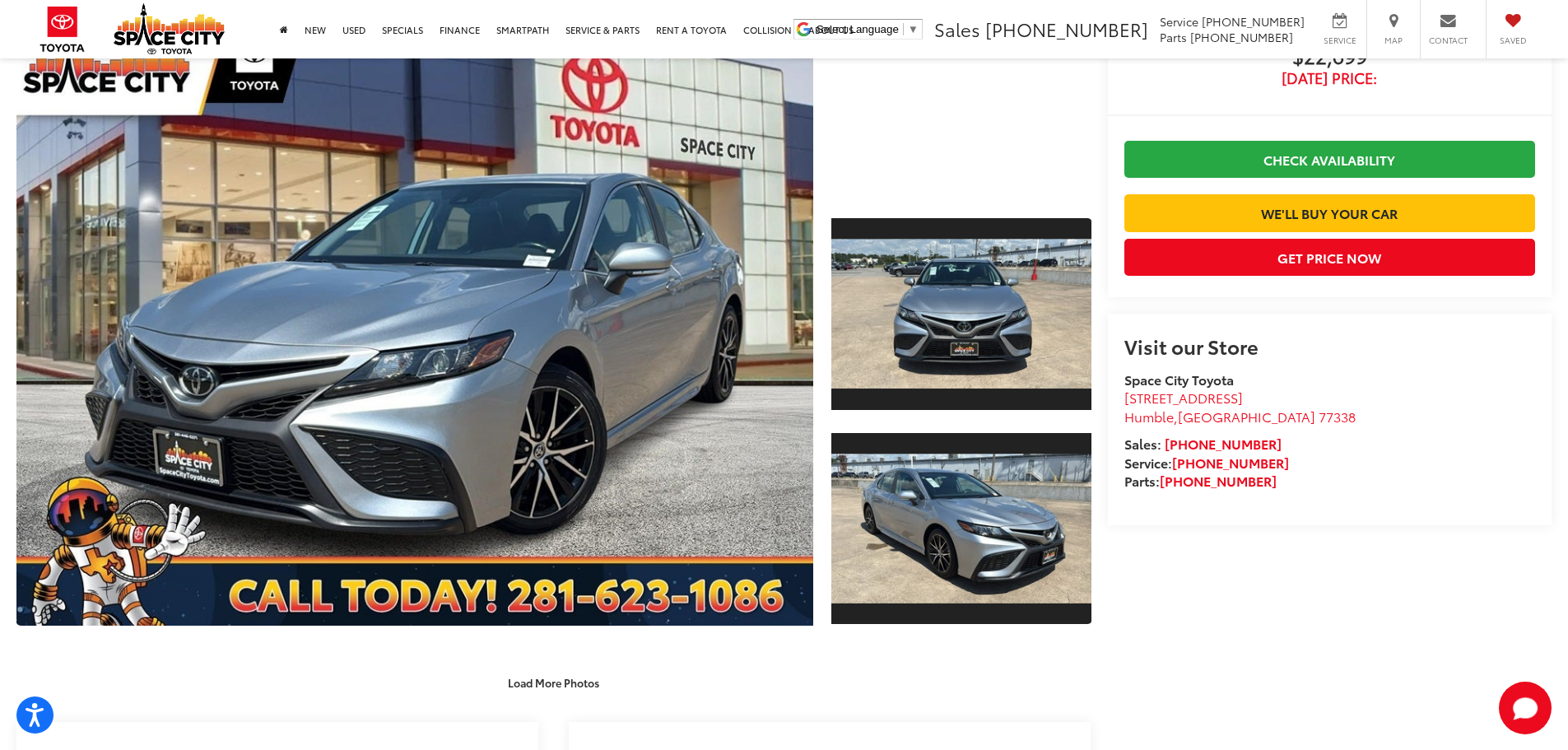
scroll to position [0, 0]
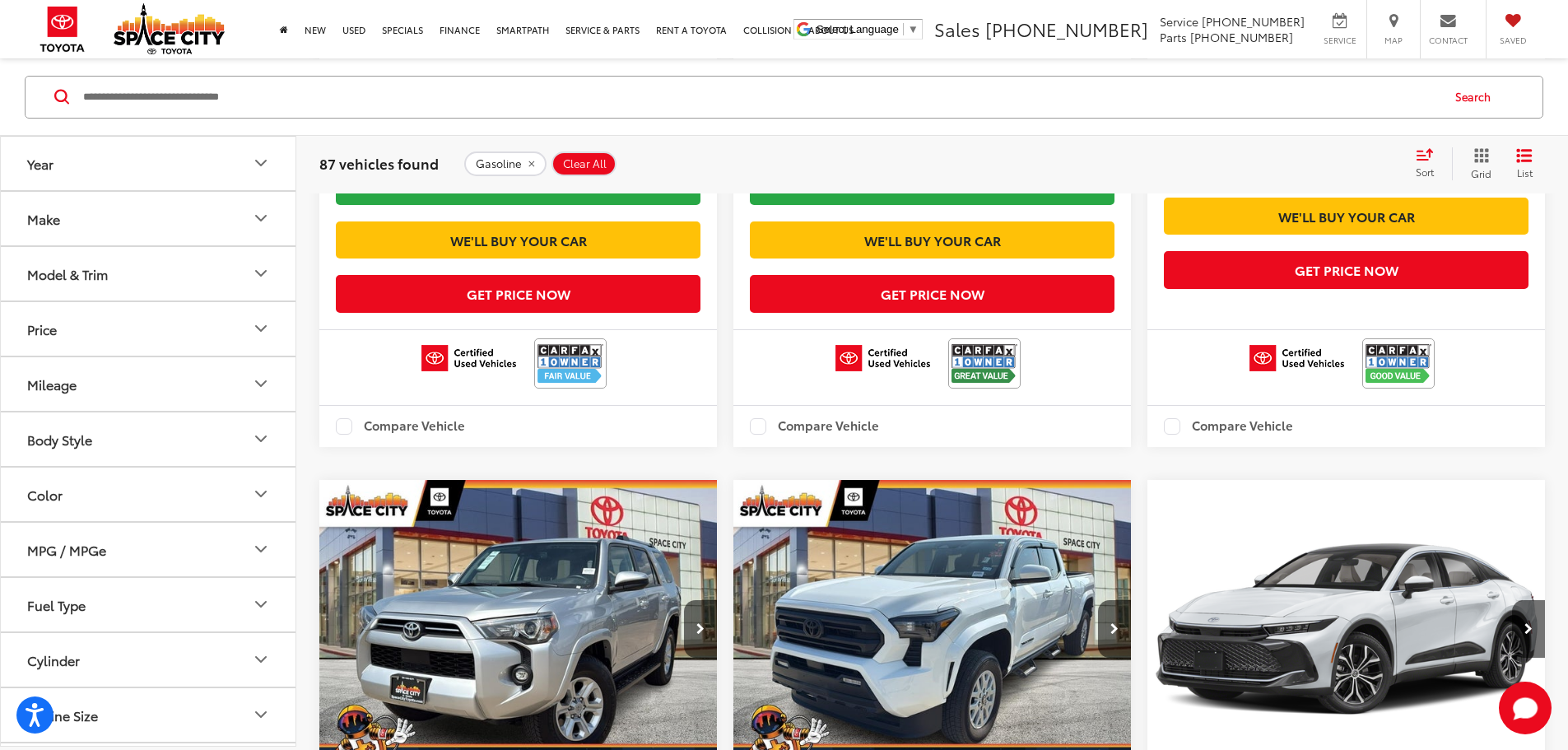
scroll to position [19740, 0]
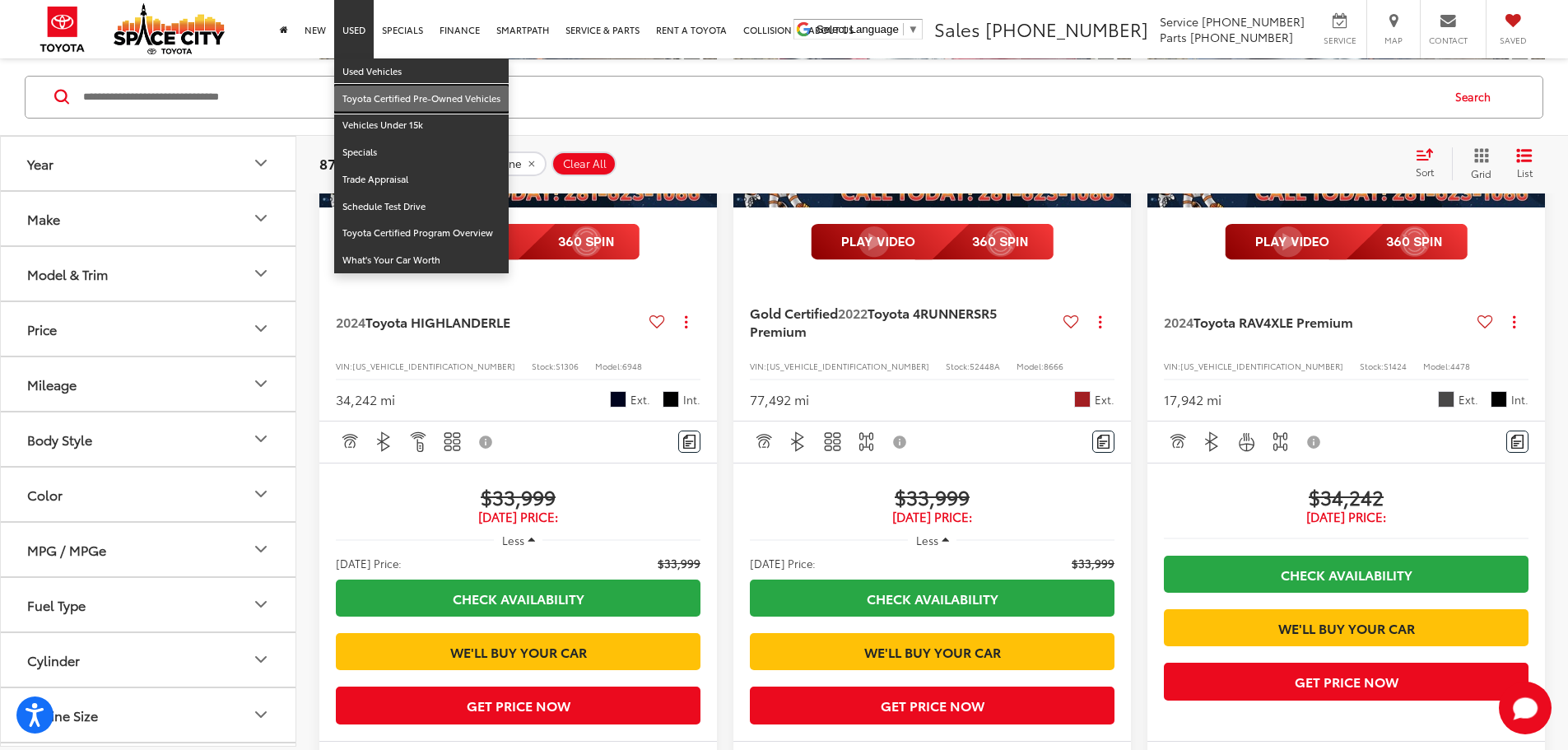
click at [392, 94] on link "Toyota Certified Pre-Owned Vehicles" at bounding box center [421, 99] width 175 height 27
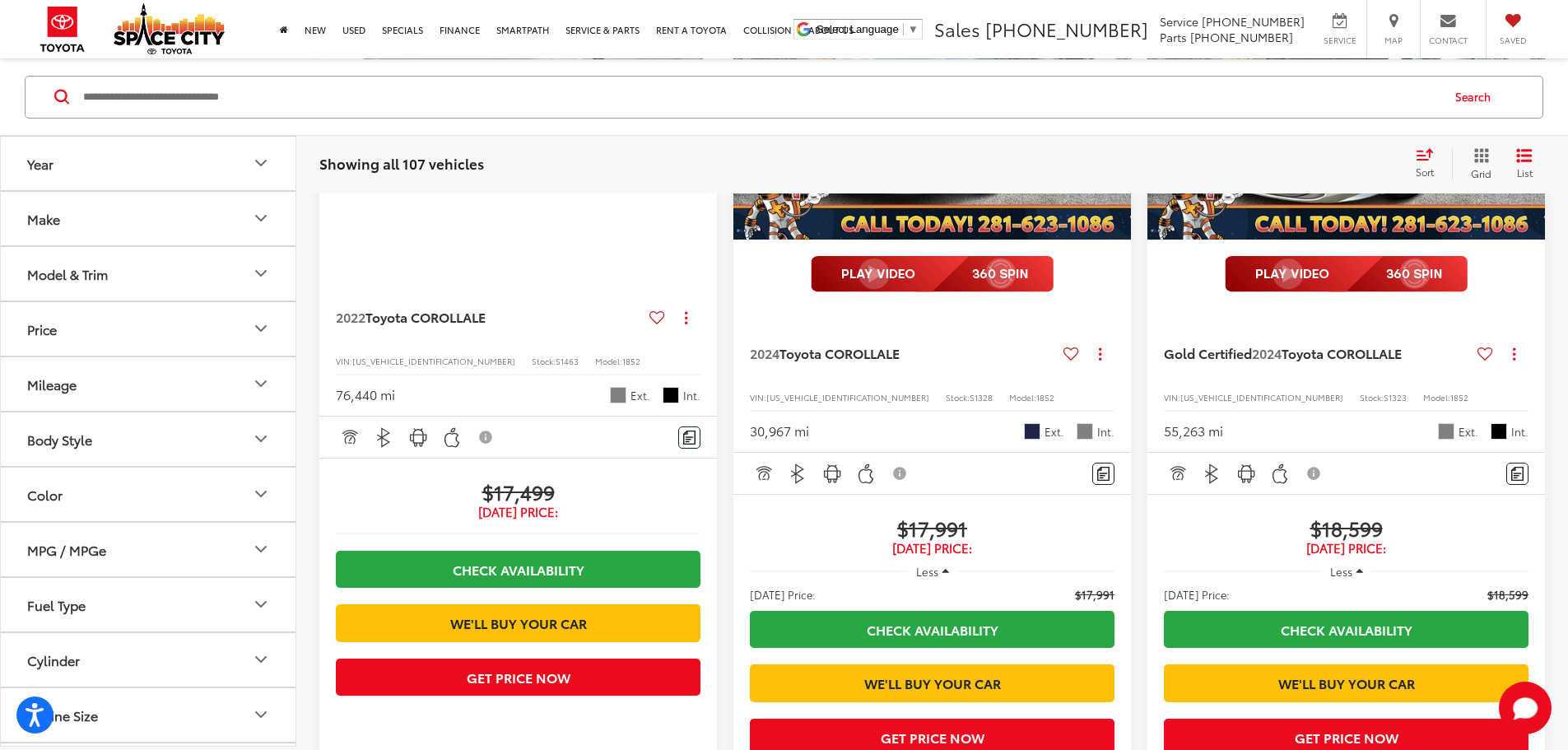
scroll to position [328, 0]
click at [214, 615] on button "Vehicle Condition" at bounding box center [149, 606] width 296 height 53
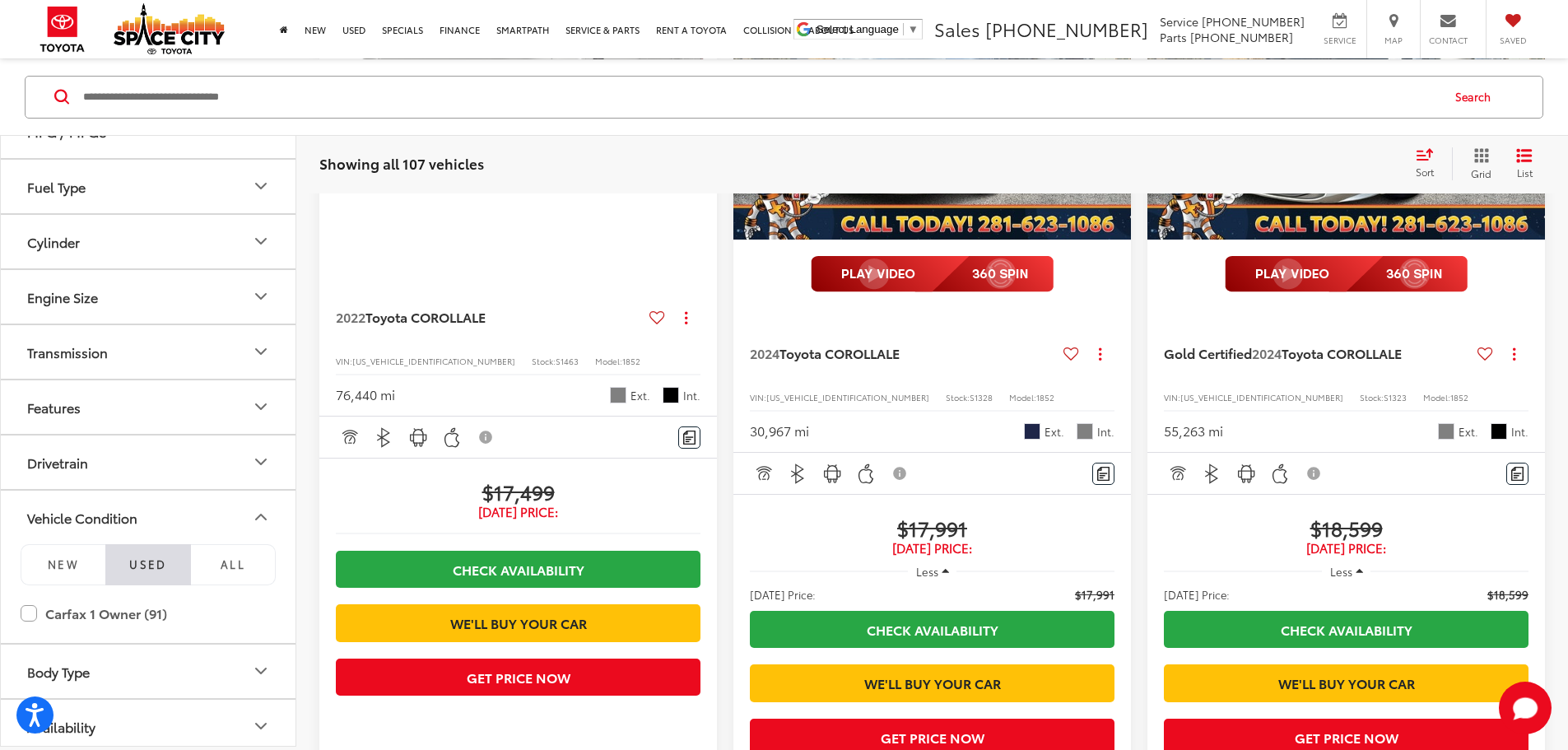
scroll to position [427, 0]
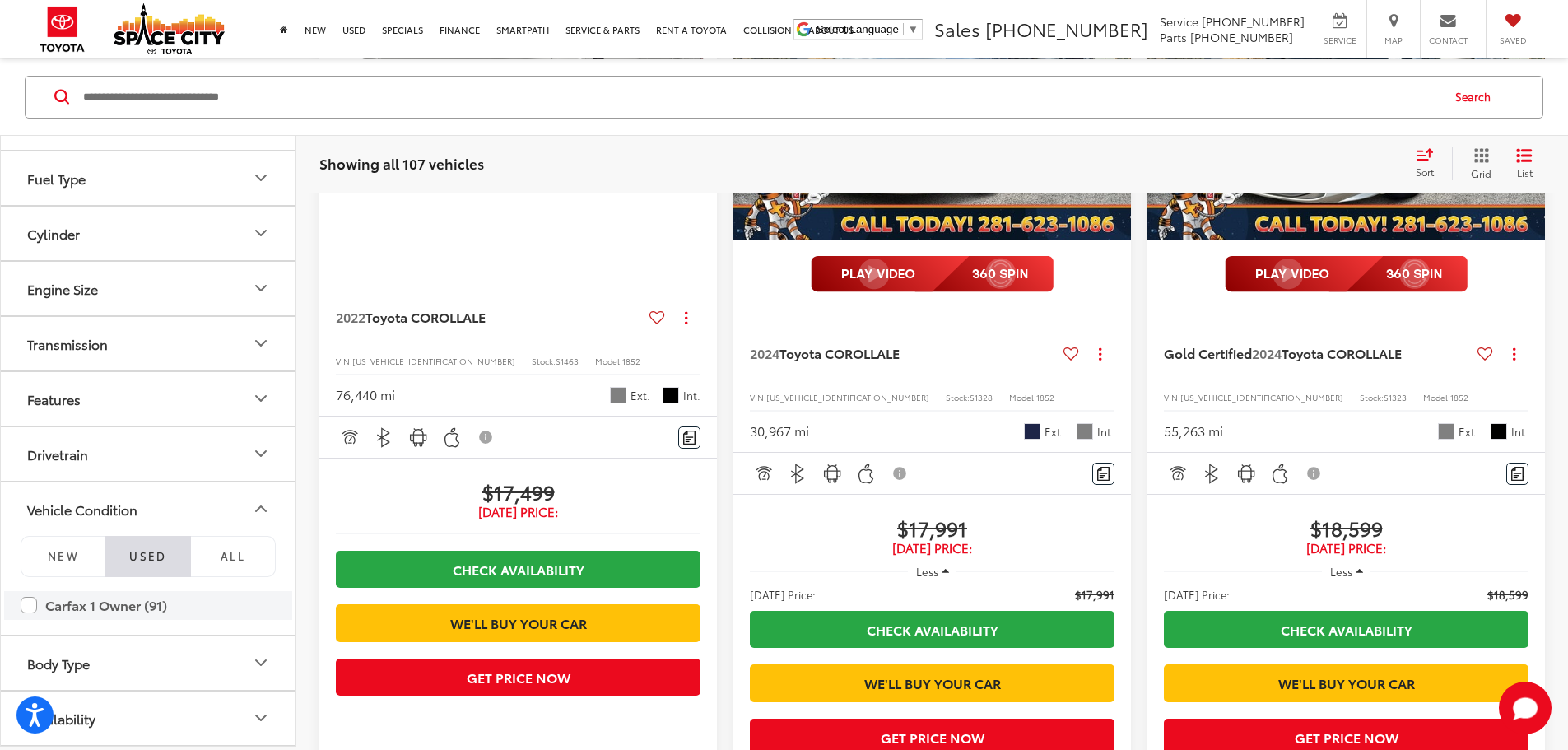
click at [23, 601] on label "Carfax 1 Owner (91)" at bounding box center [149, 604] width 255 height 29
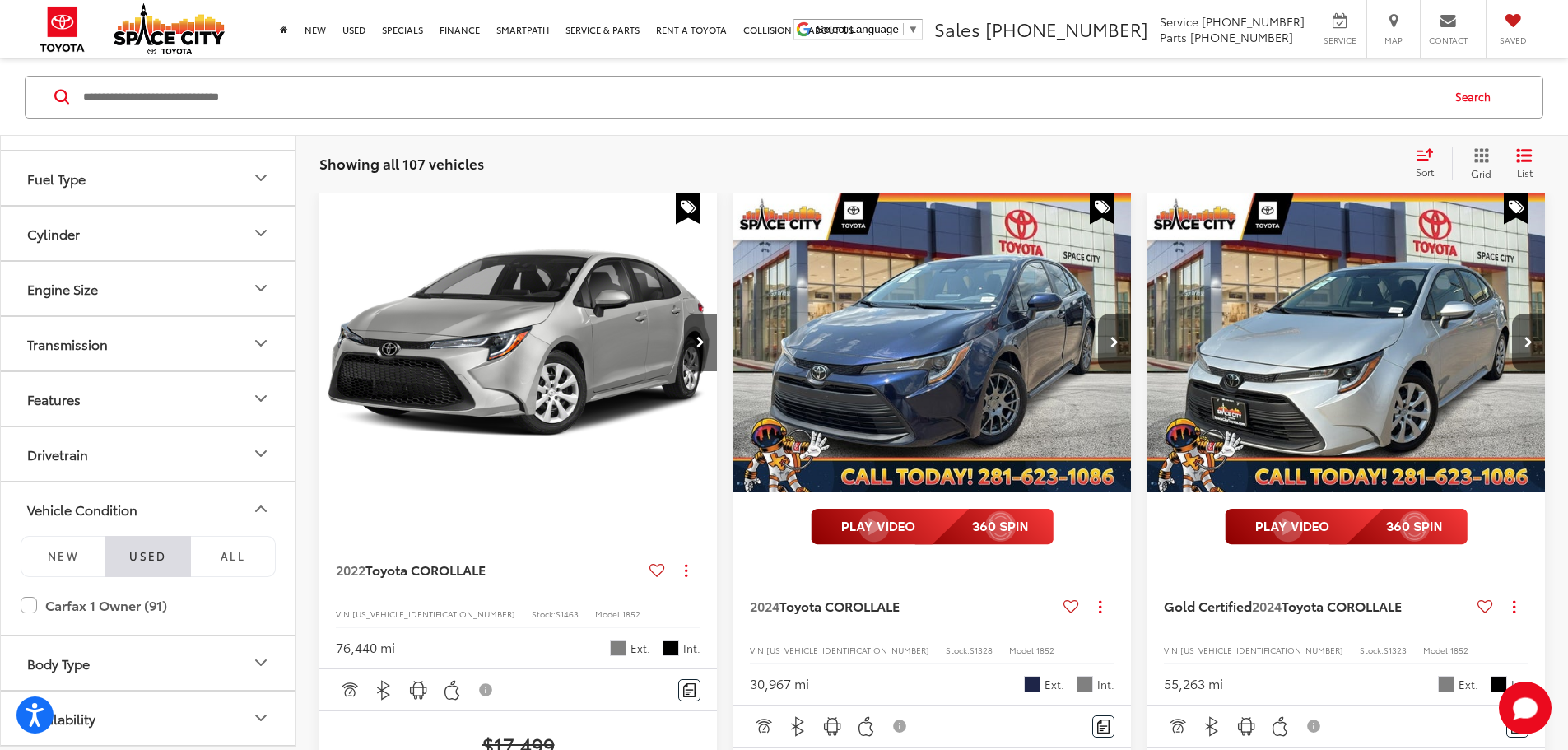
scroll to position [158, 0]
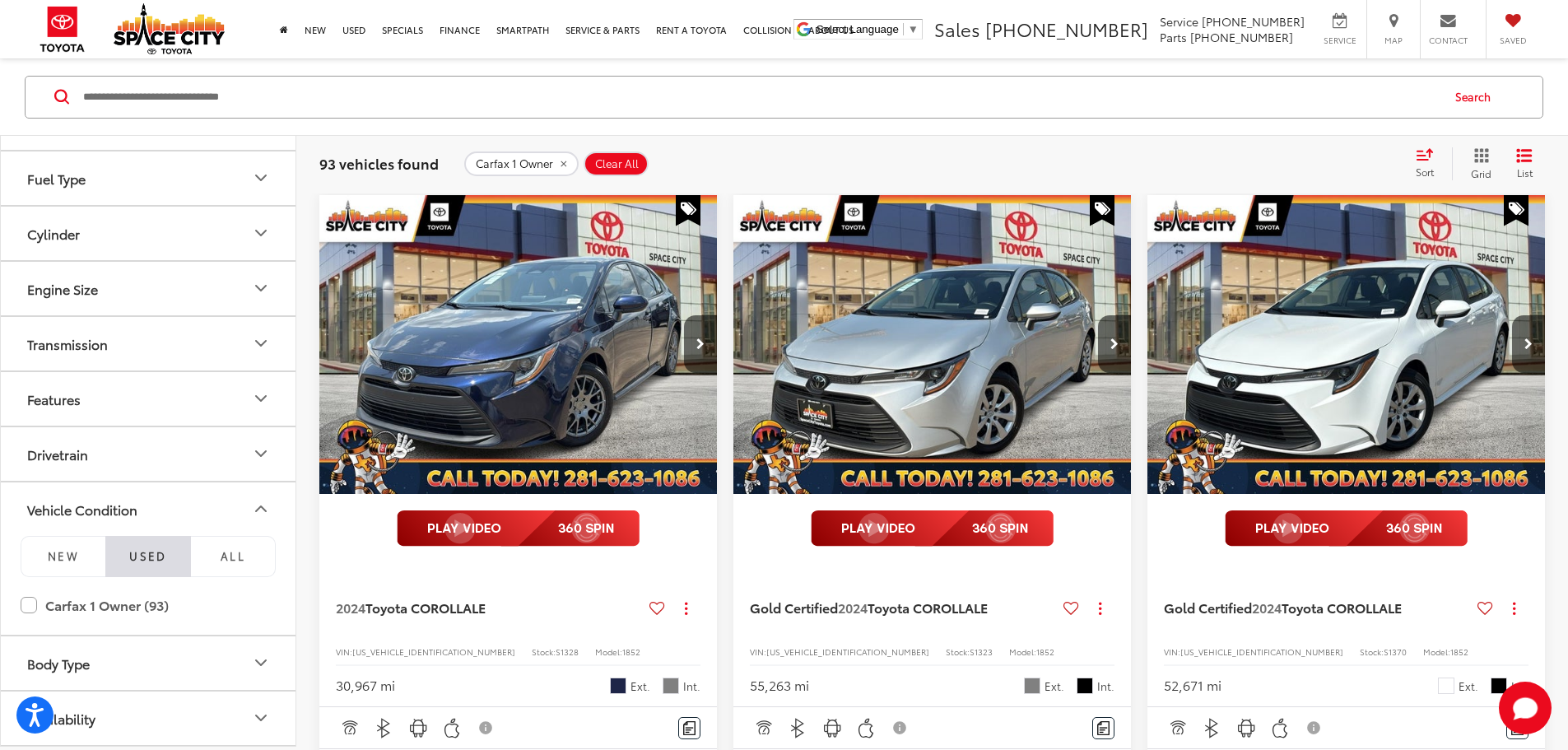
click at [157, 147] on button "MPG / MPGe" at bounding box center [149, 121] width 296 height 53
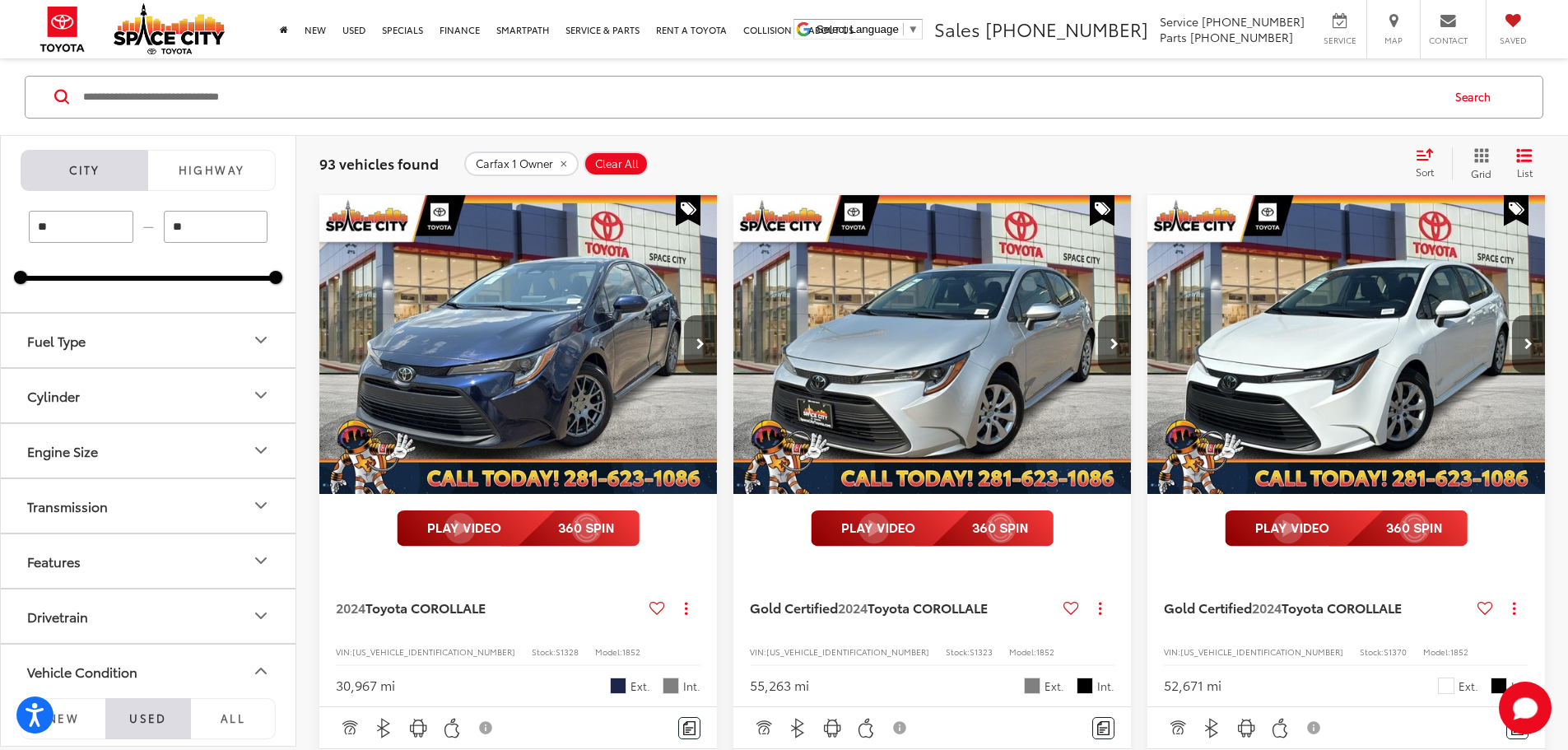
click at [111, 336] on button "Fuel Type" at bounding box center [149, 339] width 296 height 53
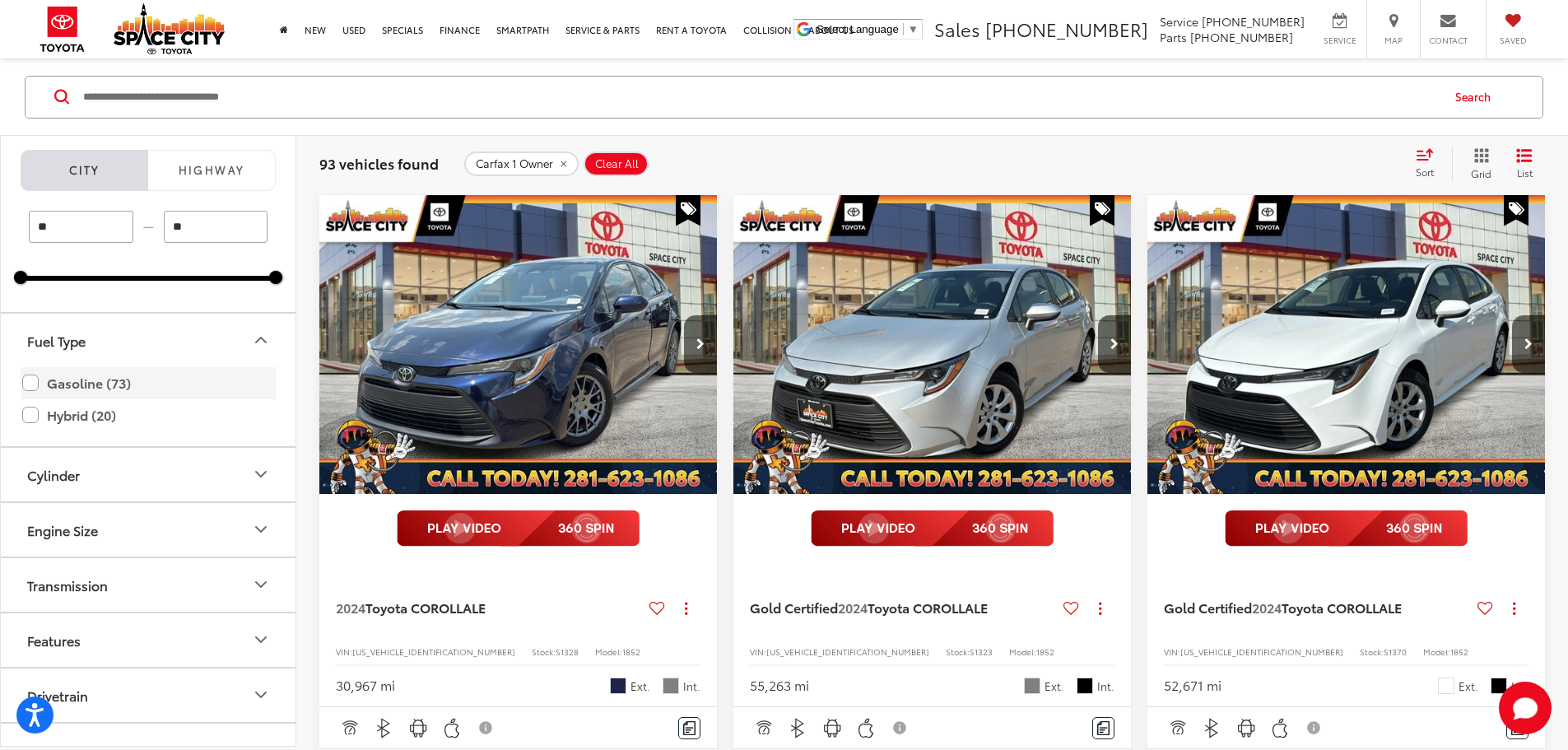
click at [34, 382] on label "Gasoline (73)" at bounding box center [149, 382] width 252 height 29
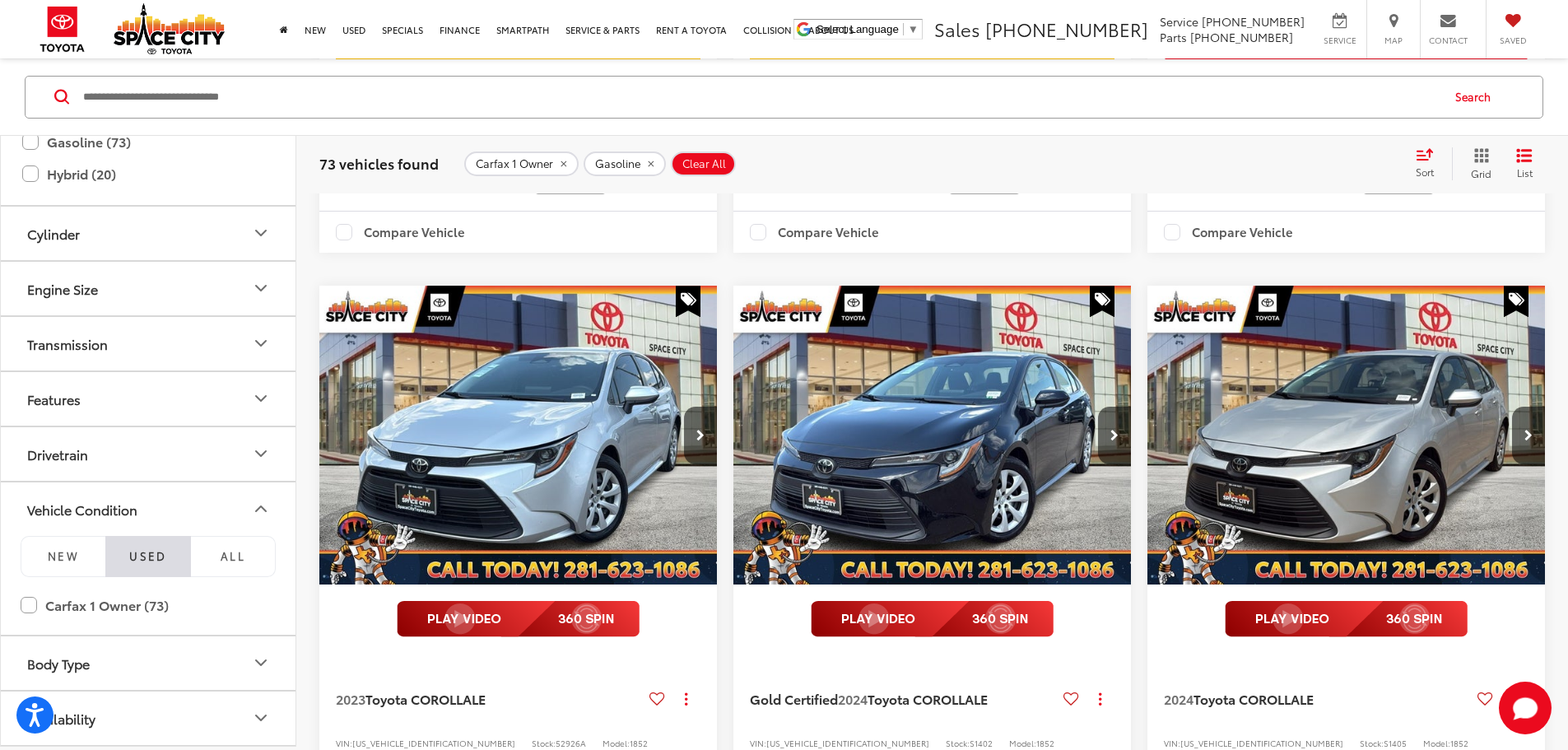
scroll to position [1049, 0]
click at [184, 231] on button "Cylinder" at bounding box center [149, 232] width 296 height 53
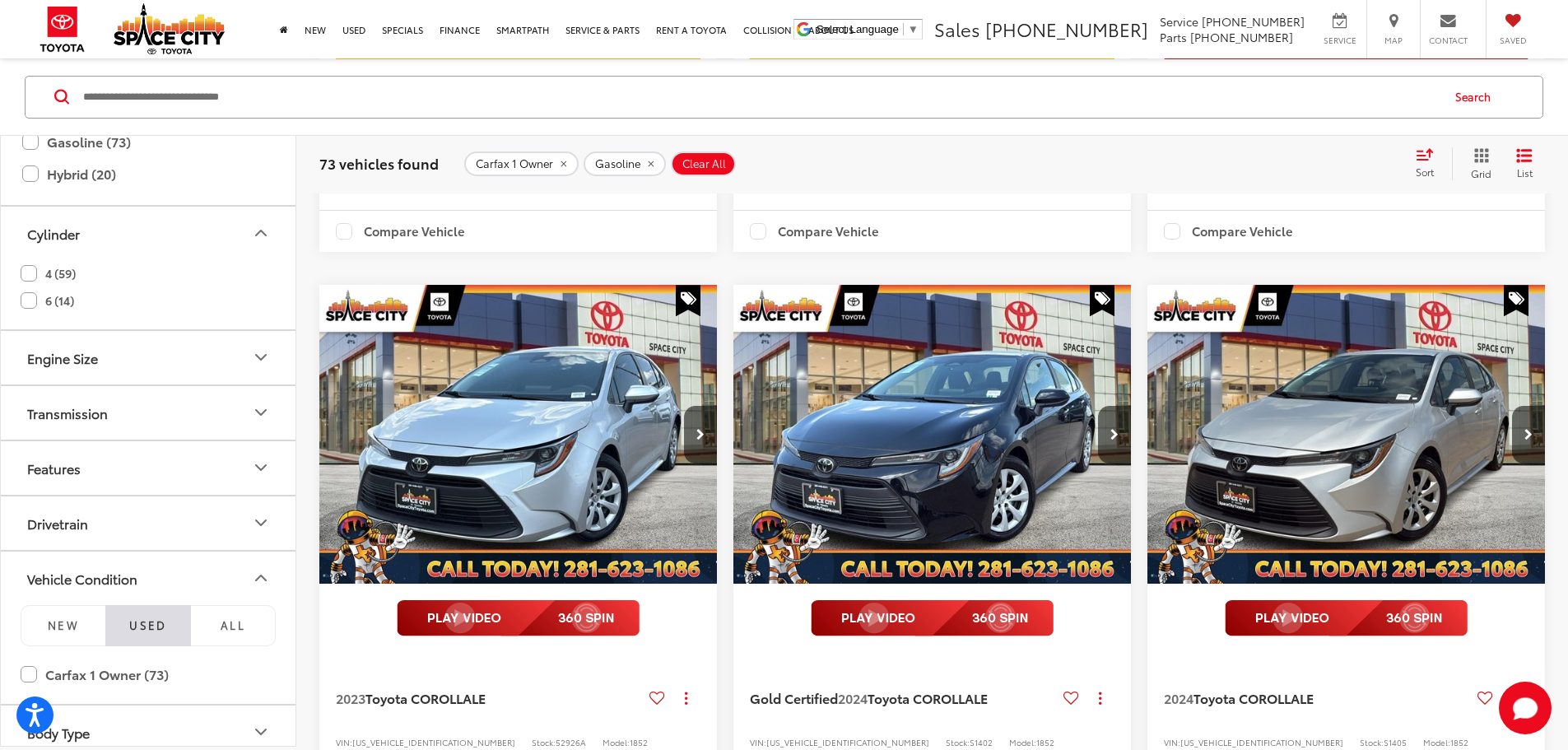
click at [30, 302] on label "6 (14)" at bounding box center [47, 300] width 53 height 27
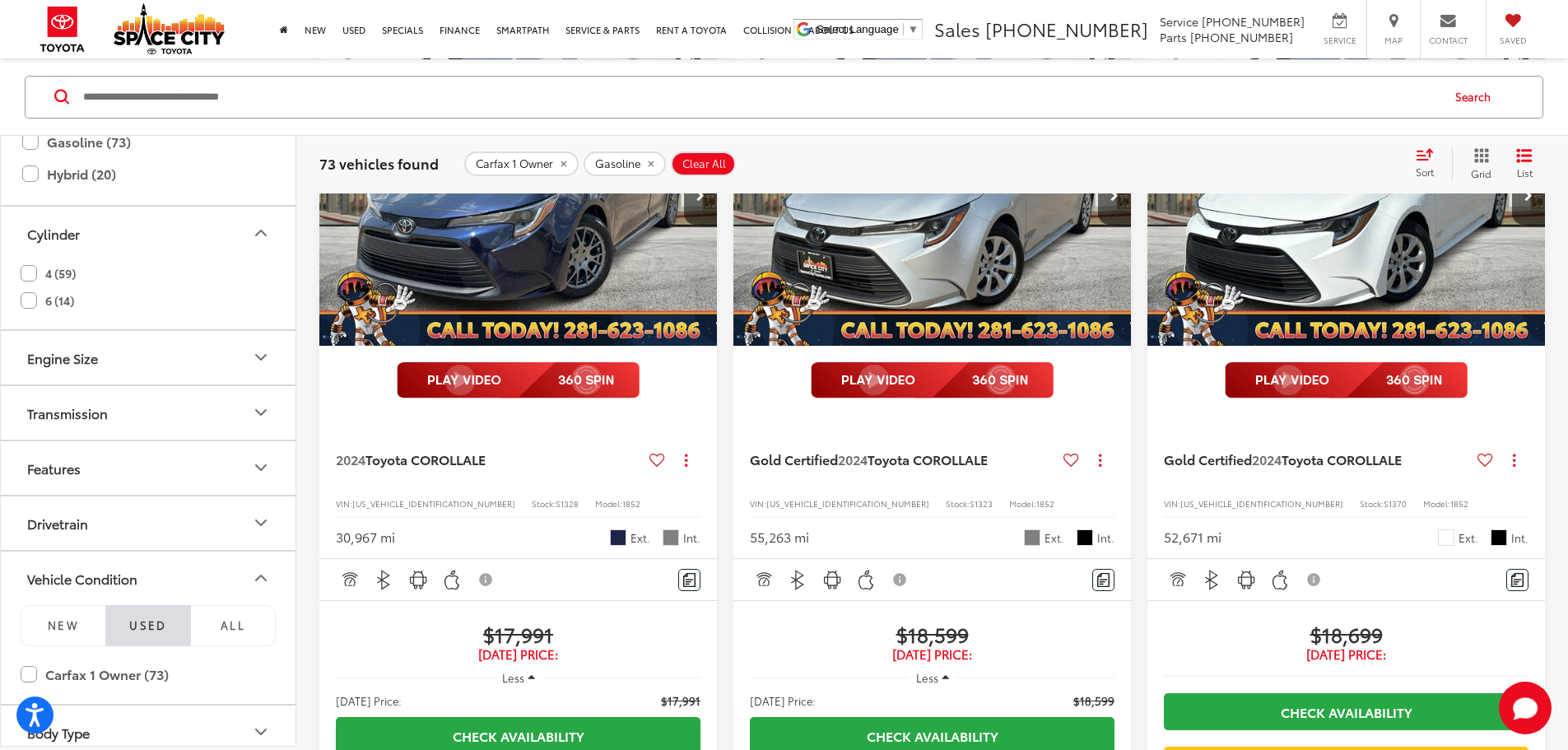
type input "**"
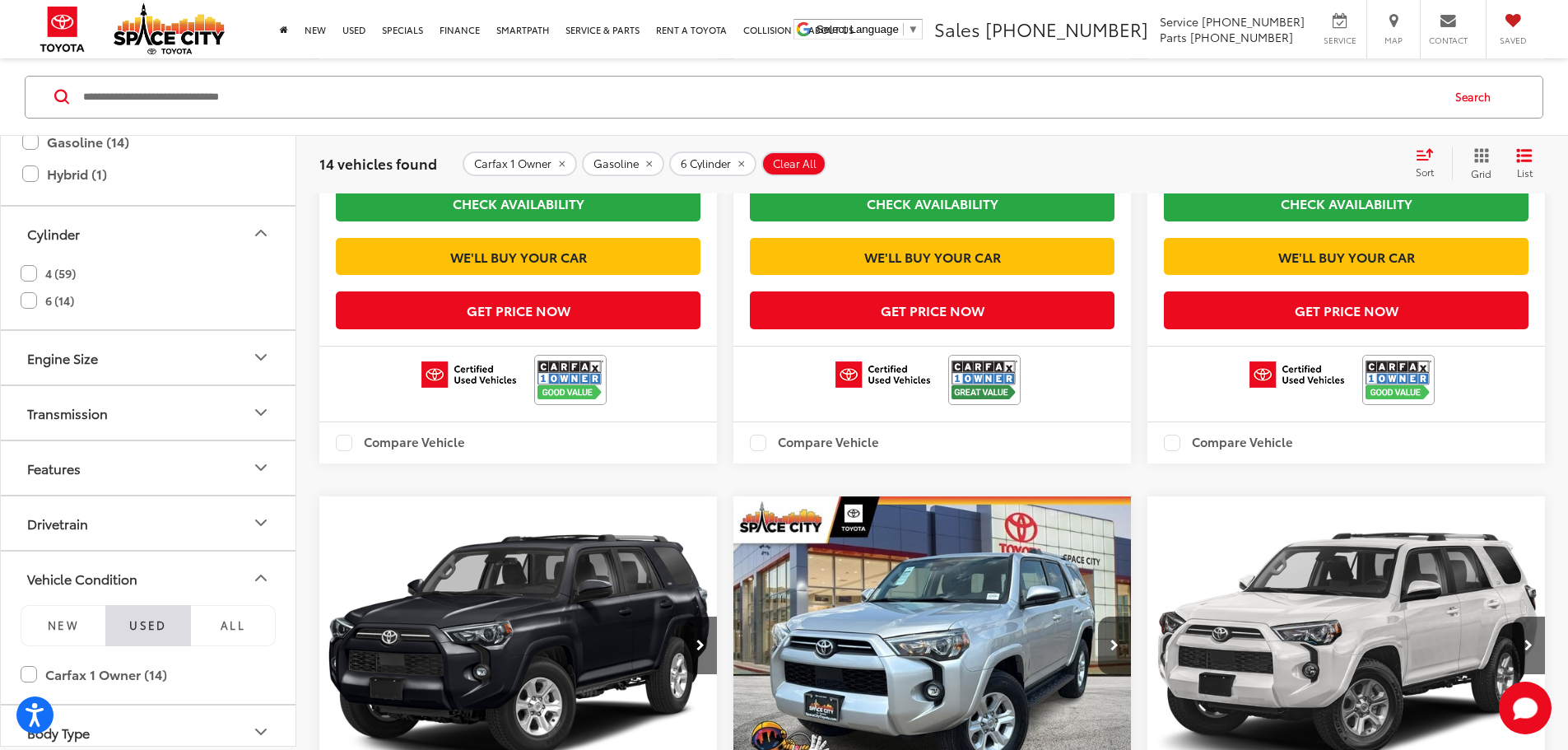
scroll to position [2763, 0]
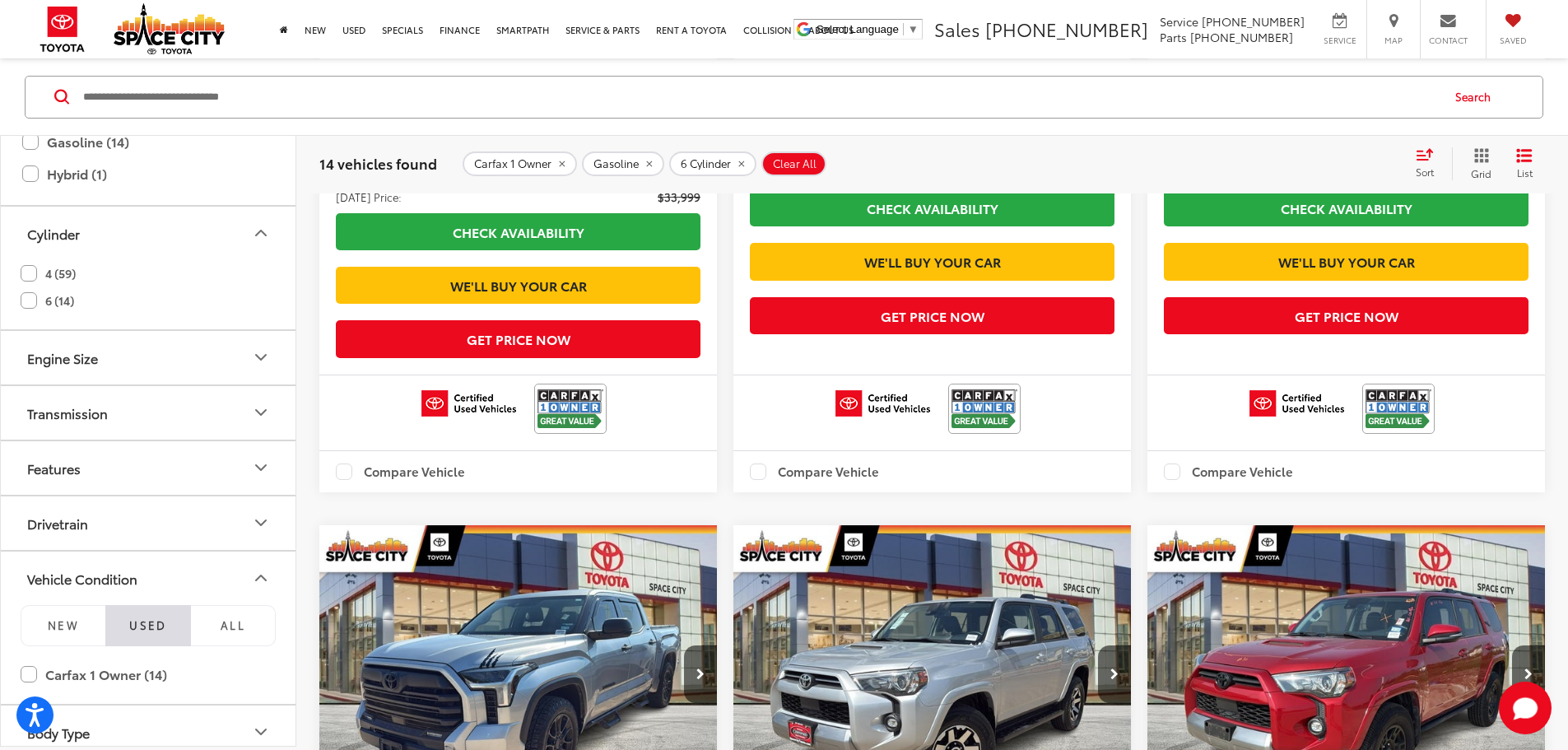
scroll to position [1529, 0]
